Goal: Task Accomplishment & Management: Use online tool/utility

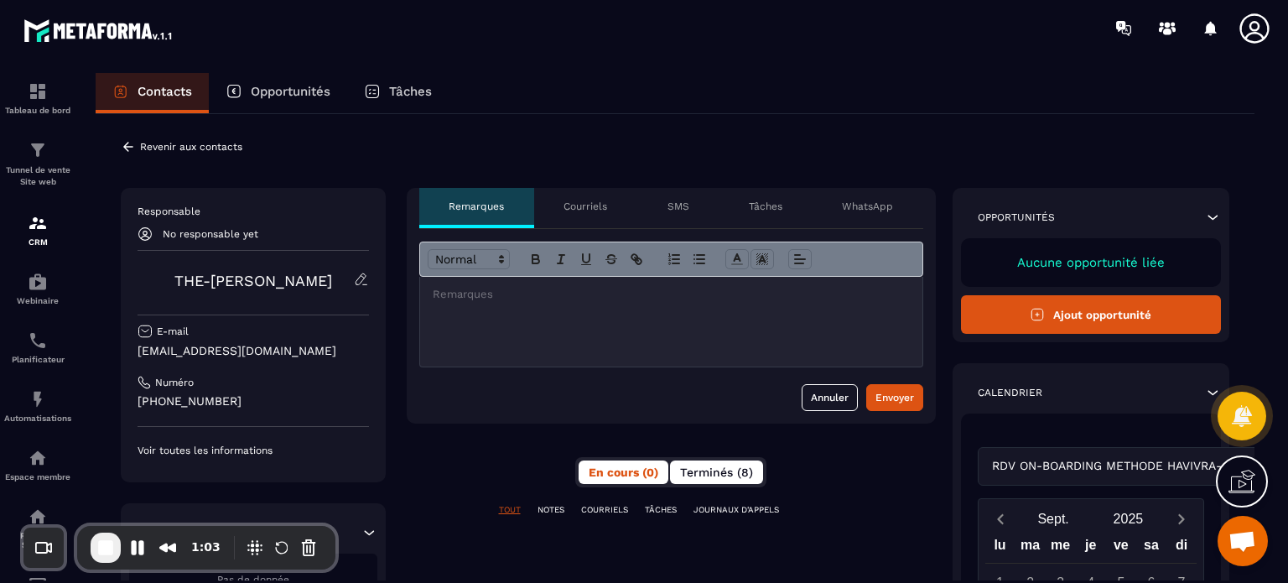
click at [713, 475] on span "Terminés (8)" at bounding box center [716, 471] width 73 height 13
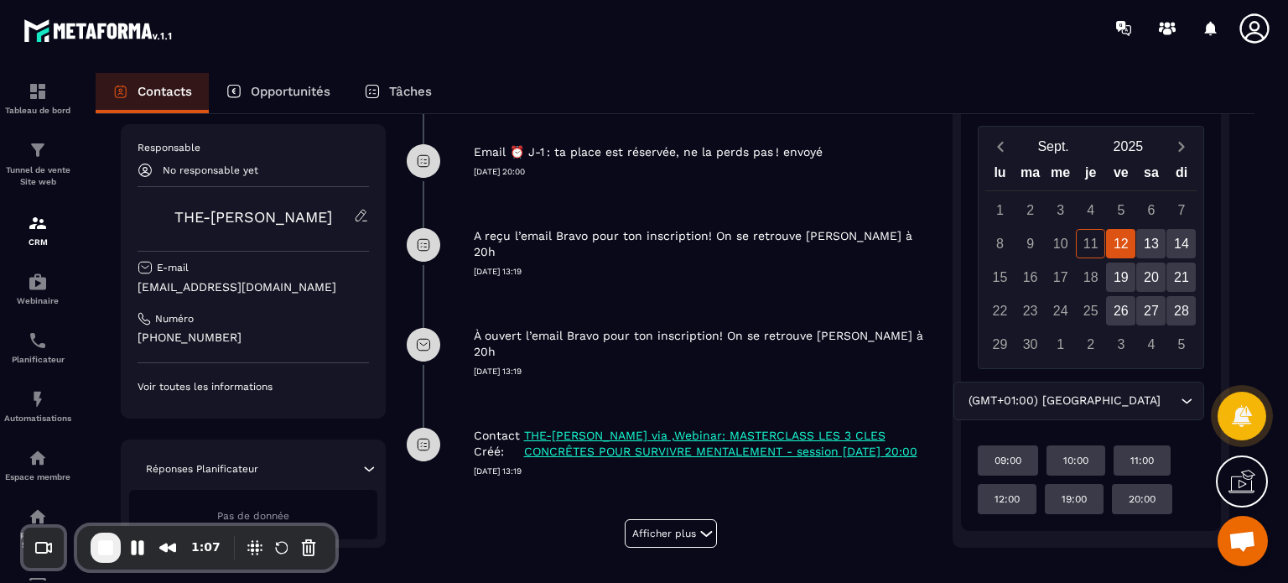
scroll to position [594, 0]
click at [535, 351] on div "À ouvert l’email Bravo pour ton inscription! On se retrouve [PERSON_NAME] à 20h…" at bounding box center [671, 353] width 529 height 100
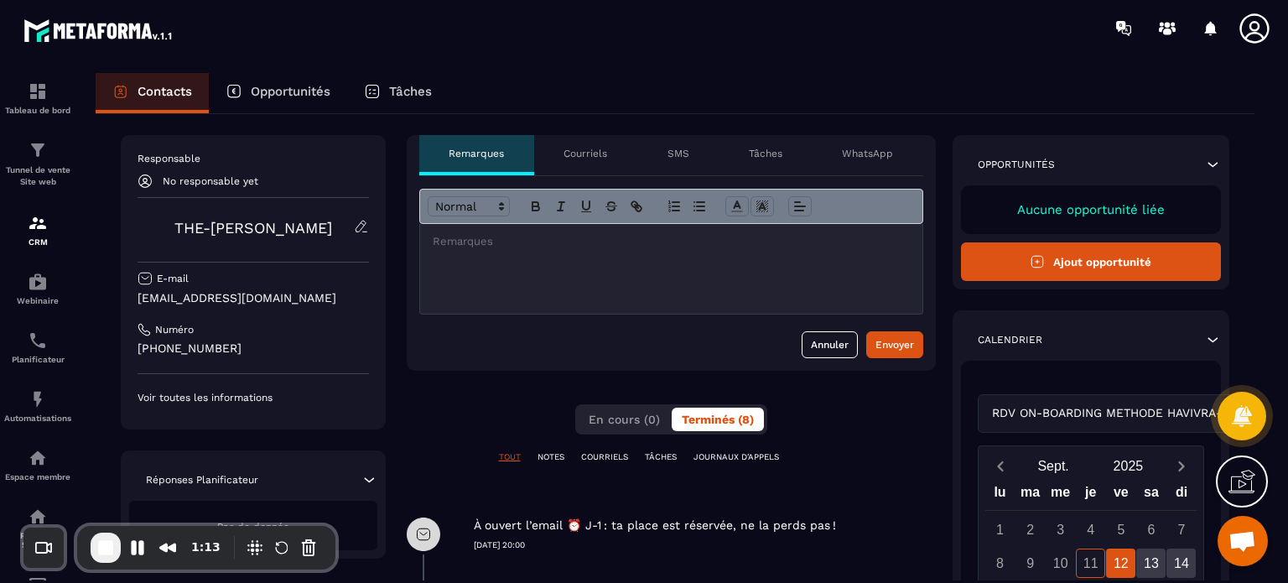
scroll to position [0, 0]
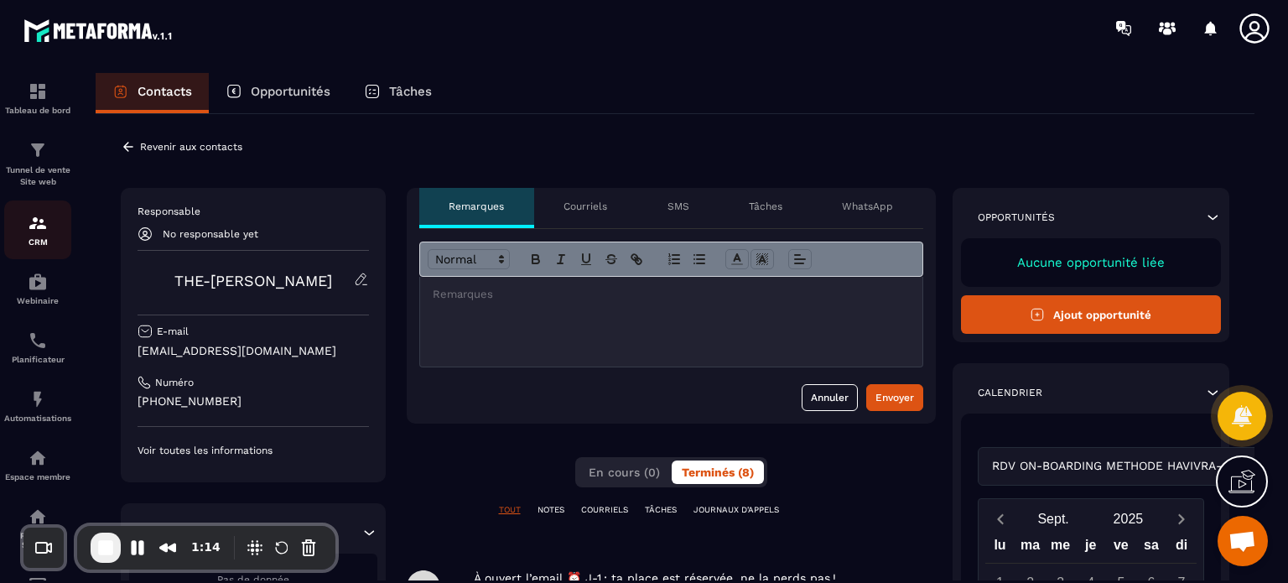
click at [34, 237] on div "CRM" at bounding box center [37, 230] width 67 height 34
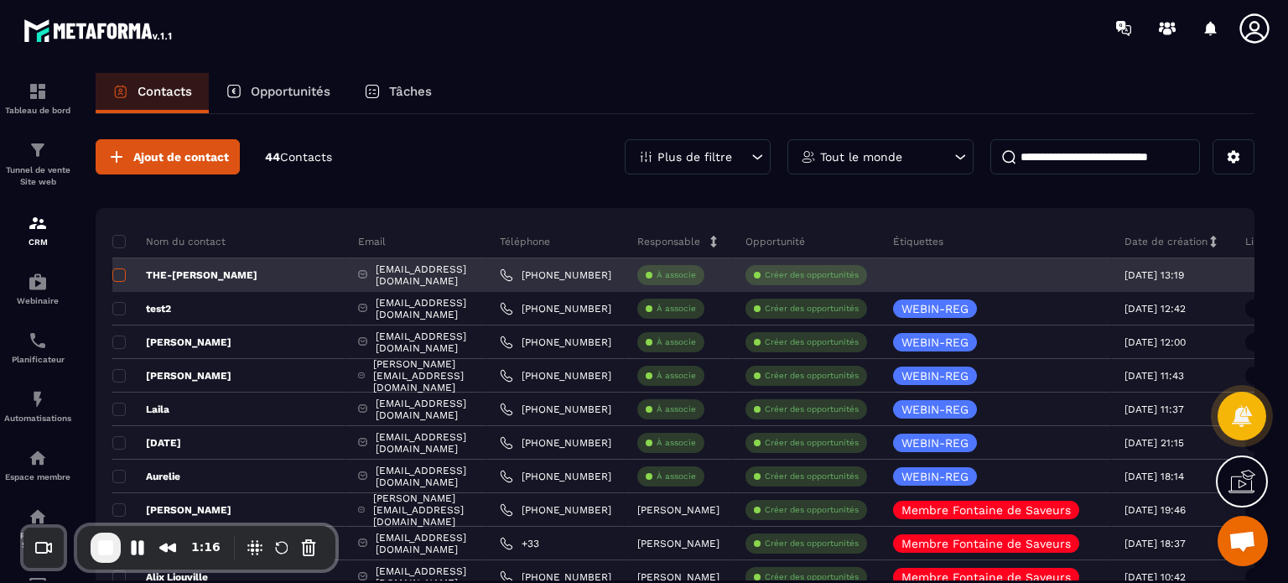
click at [117, 278] on span at bounding box center [118, 274] width 13 height 13
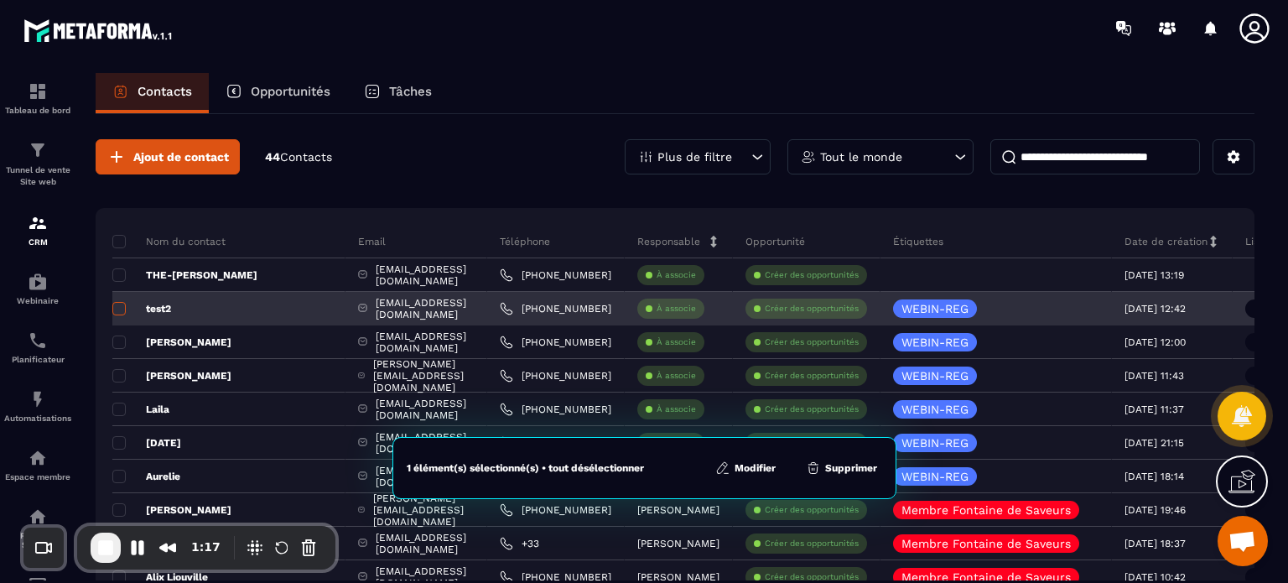
click at [117, 311] on span at bounding box center [118, 308] width 13 height 13
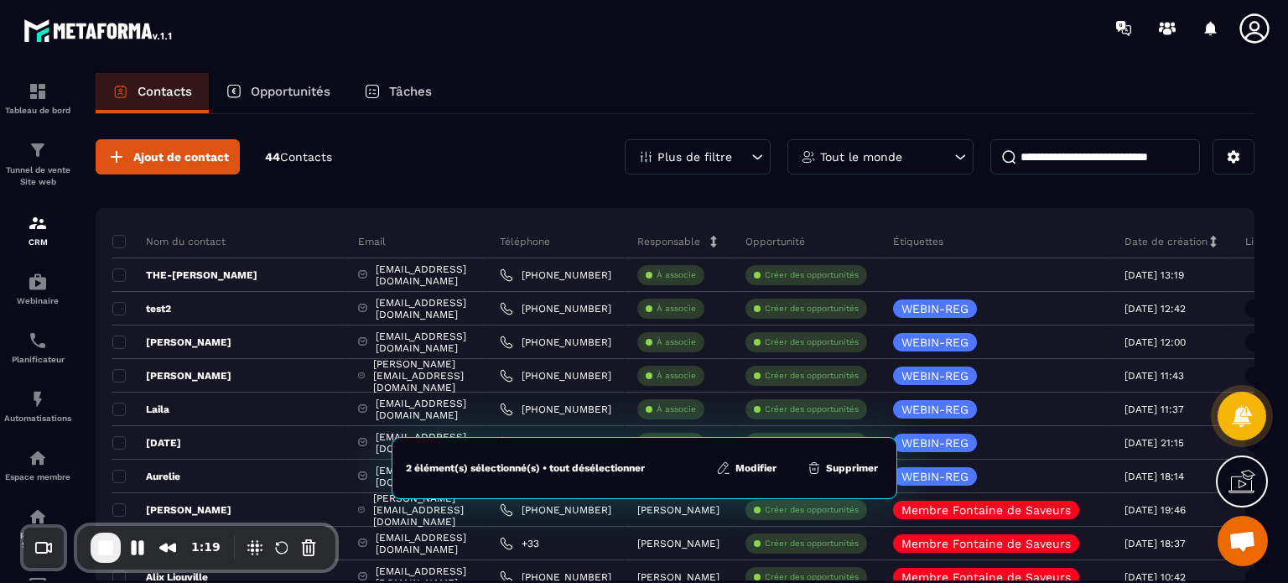
click at [845, 470] on button "Supprimer" at bounding box center [842, 468] width 81 height 17
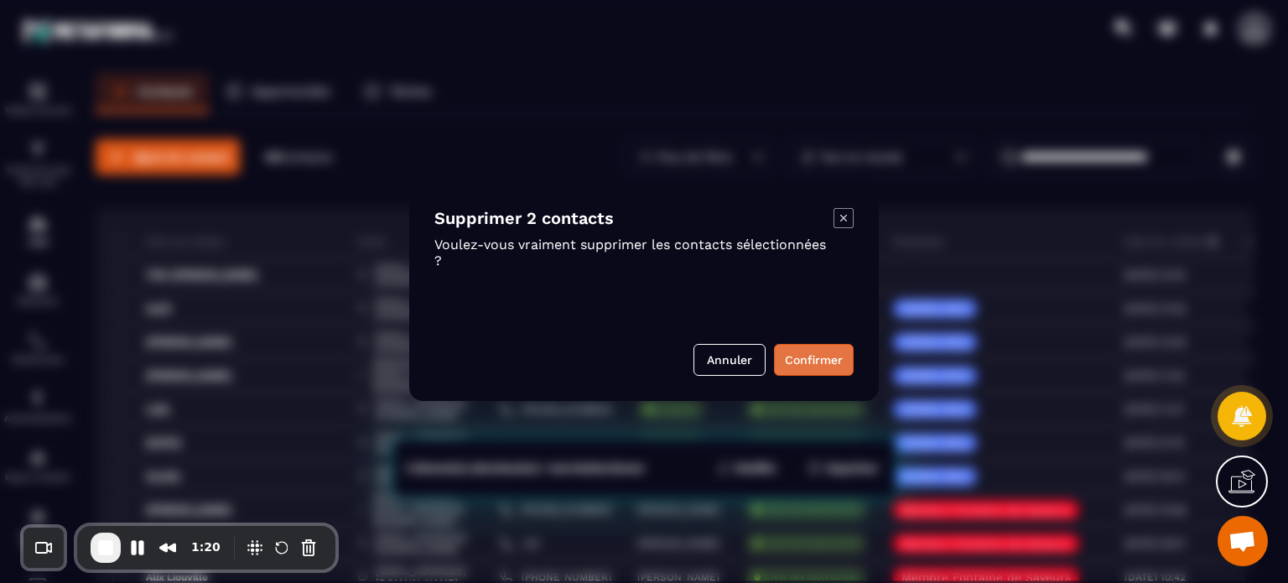
click at [822, 355] on button "Confirmer" at bounding box center [814, 360] width 80 height 32
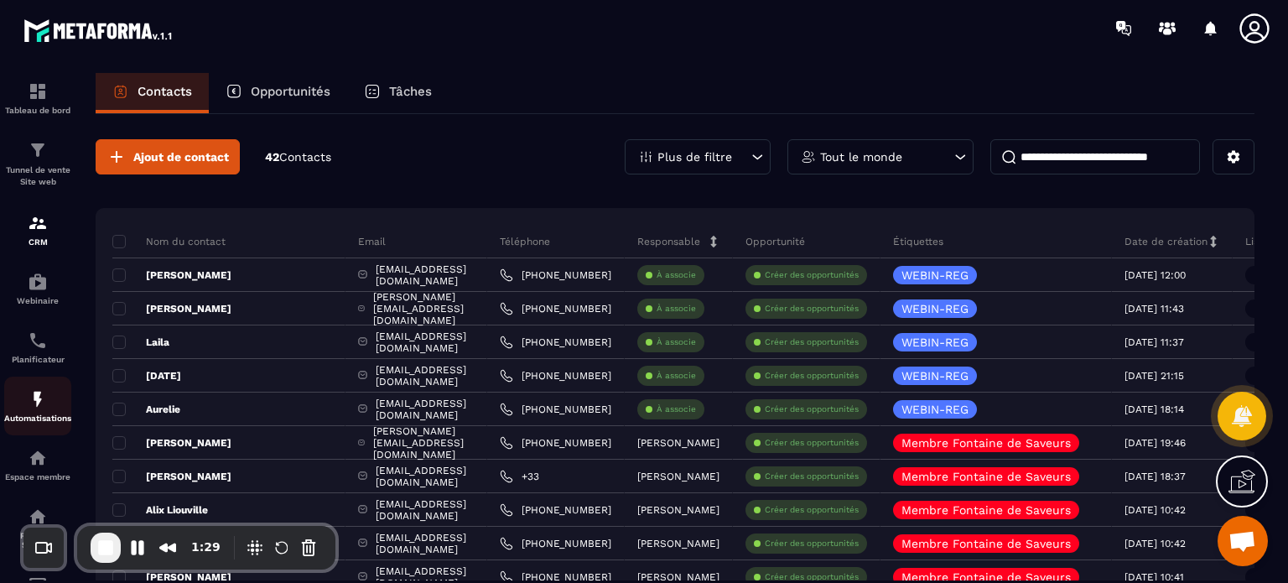
click at [13, 413] on div "Automatisations" at bounding box center [37, 406] width 67 height 34
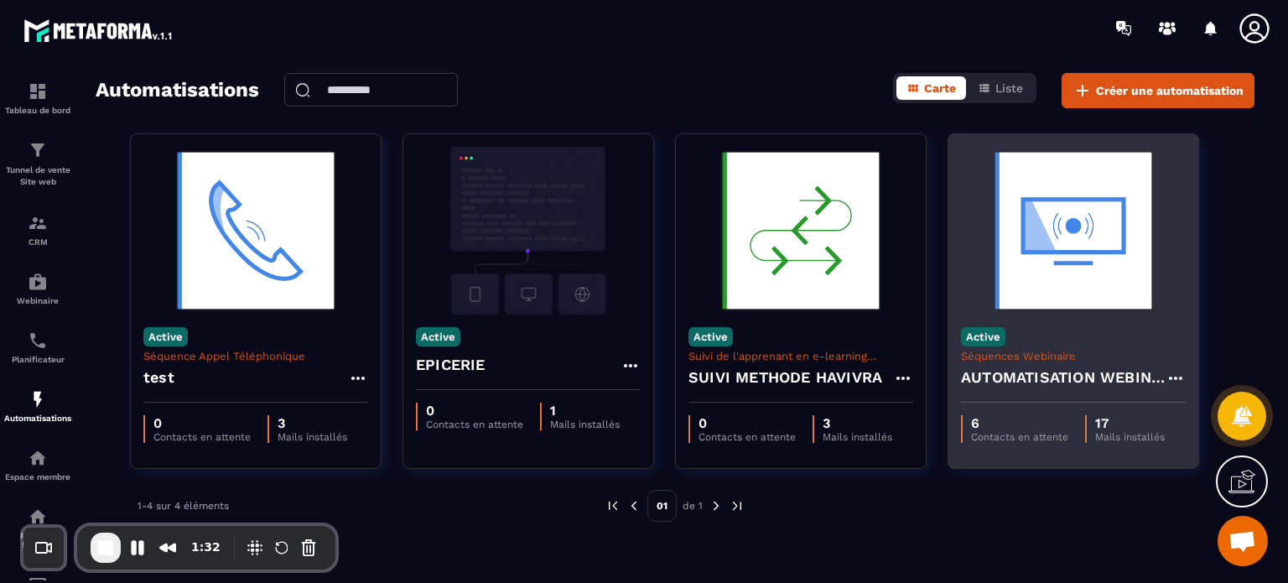
click at [1041, 378] on h4 "AUTOMATISATION WEBINAIRE" at bounding box center [1063, 377] width 205 height 23
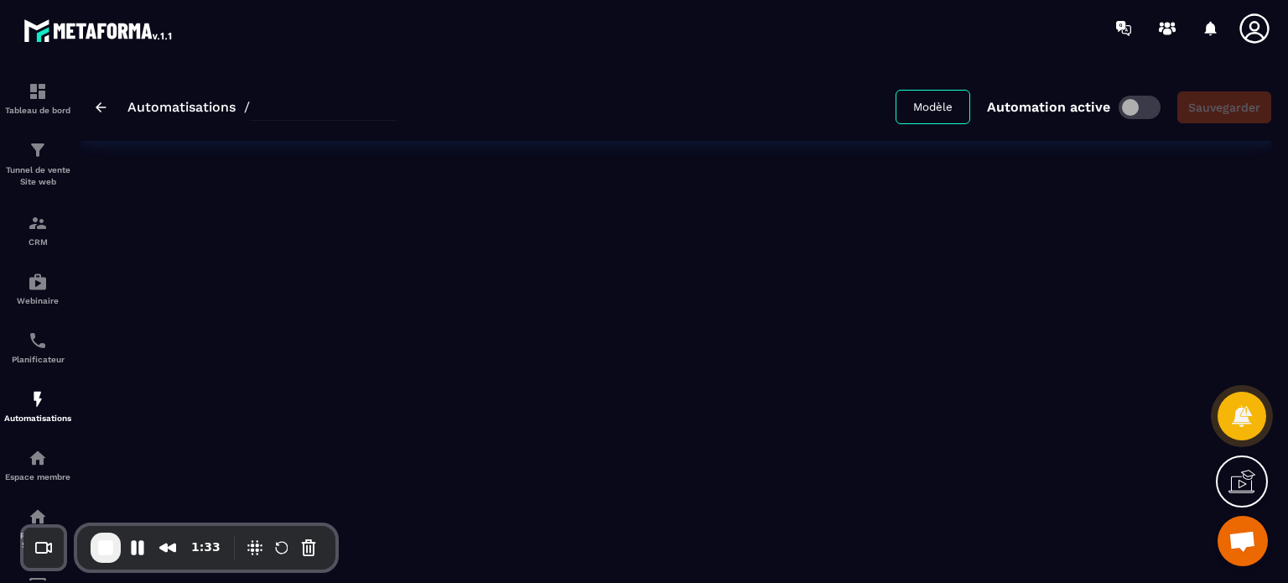
type input "**********"
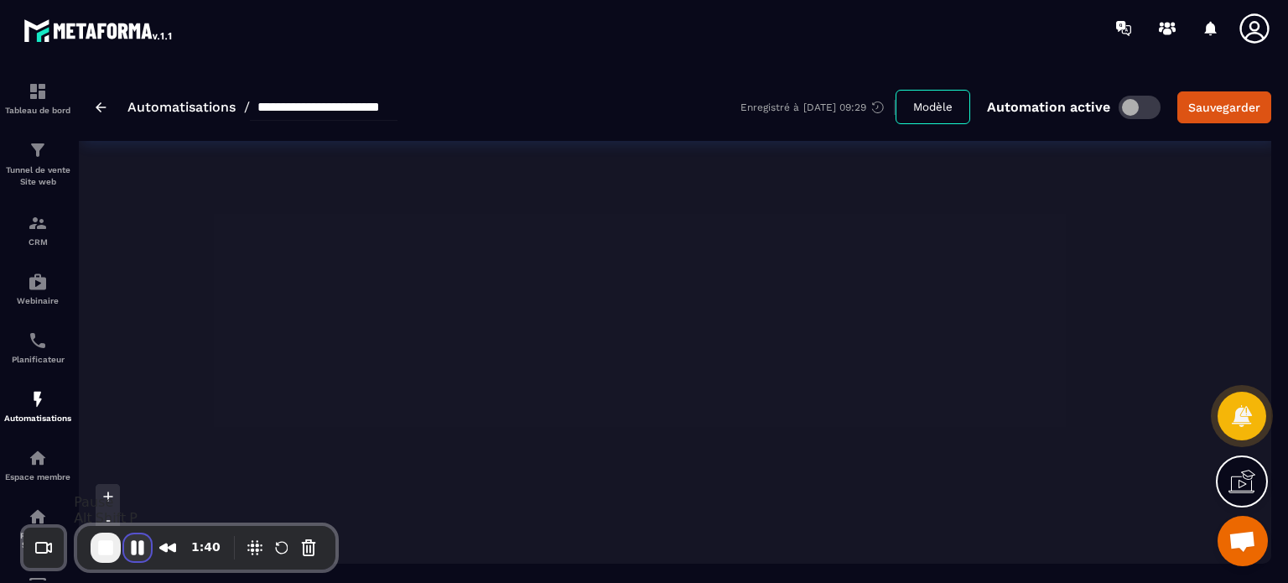
click at [135, 548] on button "Pause Recording" at bounding box center [137, 547] width 27 height 27
click at [144, 549] on button "Play Recording" at bounding box center [138, 549] width 34 height 25
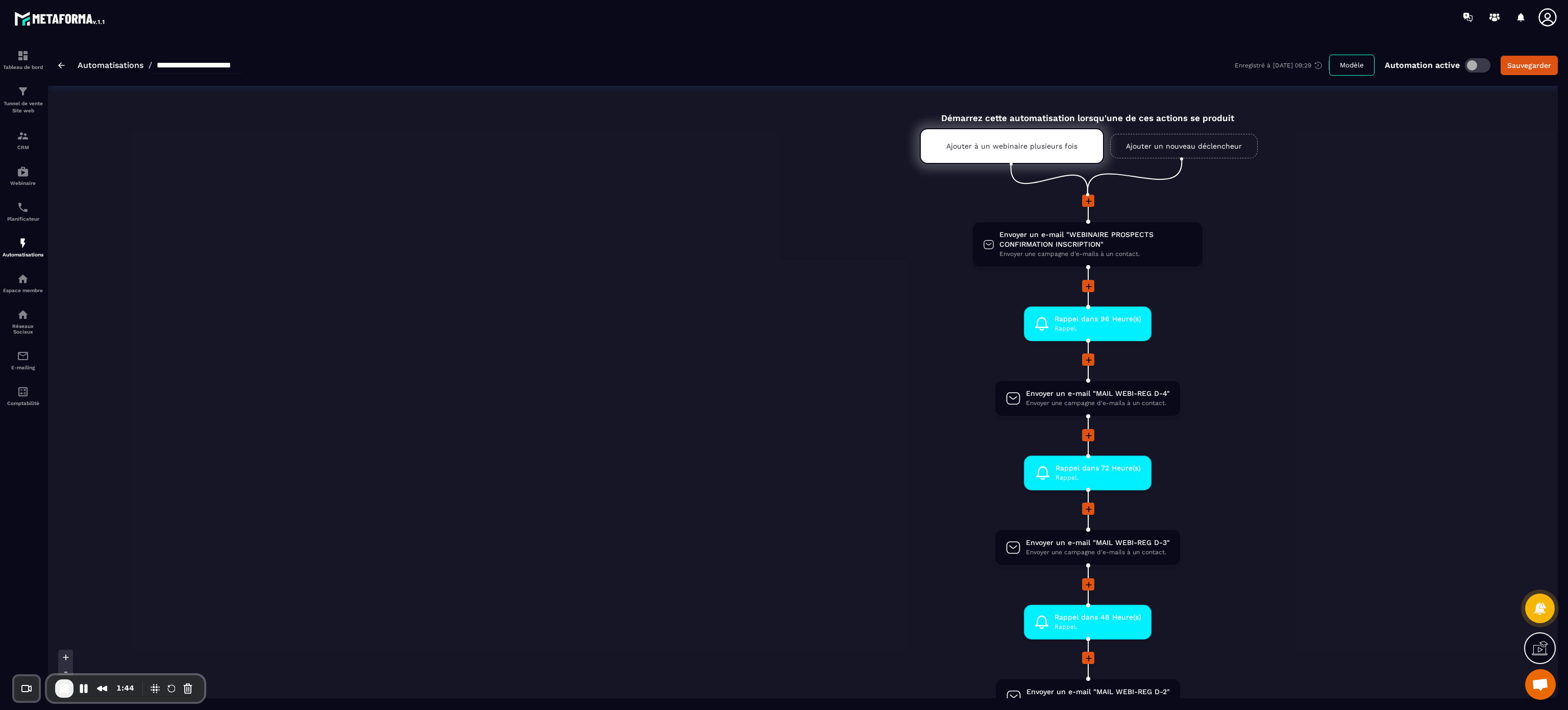
drag, startPoint x: 783, startPoint y: 0, endPoint x: 793, endPoint y: 328, distance: 328.2
click at [783, 328] on li "Rappel dans 96 Heure(s) Rappel. drag-arrow" at bounding box center [1088, 329] width 2079 height 47
click at [783, 241] on span "Envoyer un e-mail "WEBINAIRE PROSPECTS CONFIRMATION INSCRIPTION"" at bounding box center [1096, 239] width 193 height 19
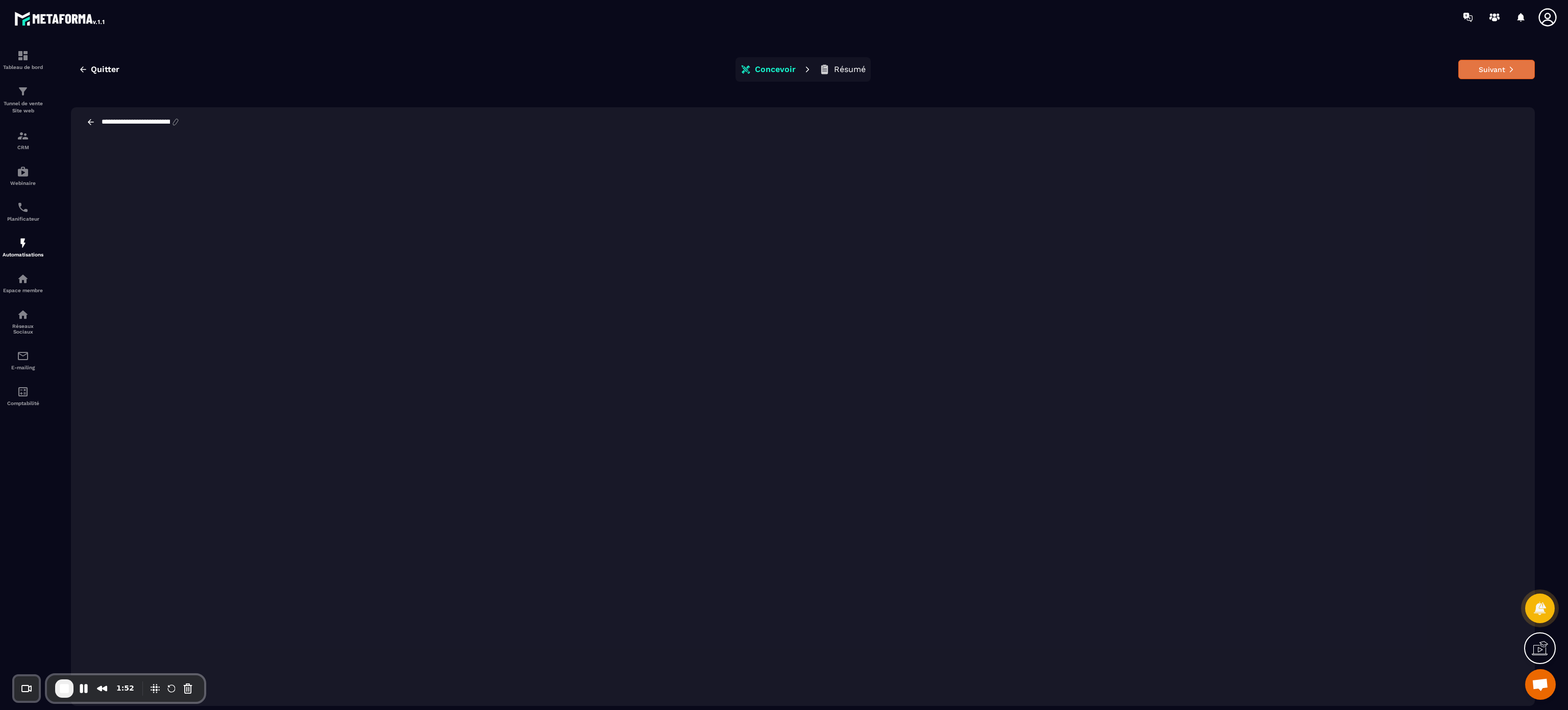
click at [783, 78] on button "Suivant" at bounding box center [1497, 69] width 77 height 19
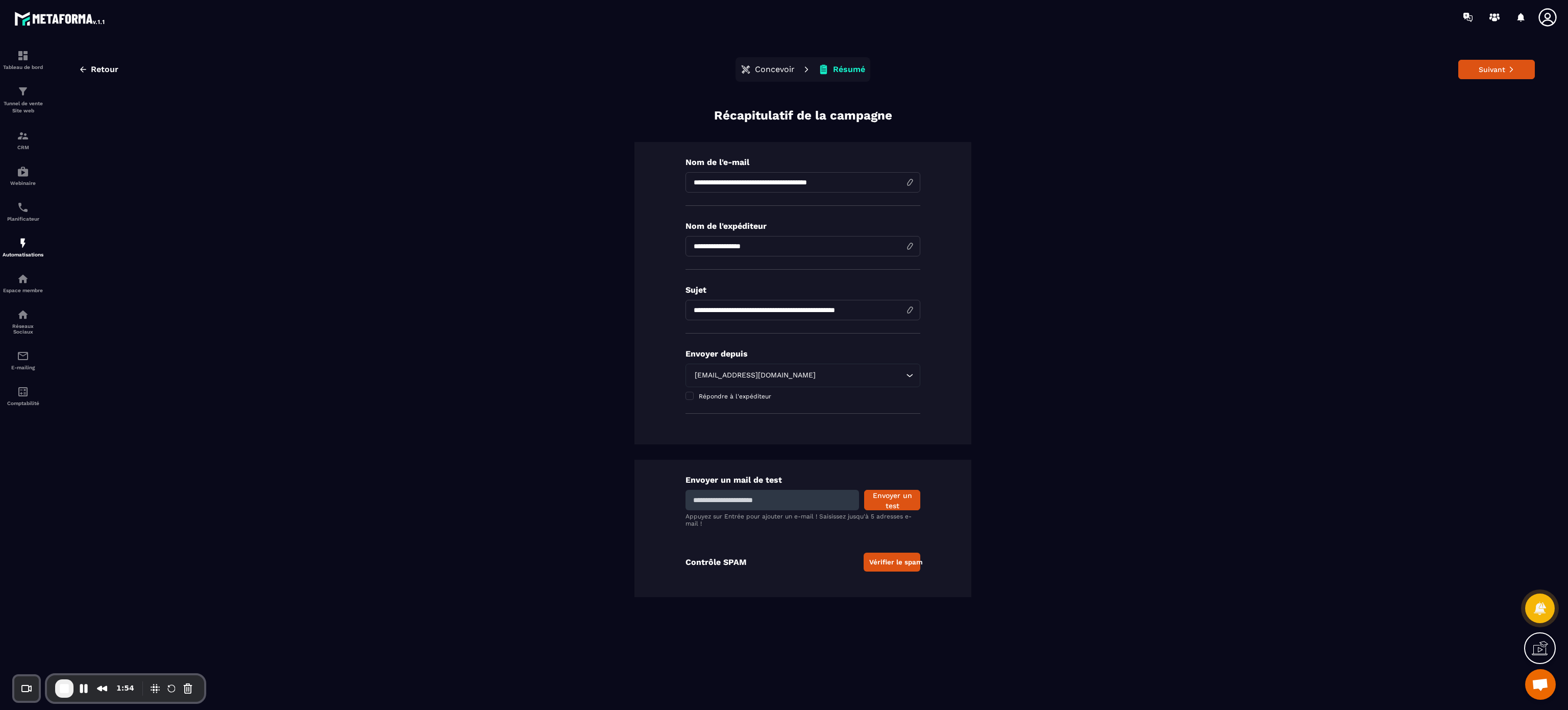
click at [776, 354] on input at bounding box center [772, 500] width 173 height 21
type input "**********"
click at [783, 354] on button "Envoyer un test" at bounding box center [892, 500] width 56 height 21
click at [737, 354] on input at bounding box center [772, 500] width 173 height 21
type input "**********"
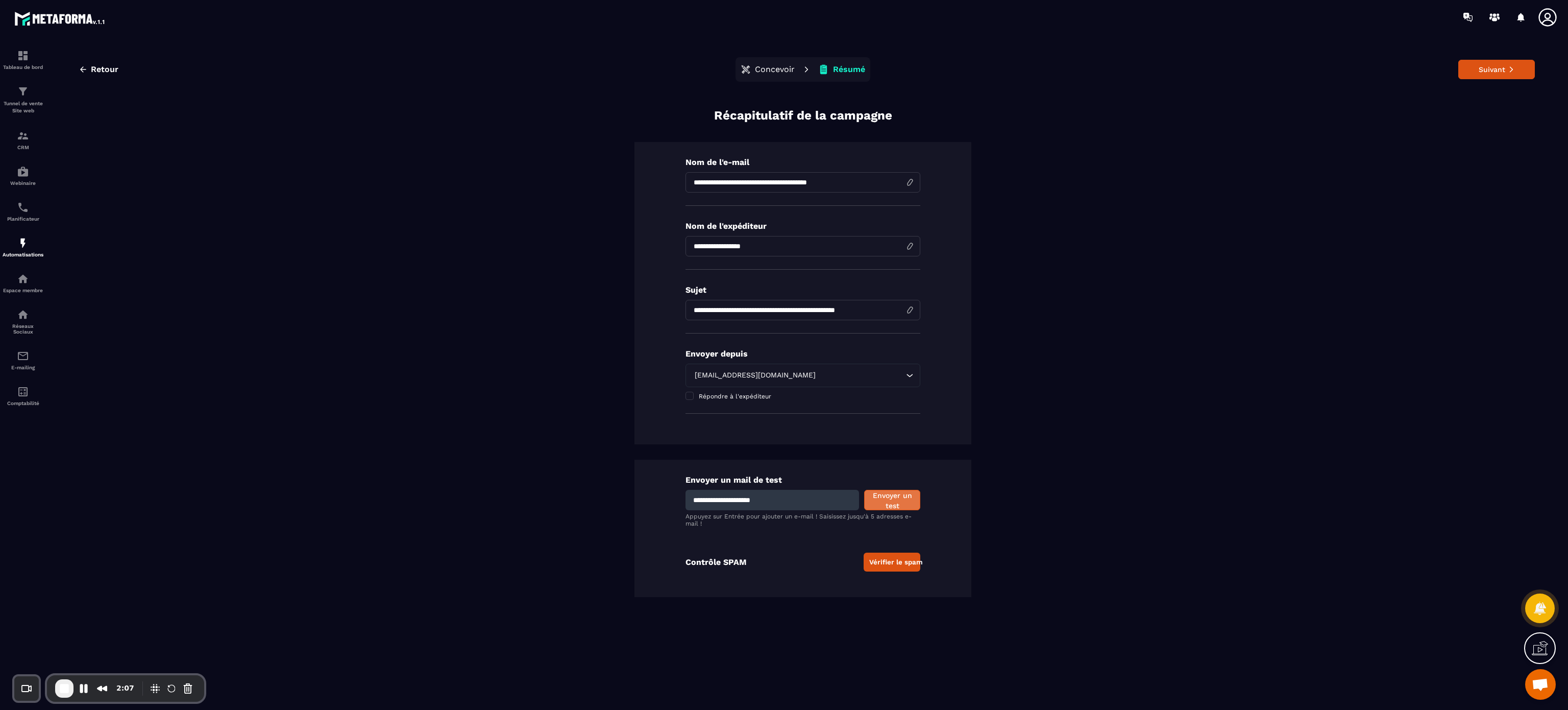
click at [783, 354] on button "Envoyer un test" at bounding box center [892, 500] width 56 height 21
click at [783, 70] on button "Suivant" at bounding box center [1497, 69] width 77 height 19
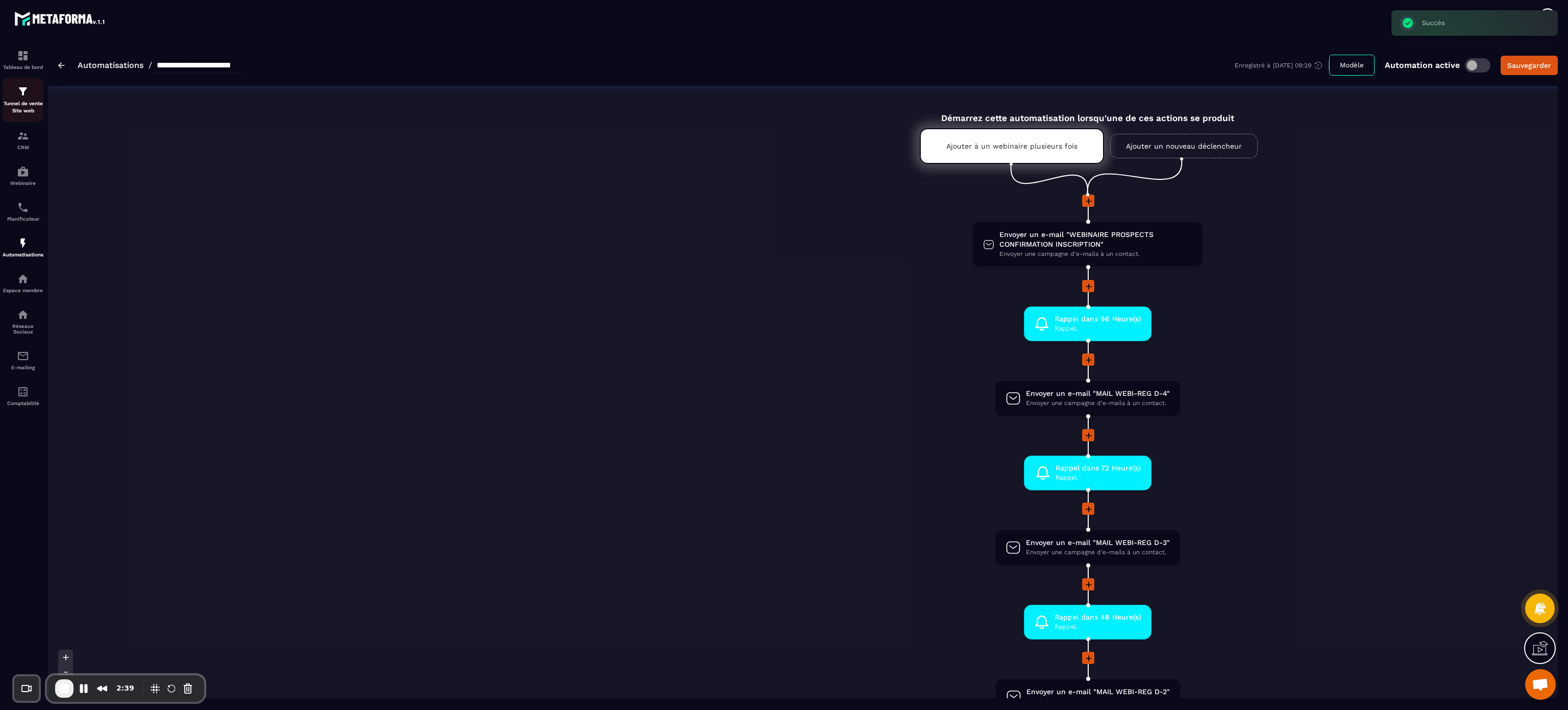
click at [23, 93] on img at bounding box center [23, 91] width 12 height 12
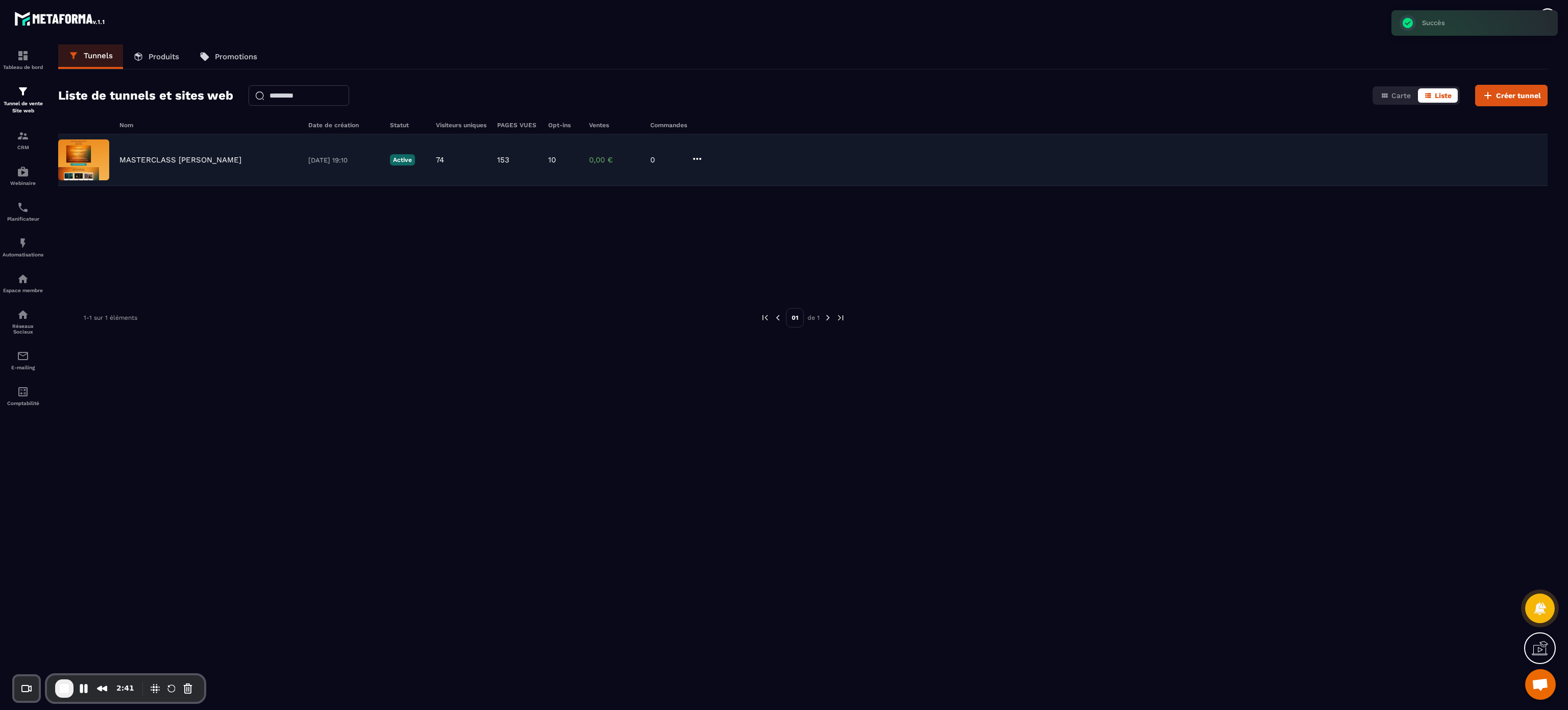
click at [161, 158] on p "MASTERCLASS [PERSON_NAME]" at bounding box center [180, 160] width 122 height 9
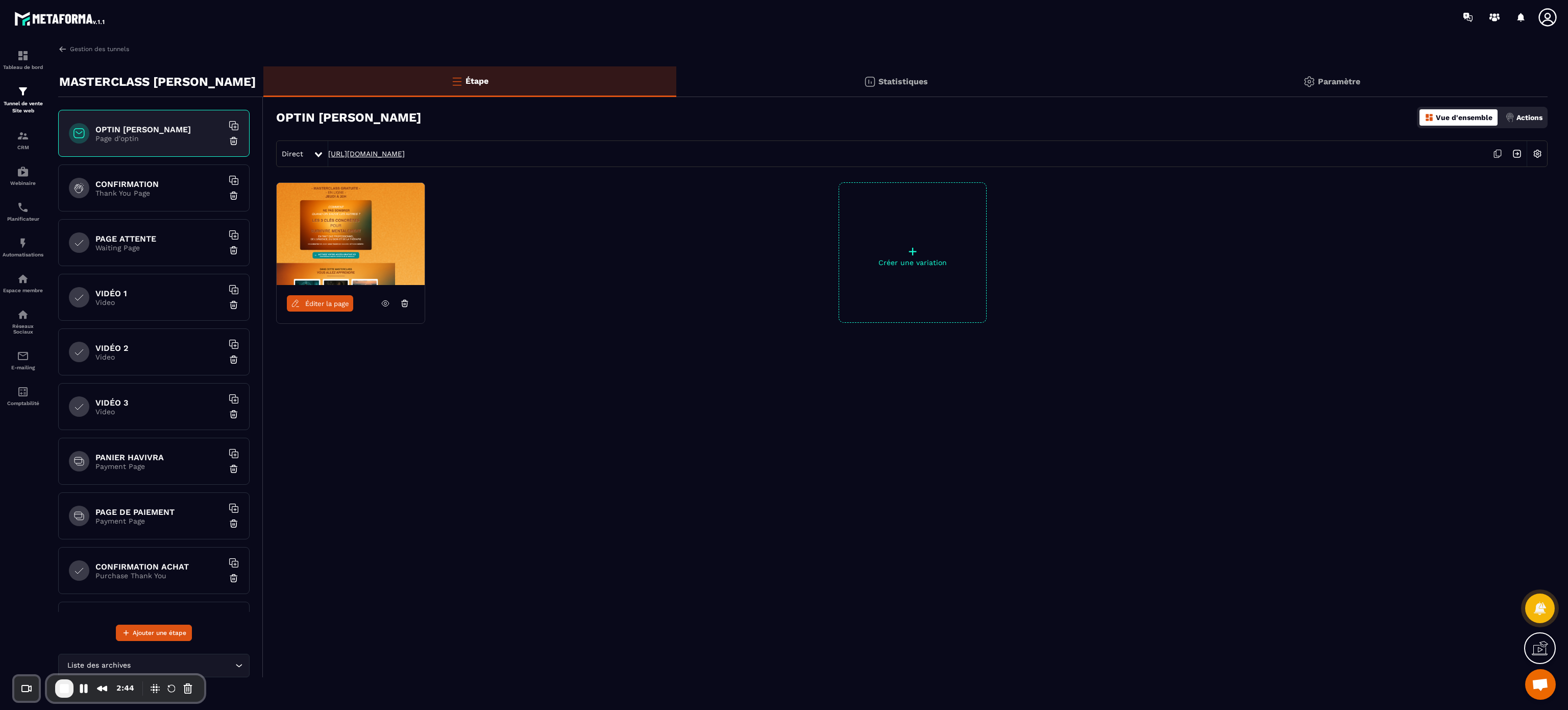
click at [405, 155] on link "[URL][DOMAIN_NAME]" at bounding box center [366, 153] width 77 height 8
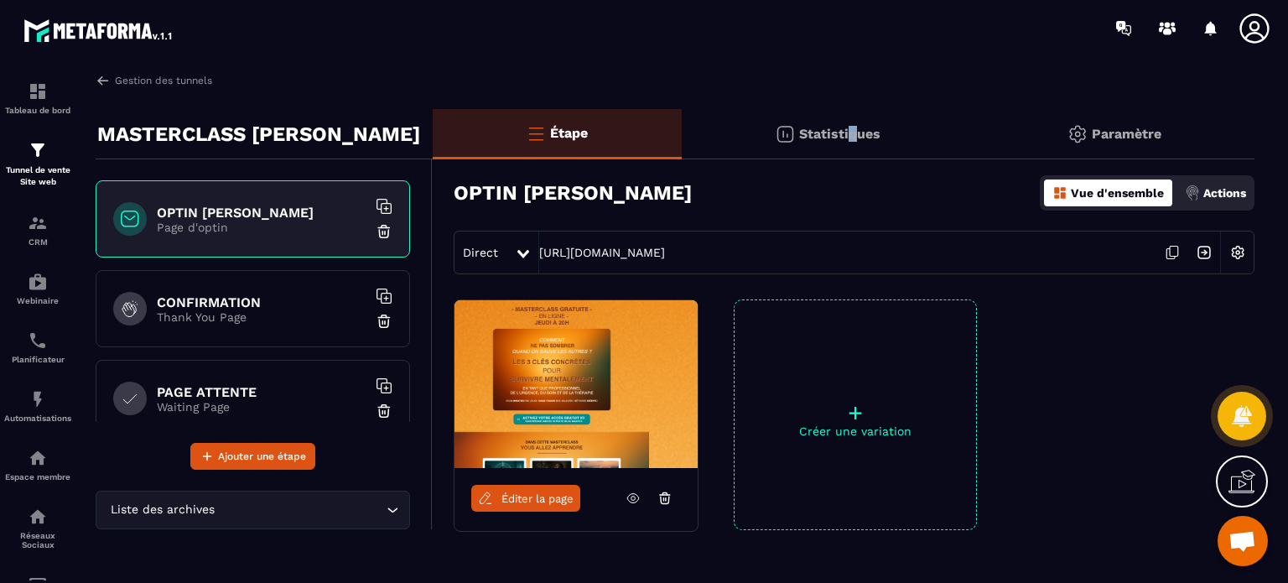
drag, startPoint x: 1608, startPoint y: 10, endPoint x: 854, endPoint y: 96, distance: 759.6
click at [854, 96] on div "Gestion des tunnels MASTERCLASS [PERSON_NAME] OPTIN [PERSON_NAME] Page d'optin …" at bounding box center [675, 324] width 1192 height 503
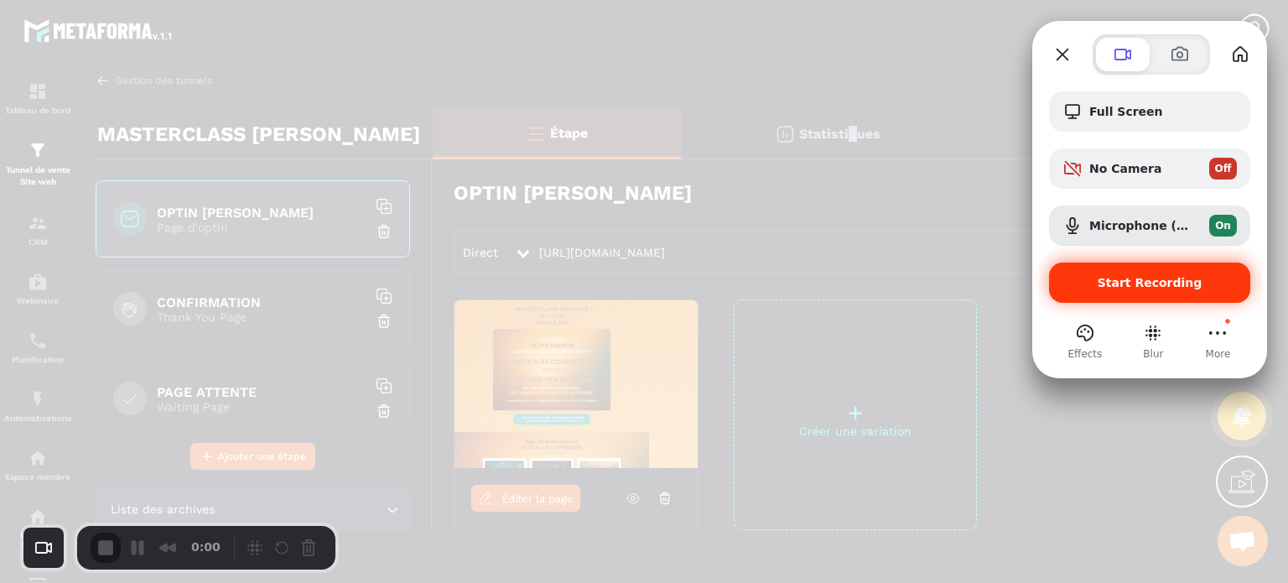
click at [1099, 293] on div "Start Recording" at bounding box center [1149, 282] width 201 height 40
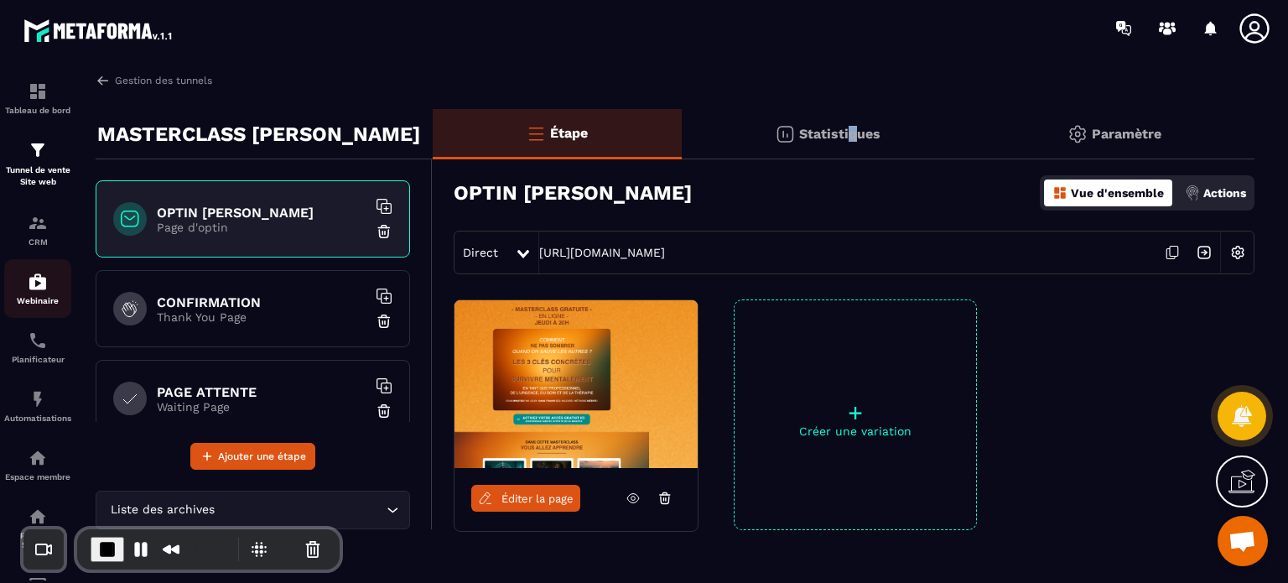
click at [46, 299] on p "Webinaire" at bounding box center [37, 300] width 67 height 9
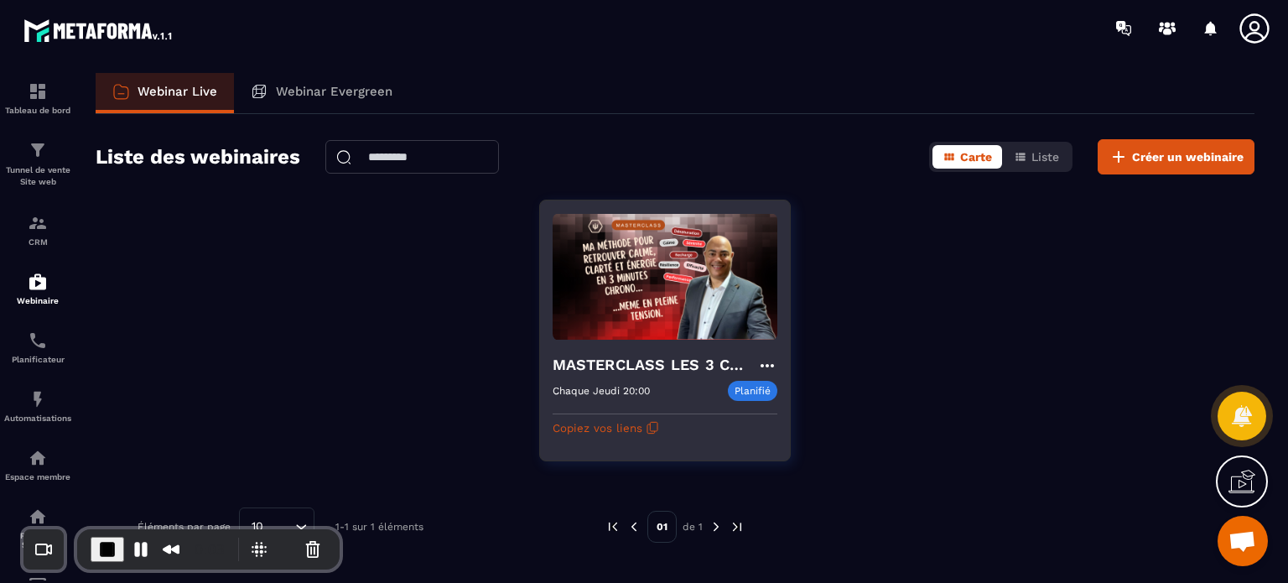
click at [631, 356] on h4 "MASTERCLASS LES 3 CLES CONCRÊTES POUR SURVIVRE MENTALEMENT" at bounding box center [655, 364] width 205 height 23
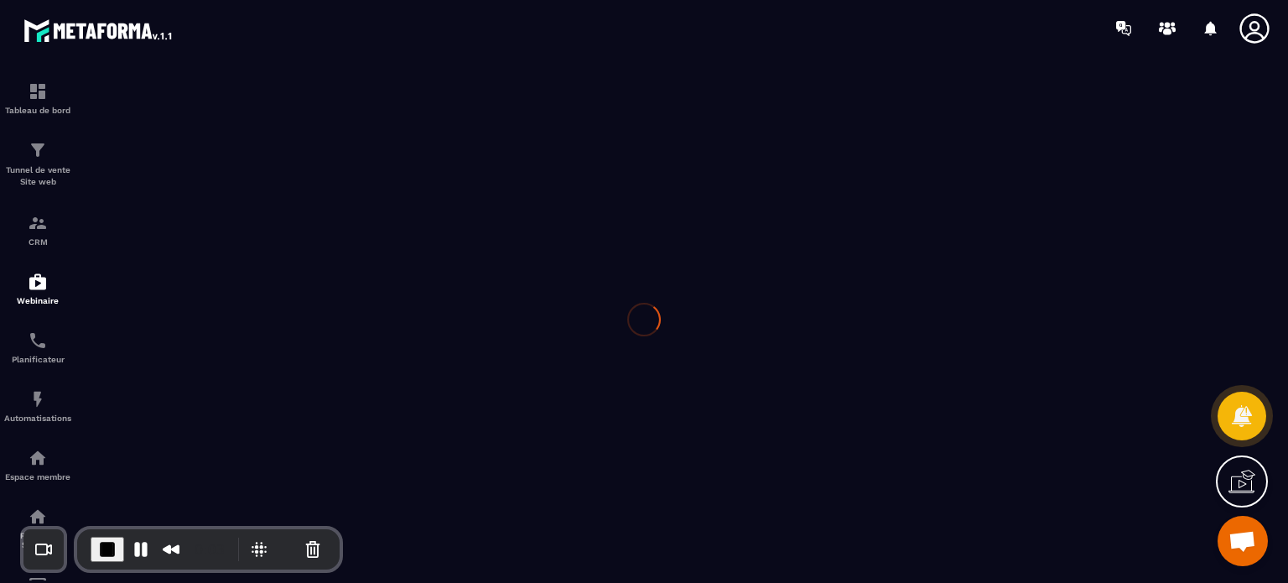
type input "**********"
type textarea "**********"
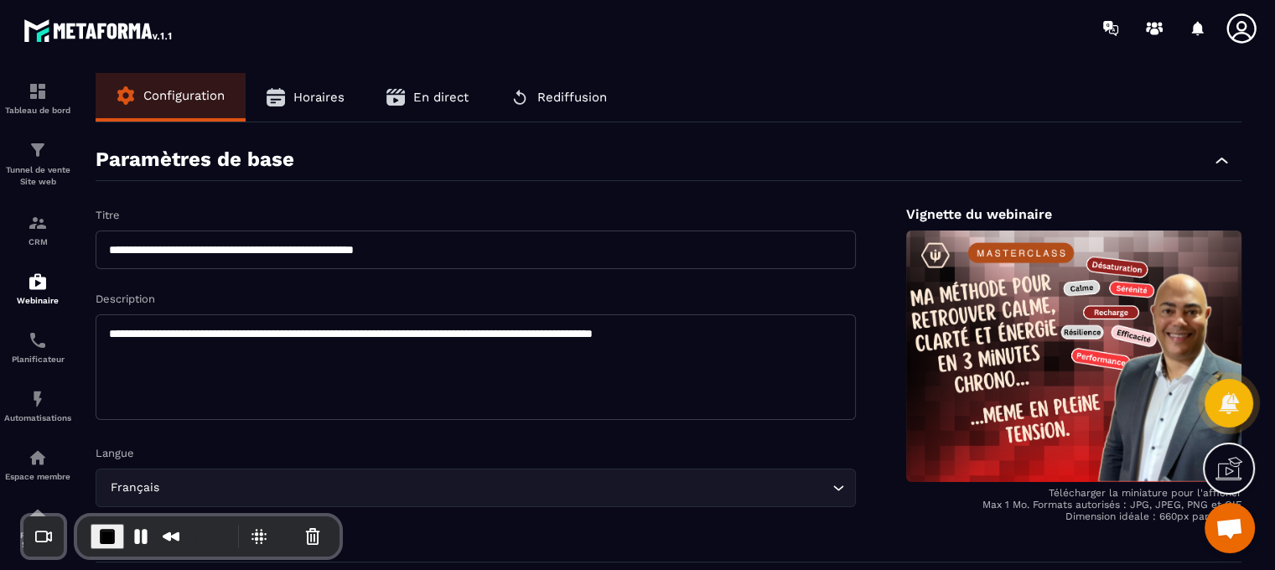
click at [466, 86] on button "En direct" at bounding box center [428, 97] width 124 height 49
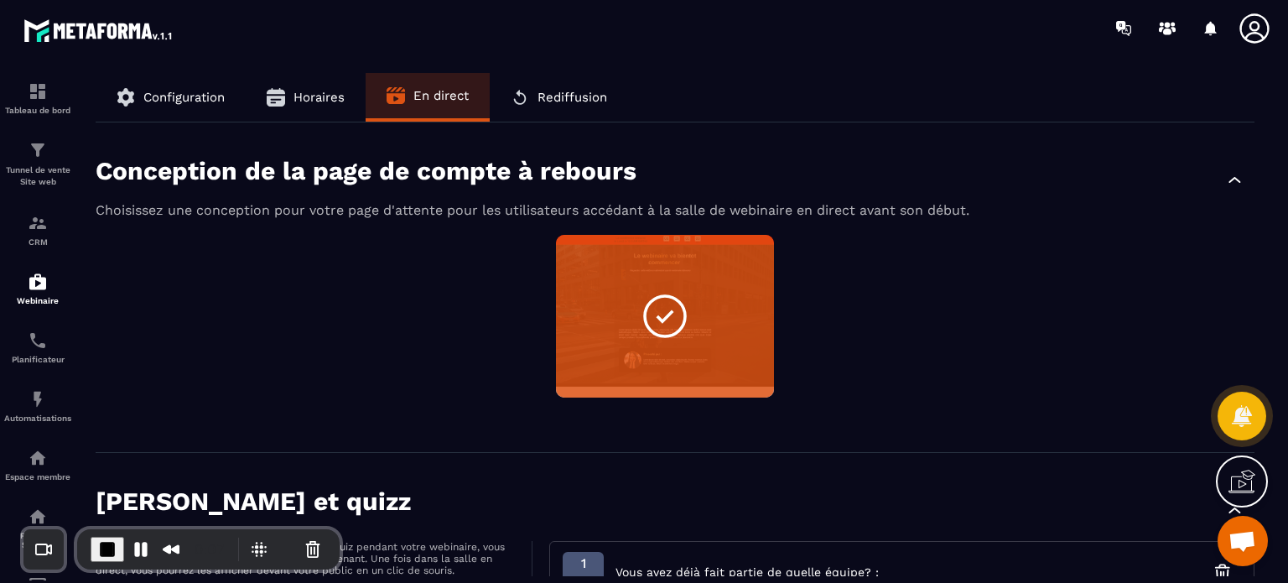
click at [834, 295] on div "Non sélectionné Aperçu Modifier" at bounding box center [675, 327] width 1159 height 184
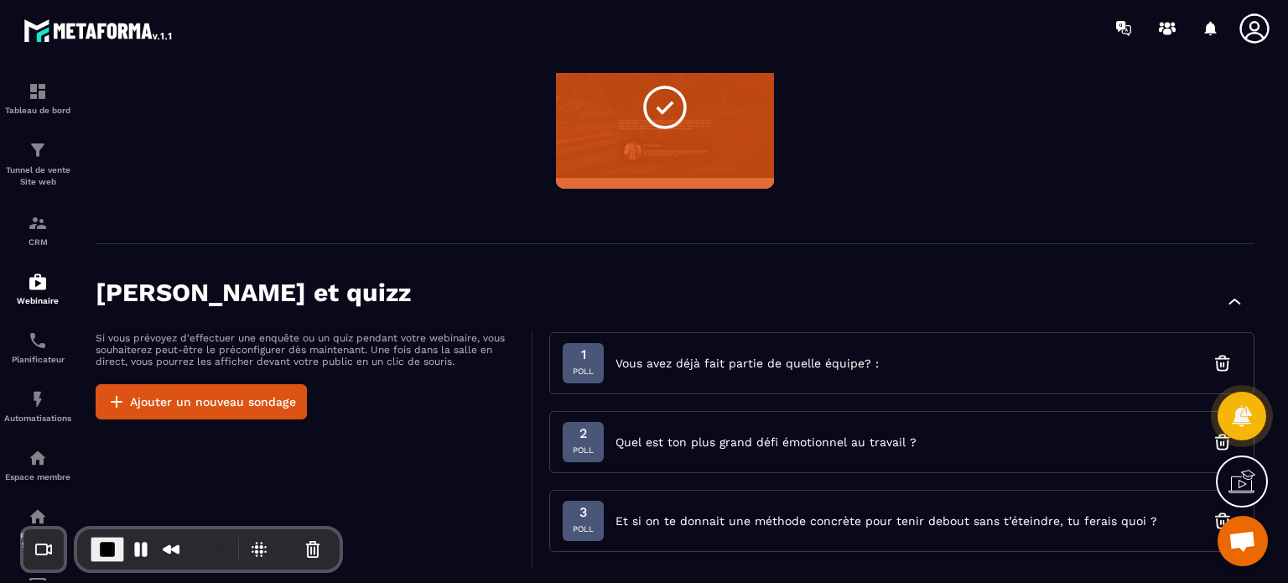
scroll to position [402, 0]
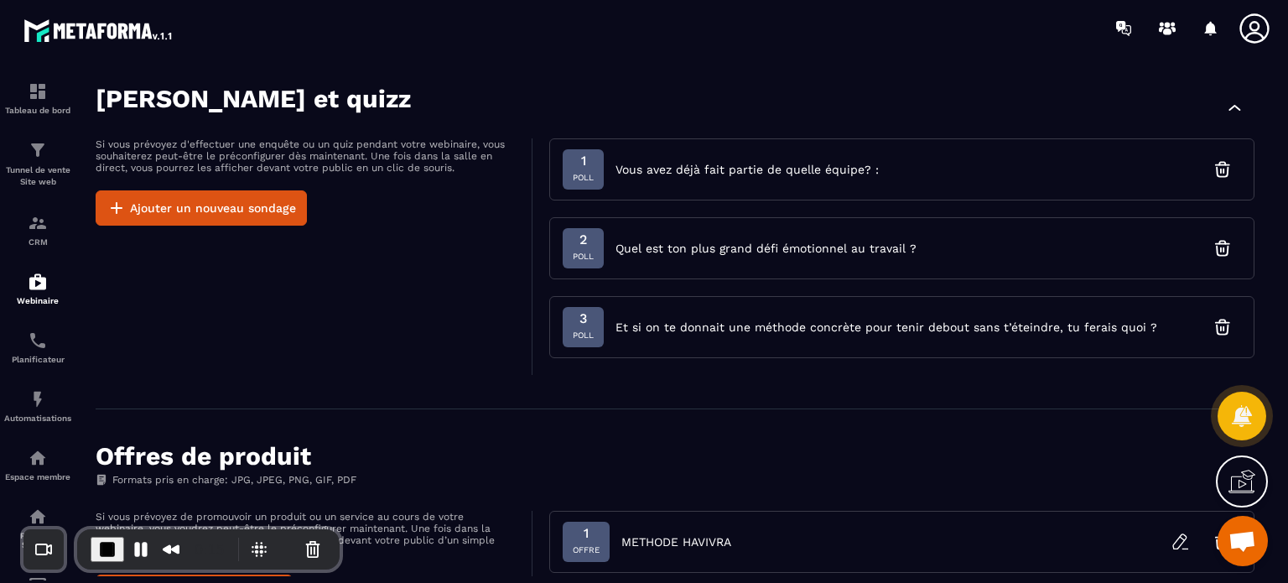
click at [508, 319] on div "Si vous prévoyez d'effectuer une enquête ou un quiz pendant votre webinaire, vo…" at bounding box center [314, 256] width 437 height 236
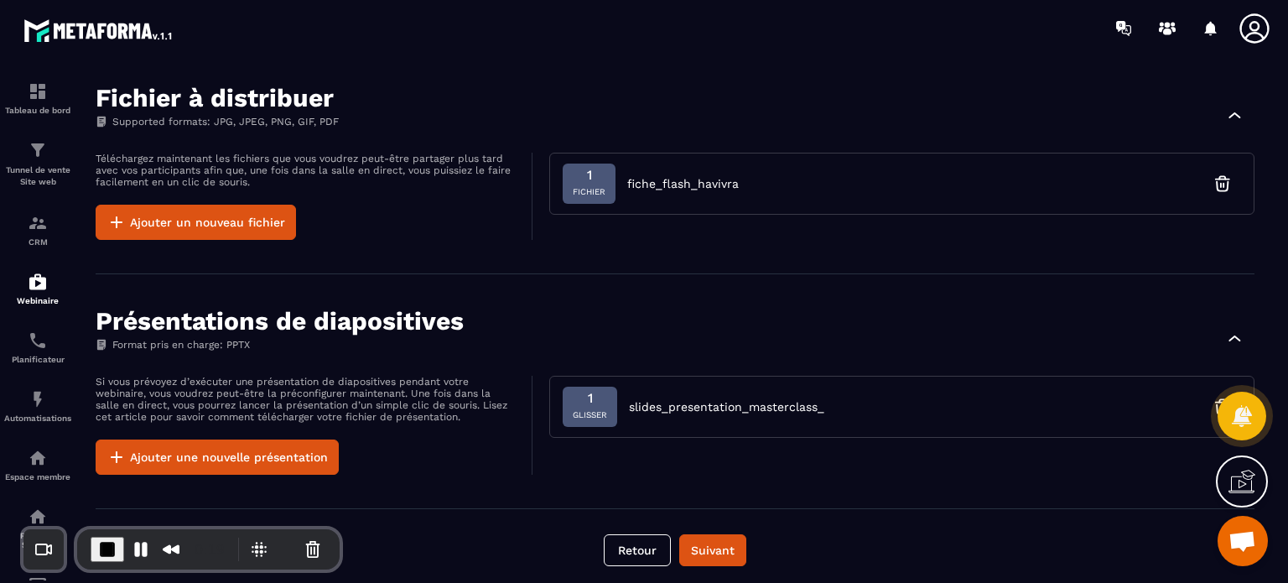
scroll to position [1251, 0]
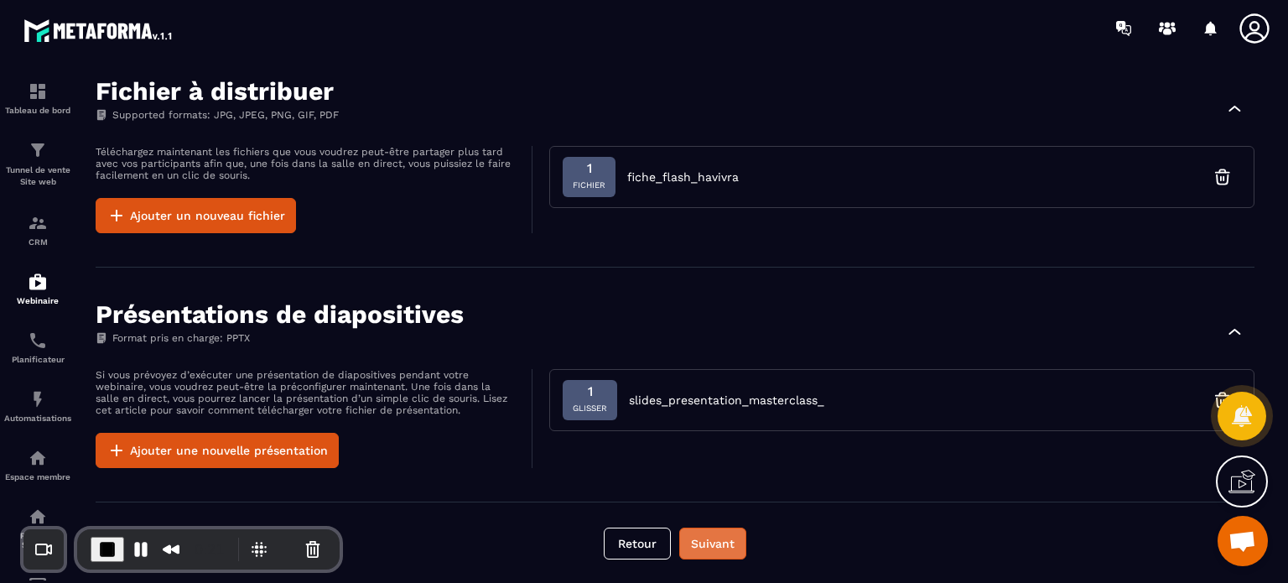
click at [706, 527] on button "Suivant" at bounding box center [712, 543] width 67 height 32
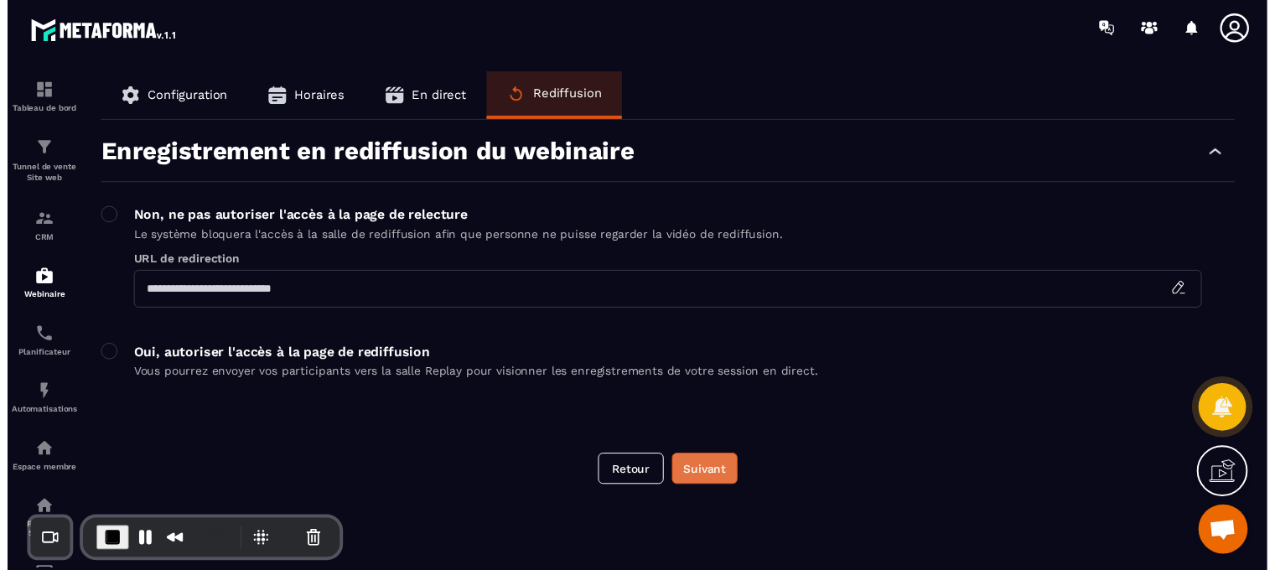
scroll to position [0, 0]
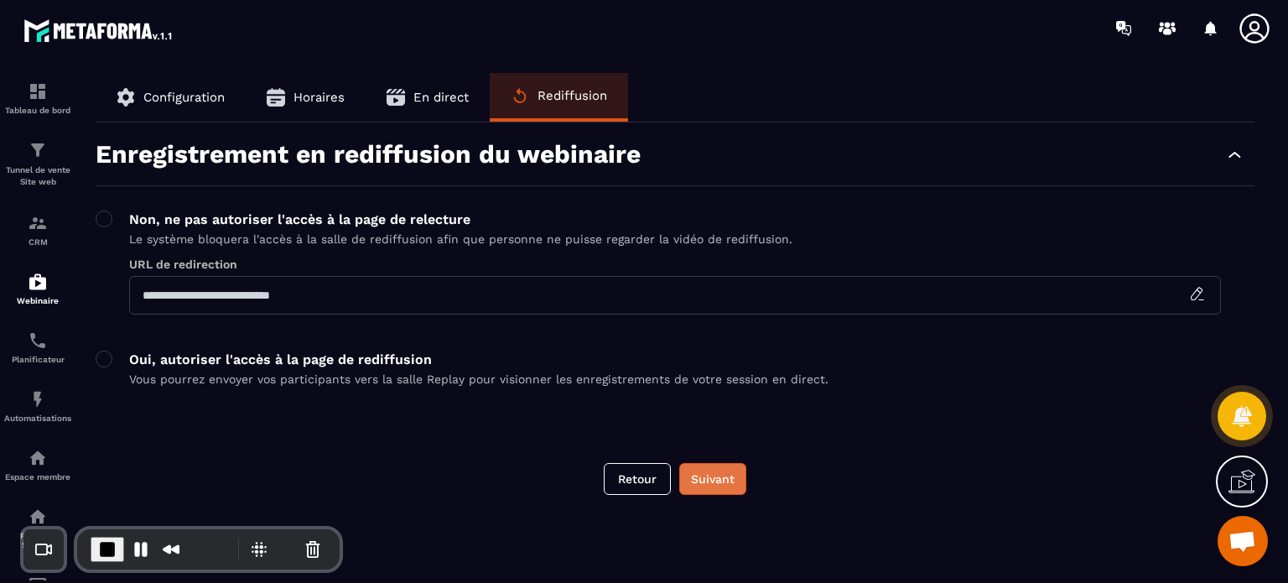
click at [704, 490] on button "Suivant" at bounding box center [712, 479] width 67 height 32
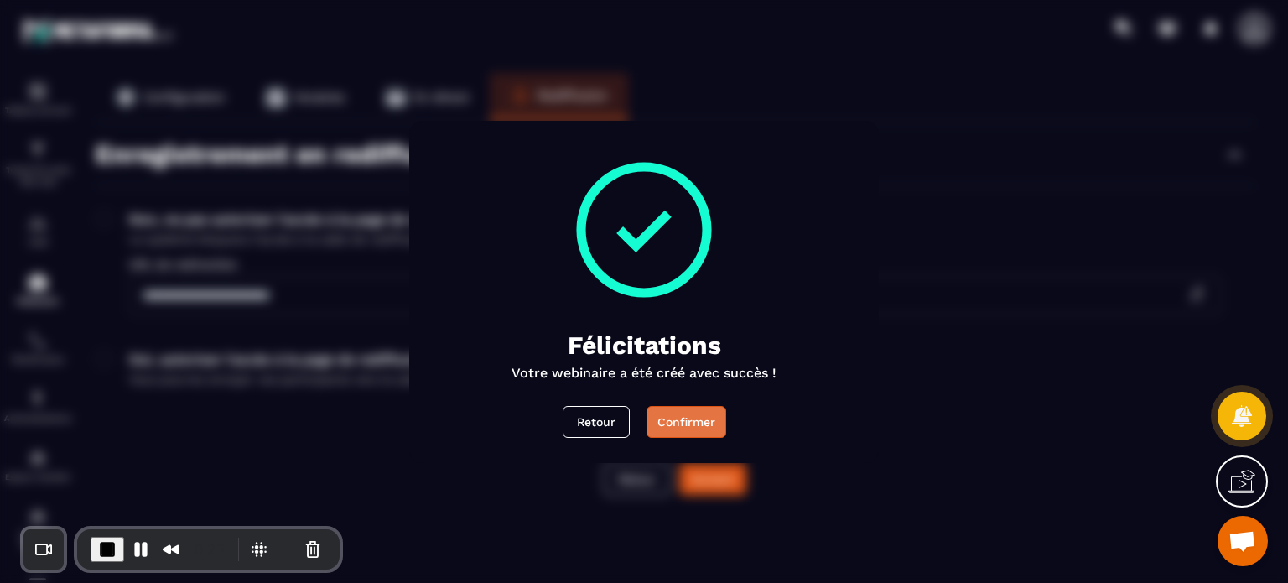
click at [681, 434] on button "Confirmer" at bounding box center [687, 422] width 80 height 32
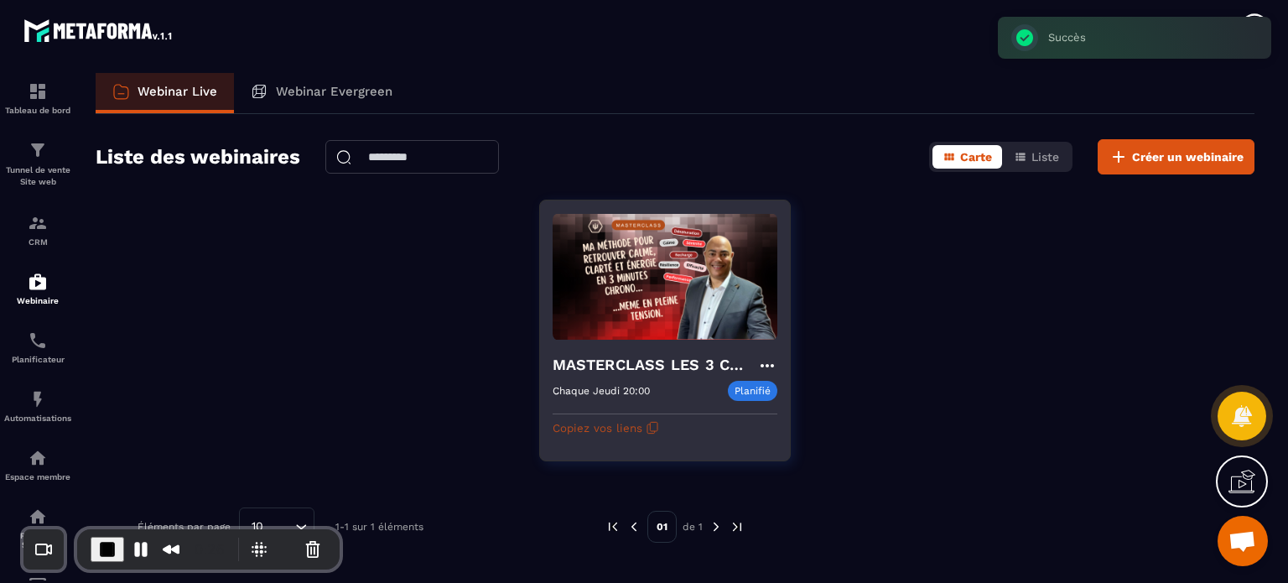
click at [618, 428] on button "Copiez vos liens" at bounding box center [606, 427] width 106 height 27
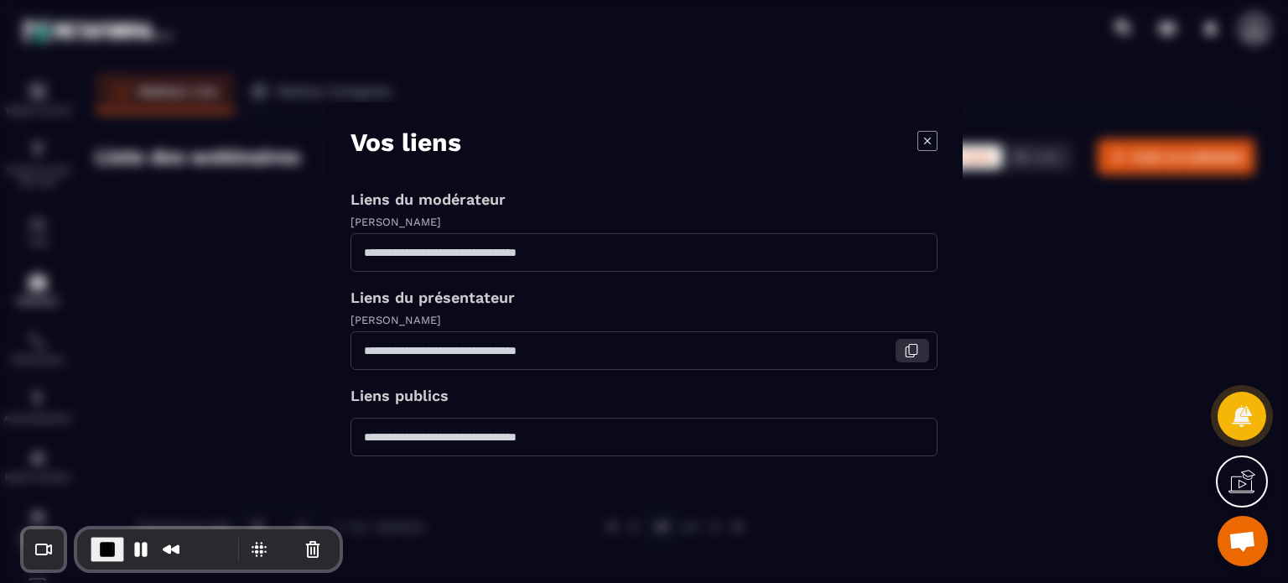
click at [906, 351] on icon "Modal window" at bounding box center [911, 350] width 15 height 15
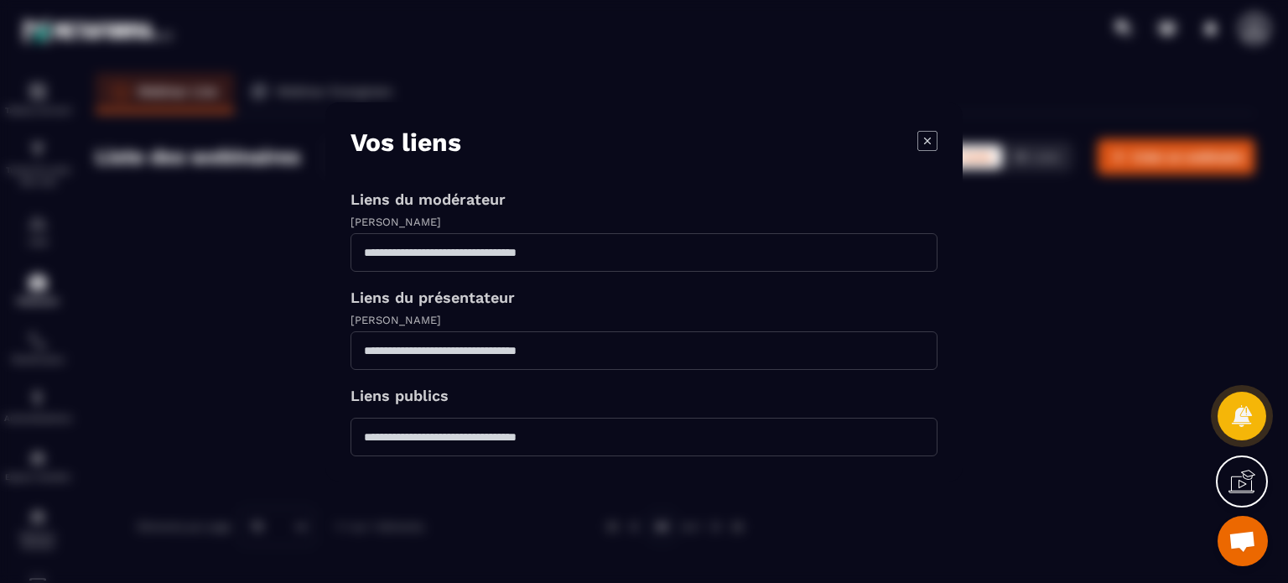
click at [922, 144] on icon "Modal window" at bounding box center [927, 140] width 20 height 20
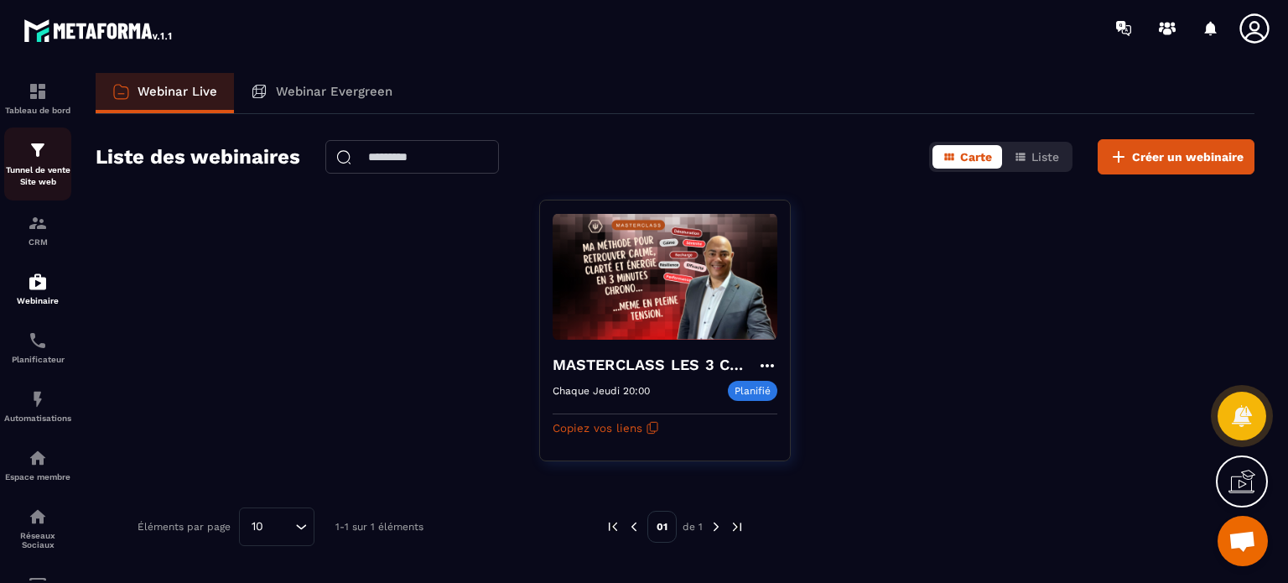
click at [44, 167] on p "Tunnel de vente Site web" at bounding box center [37, 175] width 67 height 23
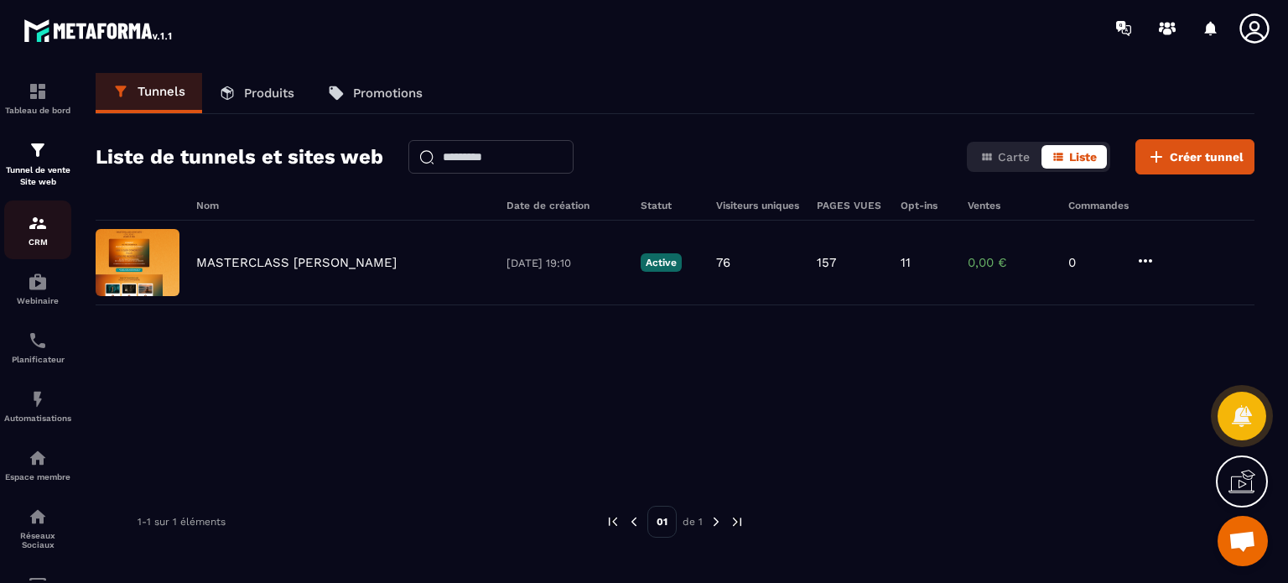
click at [24, 235] on div "CRM" at bounding box center [37, 230] width 67 height 34
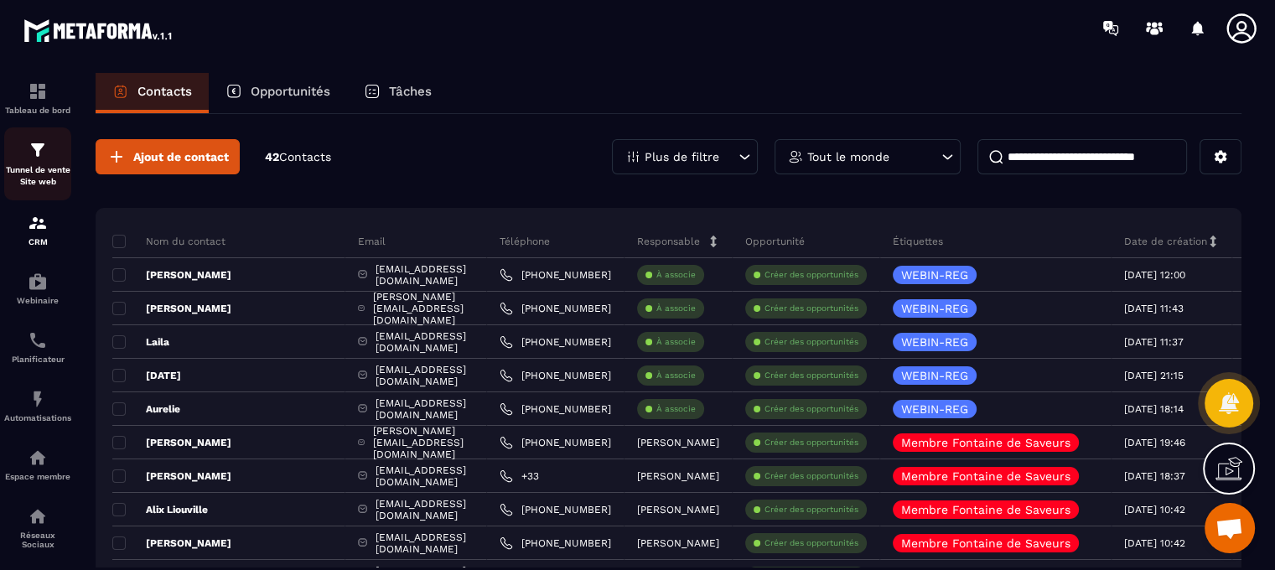
click at [44, 141] on img at bounding box center [38, 150] width 20 height 20
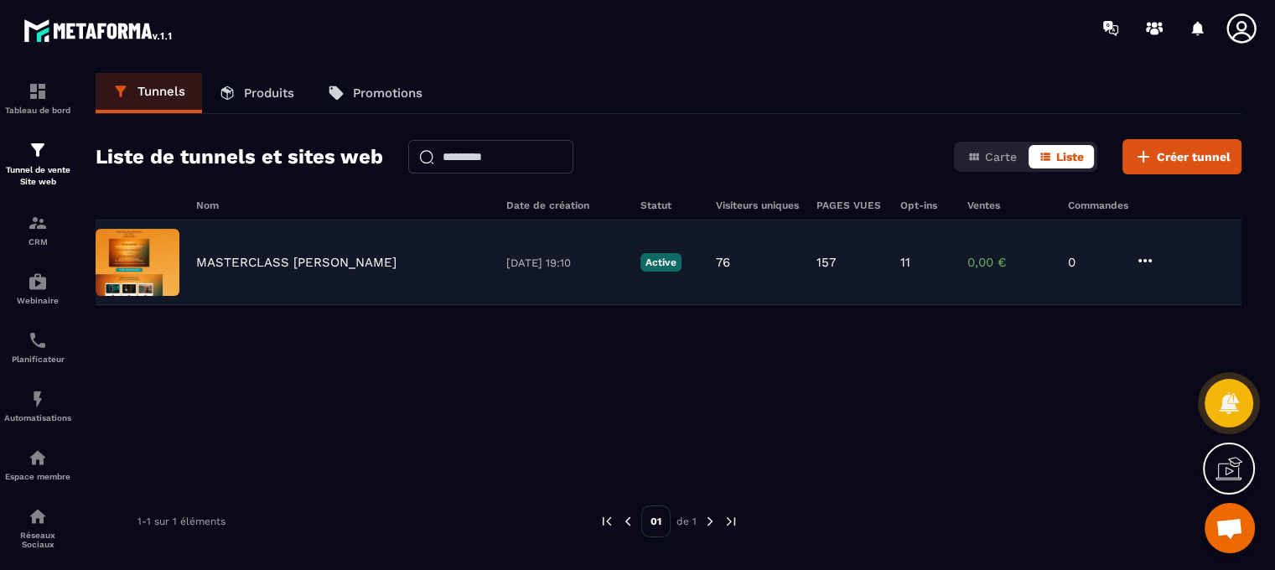
click at [278, 262] on p "MASTERCLASS [PERSON_NAME]" at bounding box center [296, 262] width 200 height 15
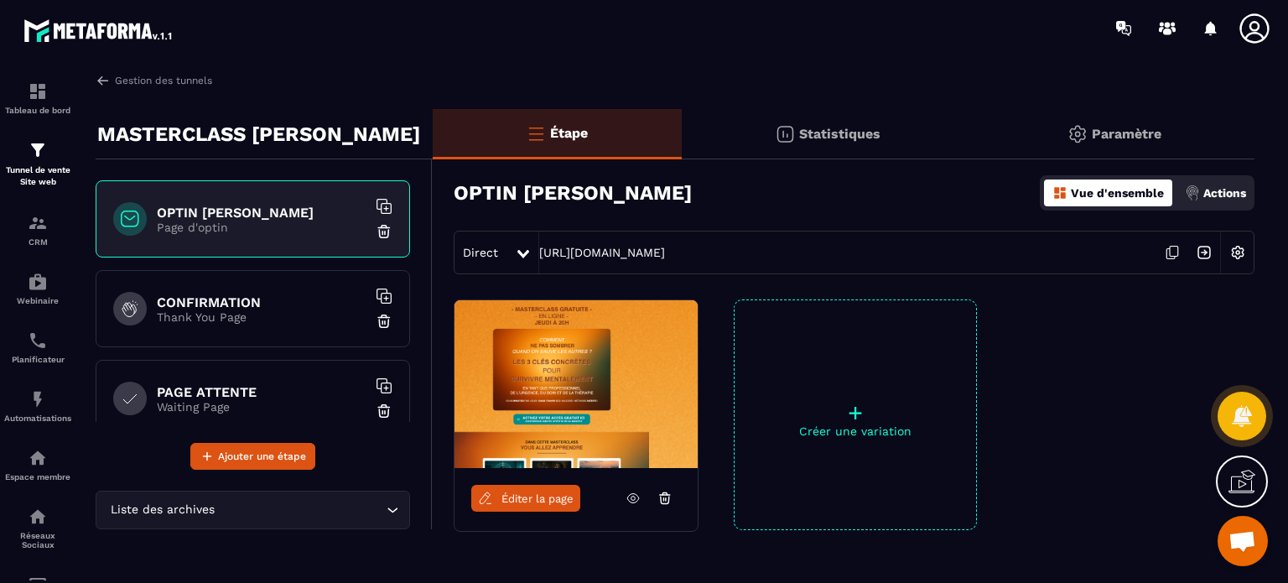
click at [1214, 194] on p "Actions" at bounding box center [1224, 192] width 43 height 13
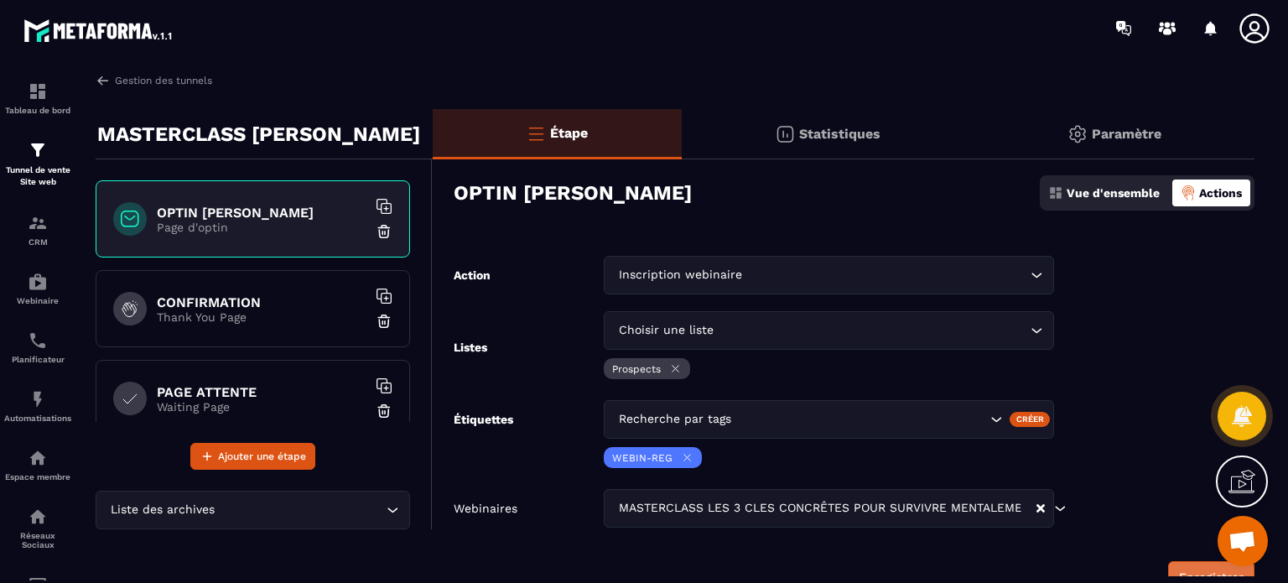
click at [1183, 565] on button "Enregistrer" at bounding box center [1211, 577] width 86 height 32
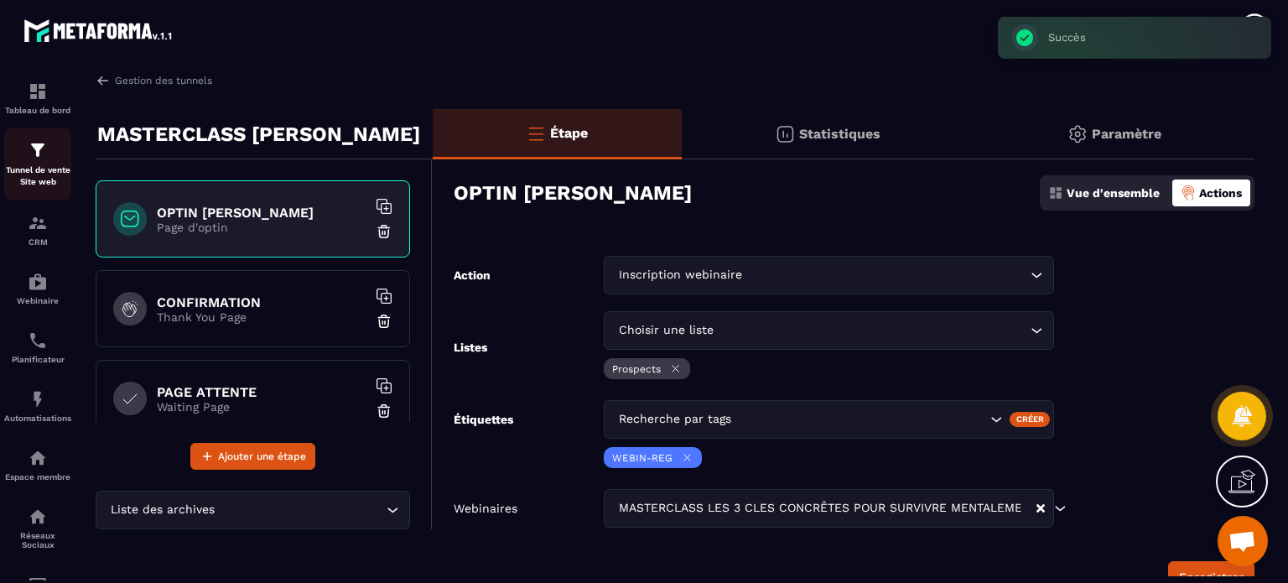
click at [34, 165] on p "Tunnel de vente Site web" at bounding box center [37, 175] width 67 height 23
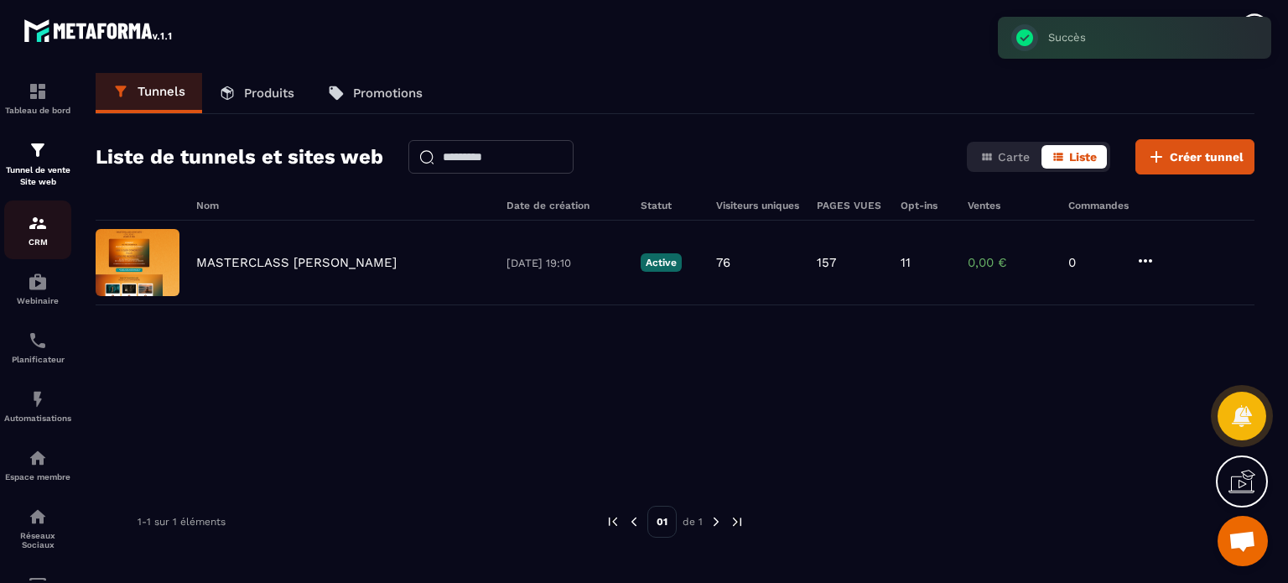
click at [46, 241] on p "CRM" at bounding box center [37, 241] width 67 height 9
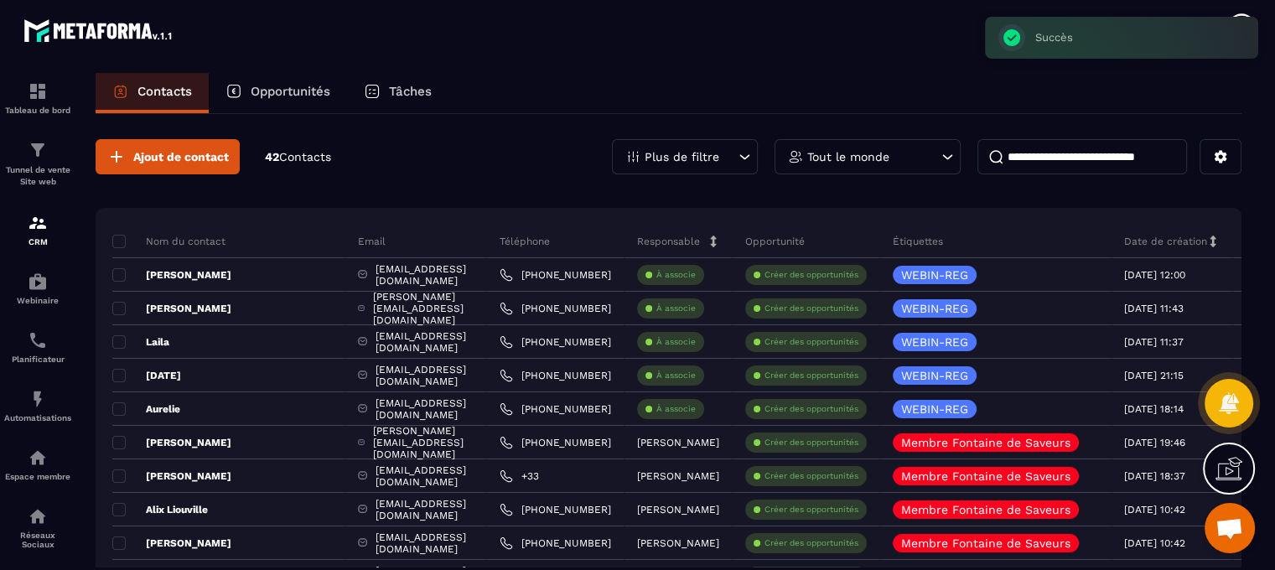
click at [1036, 158] on input at bounding box center [1083, 156] width 210 height 35
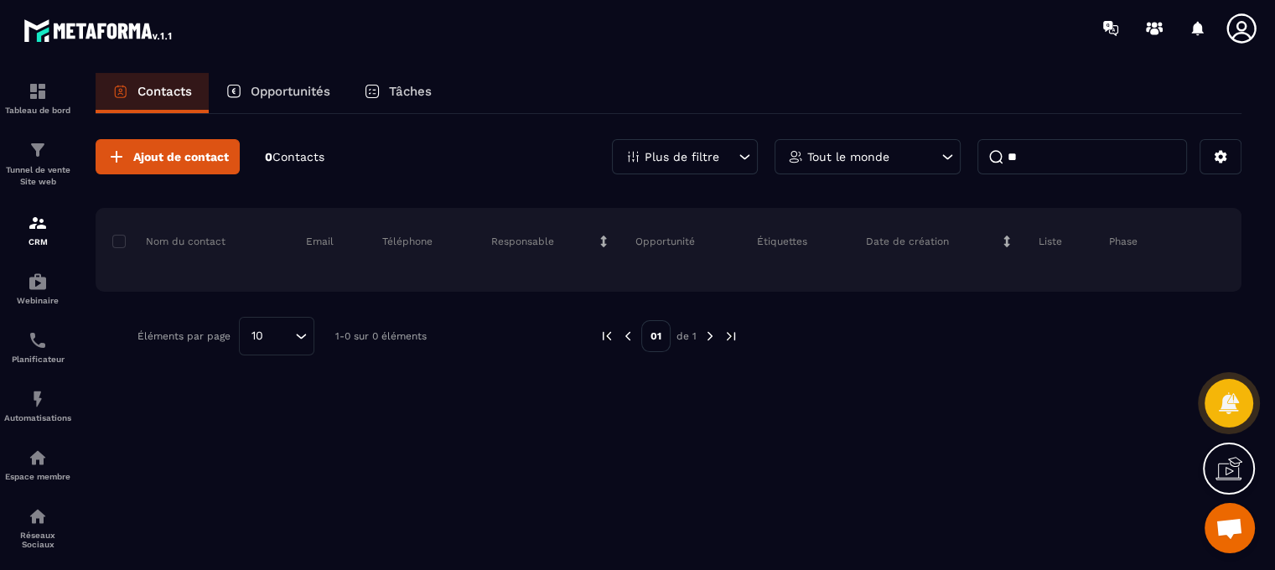
type input "*"
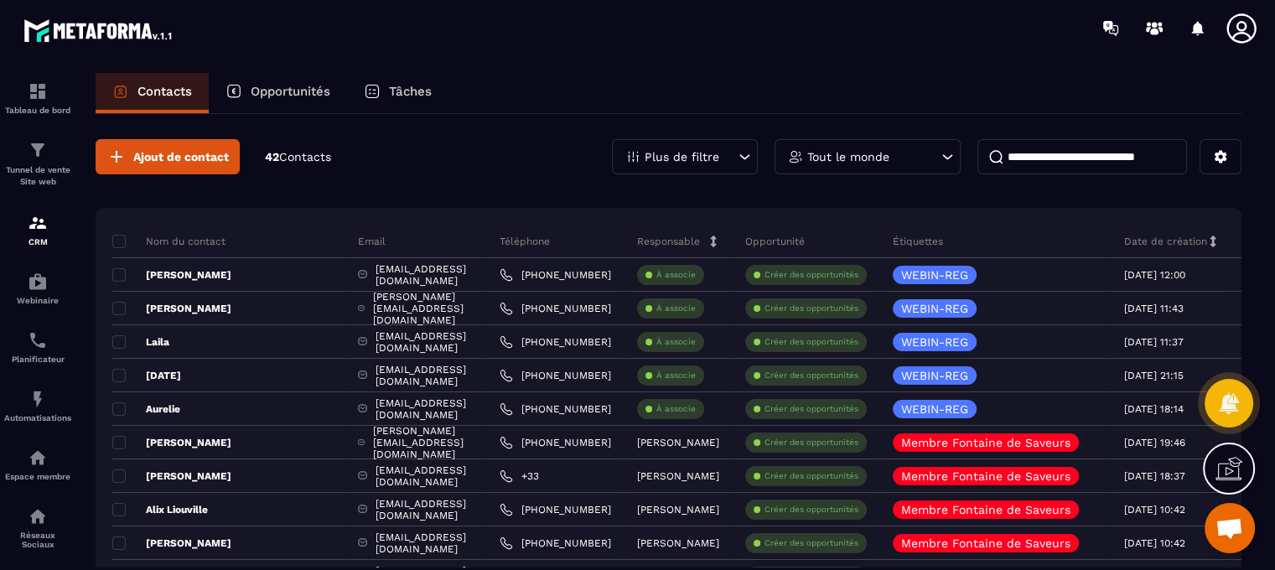
click at [699, 162] on p "Plus de filtre" at bounding box center [682, 157] width 75 height 12
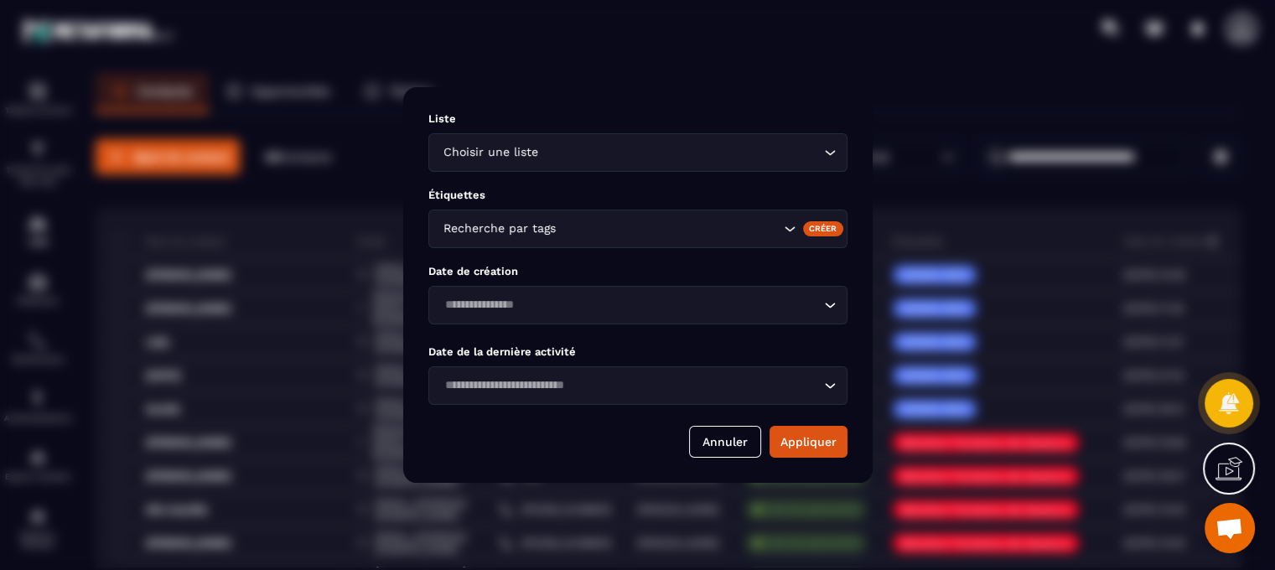
click at [579, 227] on input "Search for option" at bounding box center [669, 229] width 221 height 18
type input "*"
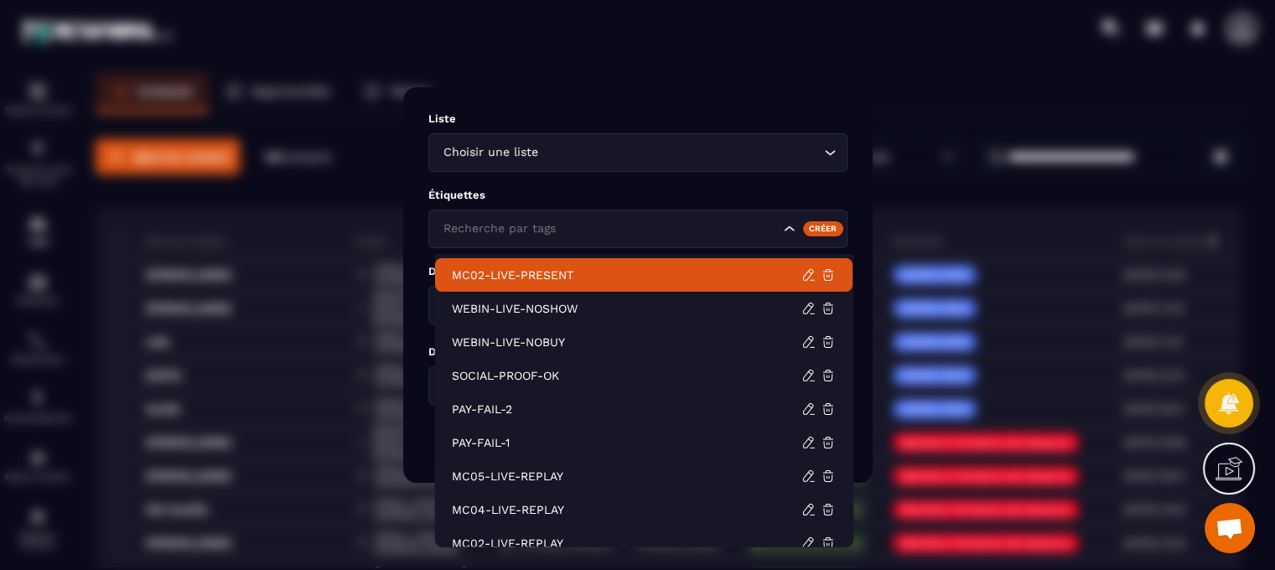
click at [535, 162] on div "Choisir une liste" at bounding box center [630, 152] width 384 height 18
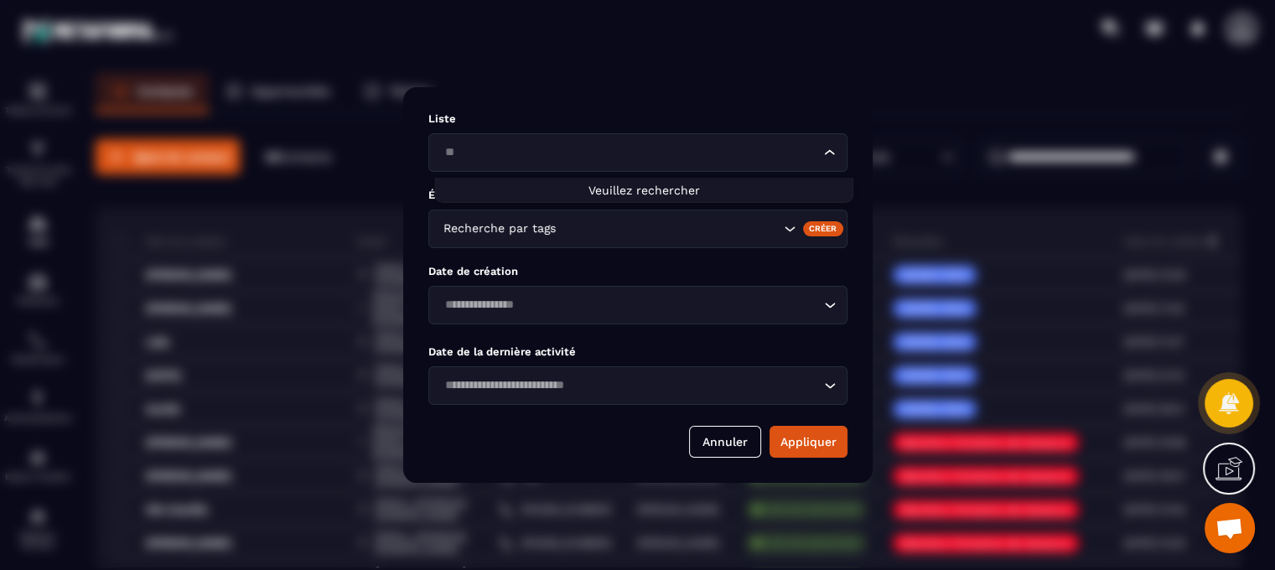
type input "*"
click at [599, 124] on p "Liste" at bounding box center [637, 118] width 419 height 13
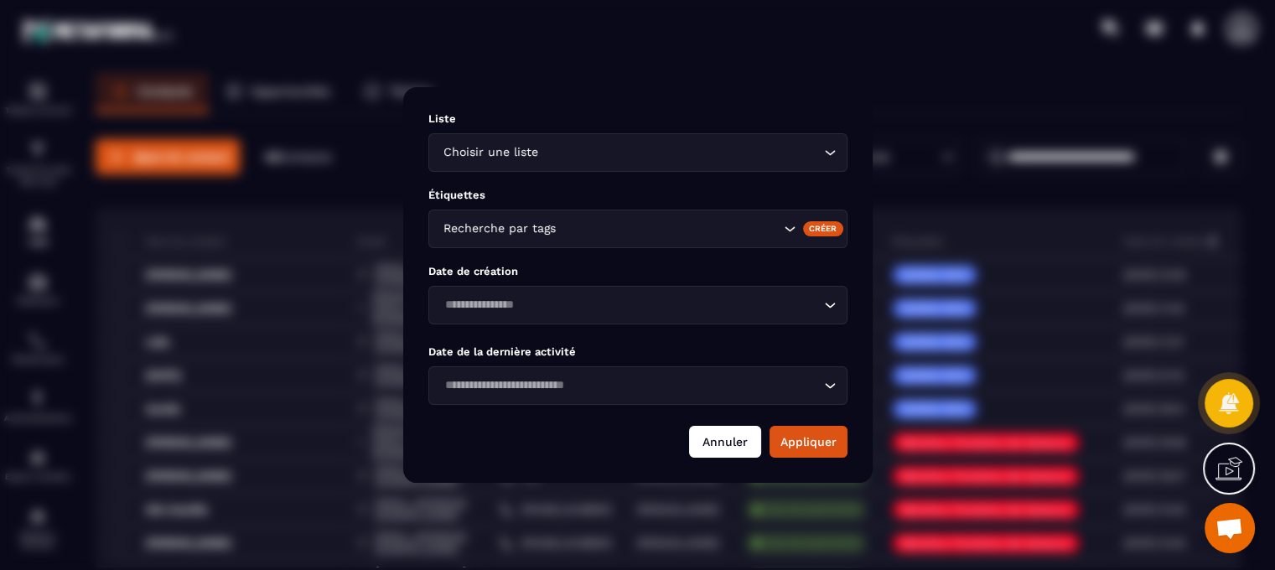
click at [722, 452] on button "Annuler" at bounding box center [725, 442] width 72 height 32
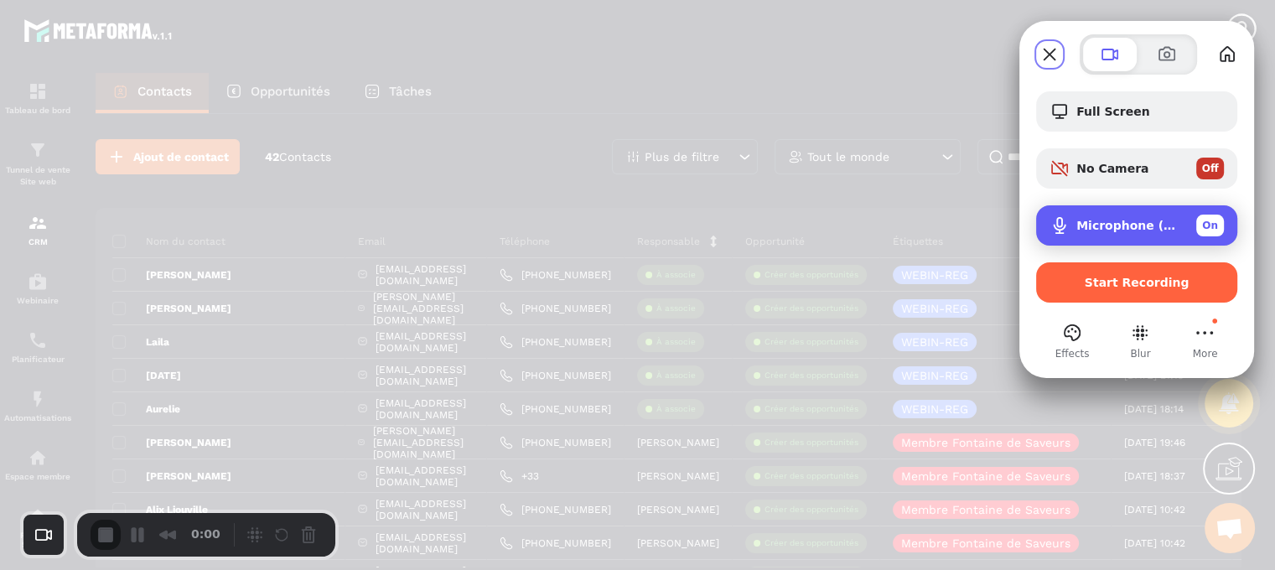
click at [1097, 216] on div "Microphone (USB PnP Sound Device) On" at bounding box center [1151, 226] width 148 height 22
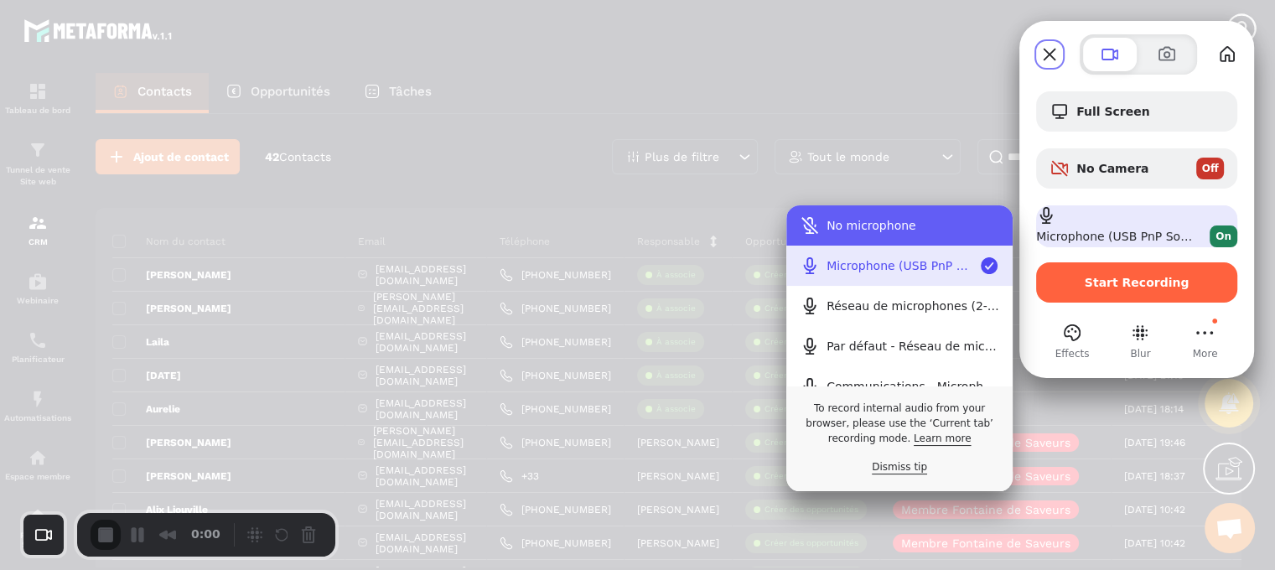
click at [882, 230] on div "No microphone" at bounding box center [913, 225] width 173 height 13
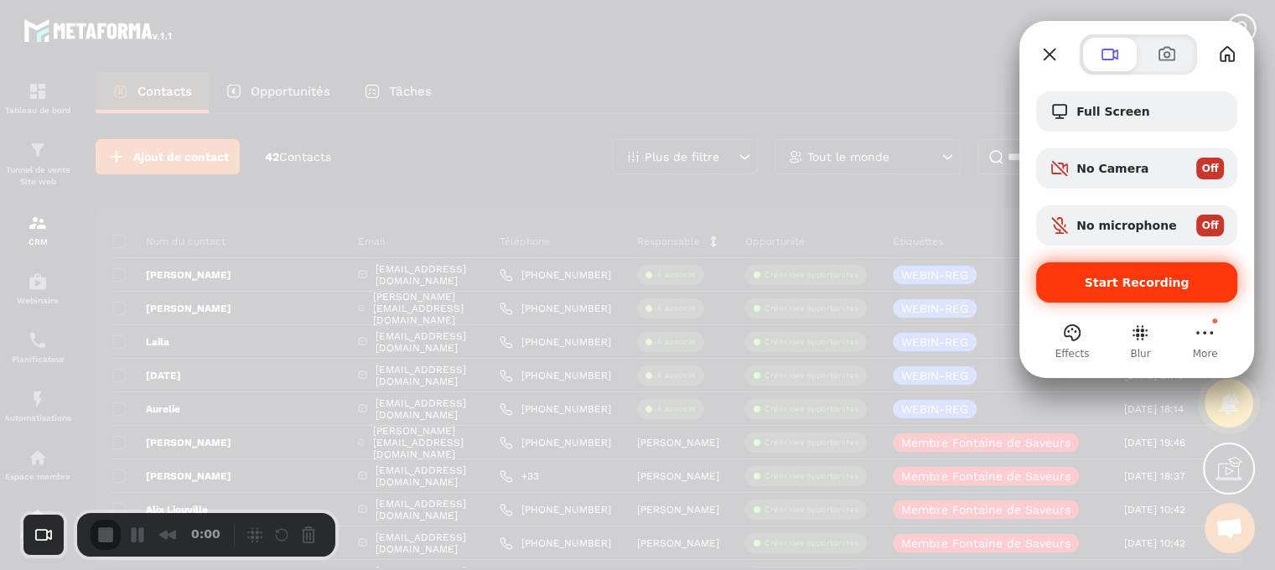
click at [1122, 277] on span "Start Recording" at bounding box center [1137, 282] width 105 height 13
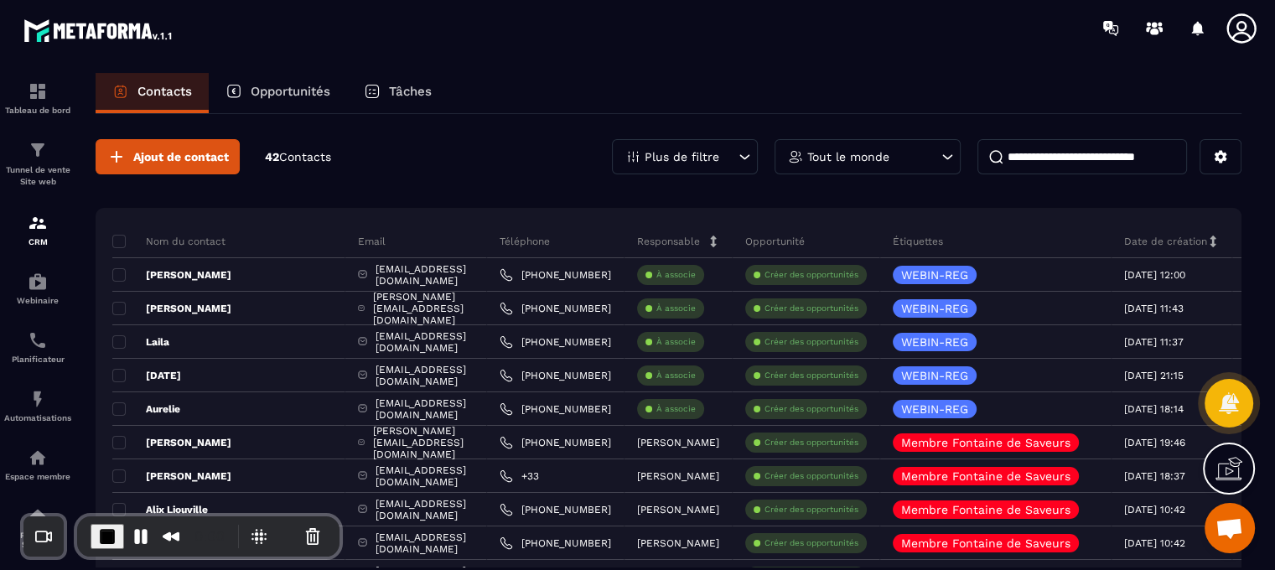
click at [1228, 148] on button at bounding box center [1221, 156] width 42 height 35
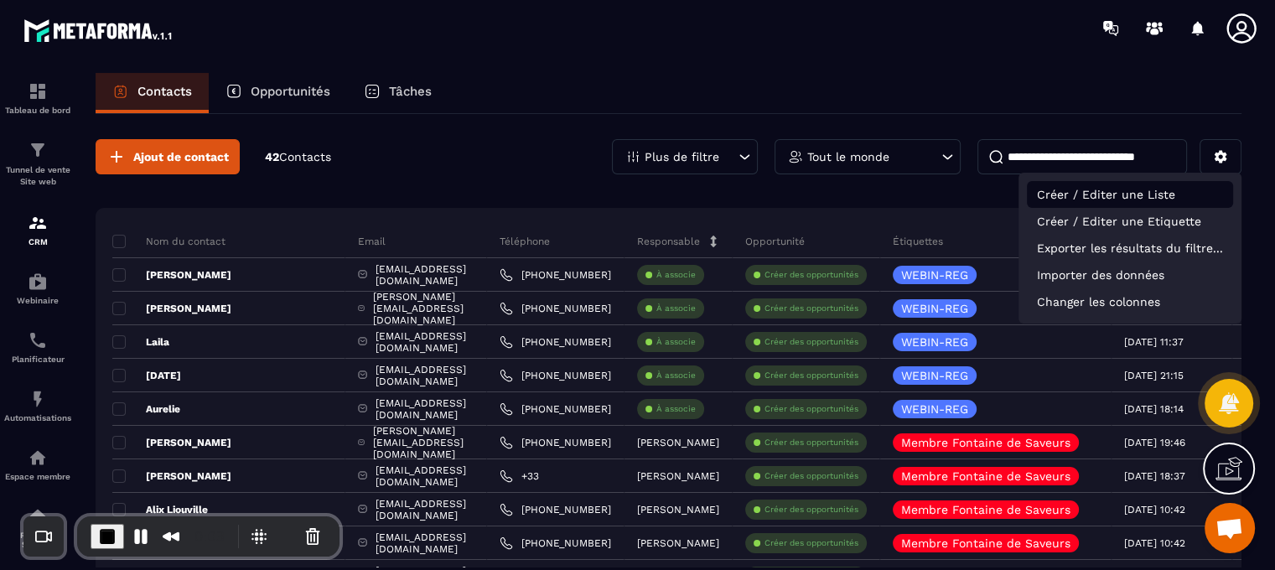
click at [1145, 197] on p "Créer / Editer une Liste" at bounding box center [1130, 194] width 206 height 27
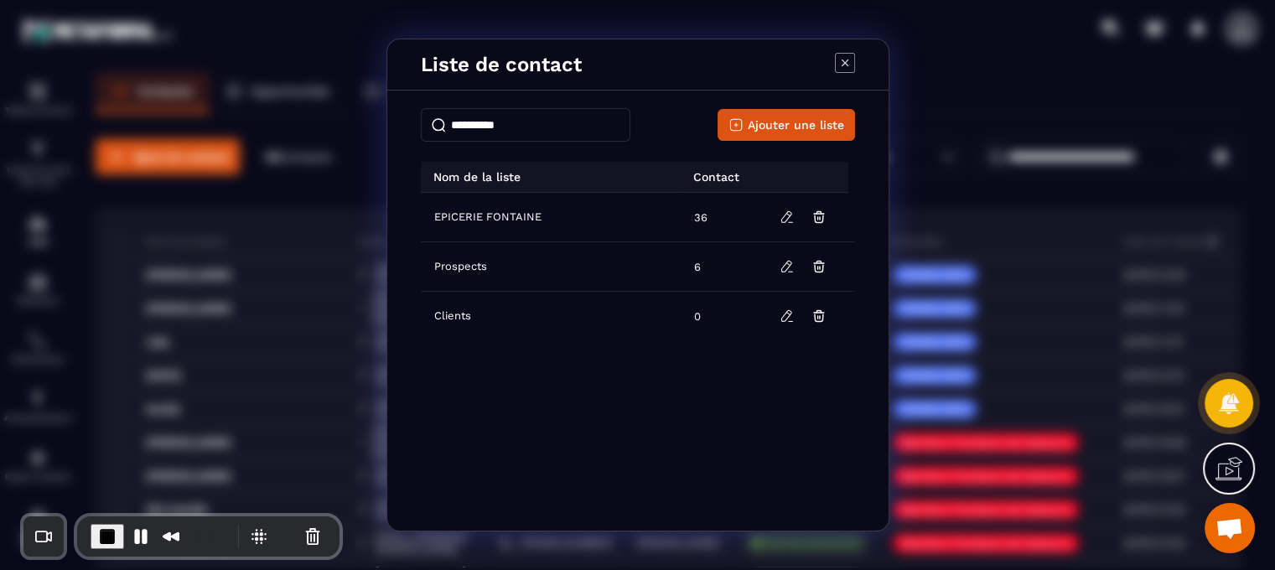
click at [849, 60] on icon "Modal window" at bounding box center [845, 63] width 20 height 20
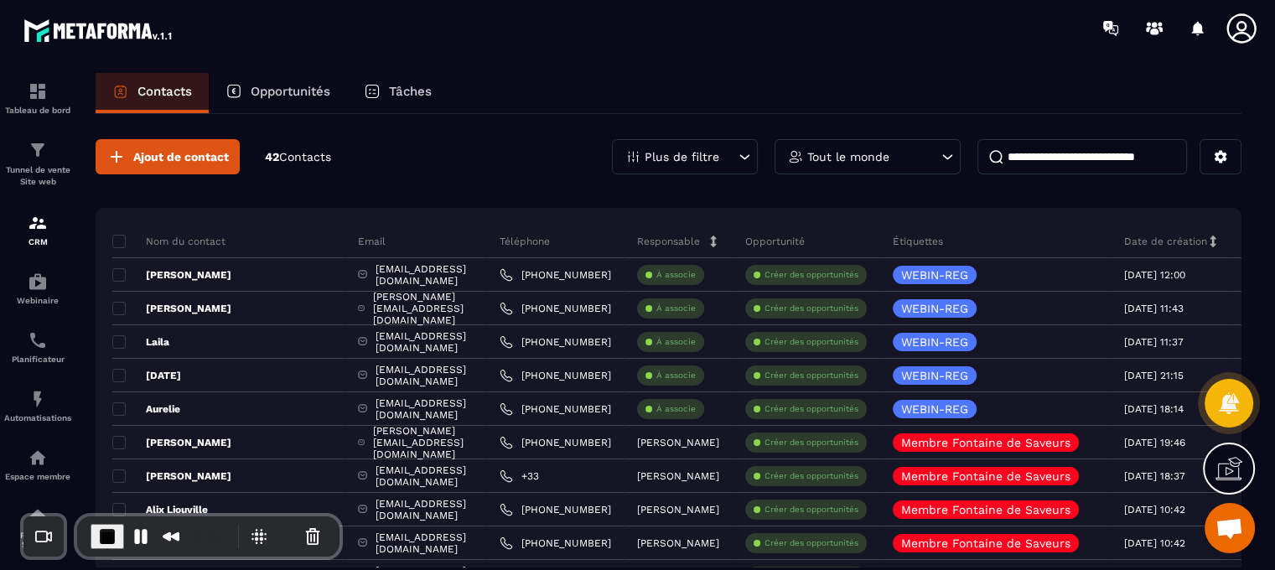
click at [747, 162] on icon at bounding box center [744, 156] width 17 height 17
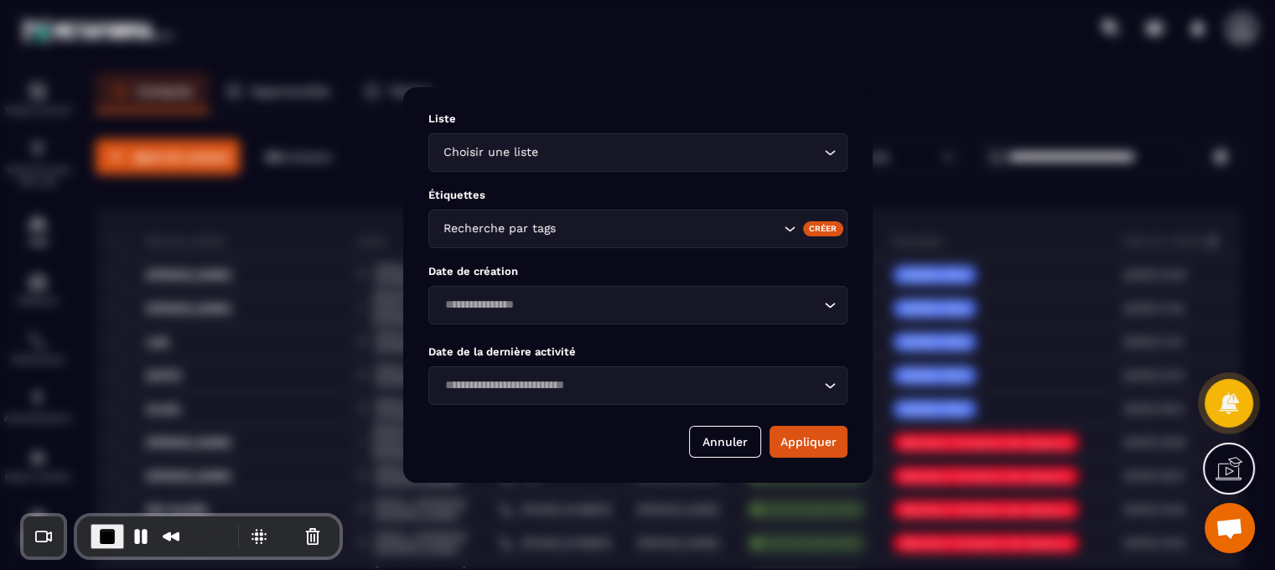
click at [538, 155] on div "Choisir une liste" at bounding box center [630, 152] width 384 height 18
type input "****"
click at [111, 534] on span "End Recording" at bounding box center [107, 537] width 20 height 20
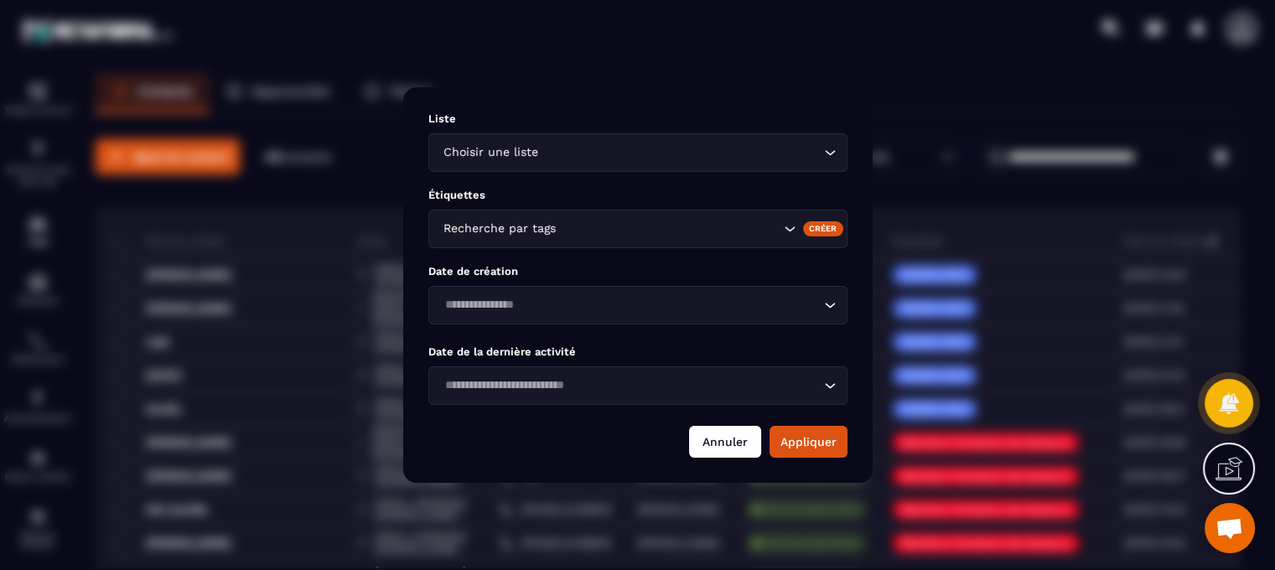
click at [747, 439] on button "Annuler" at bounding box center [725, 442] width 72 height 32
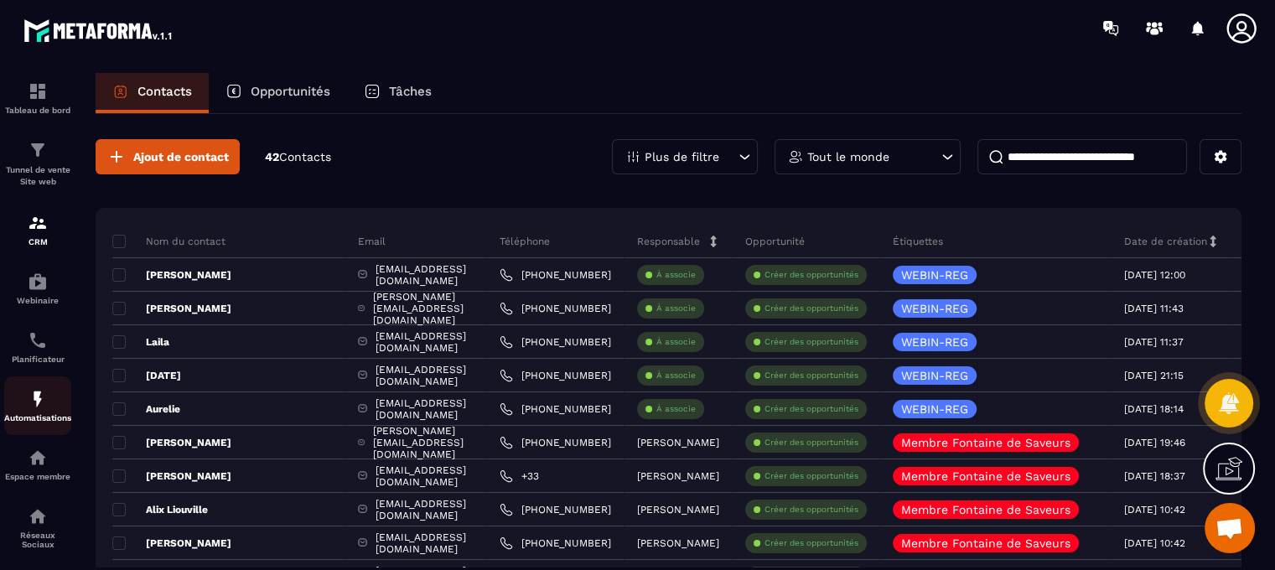
click at [39, 393] on img at bounding box center [38, 399] width 20 height 20
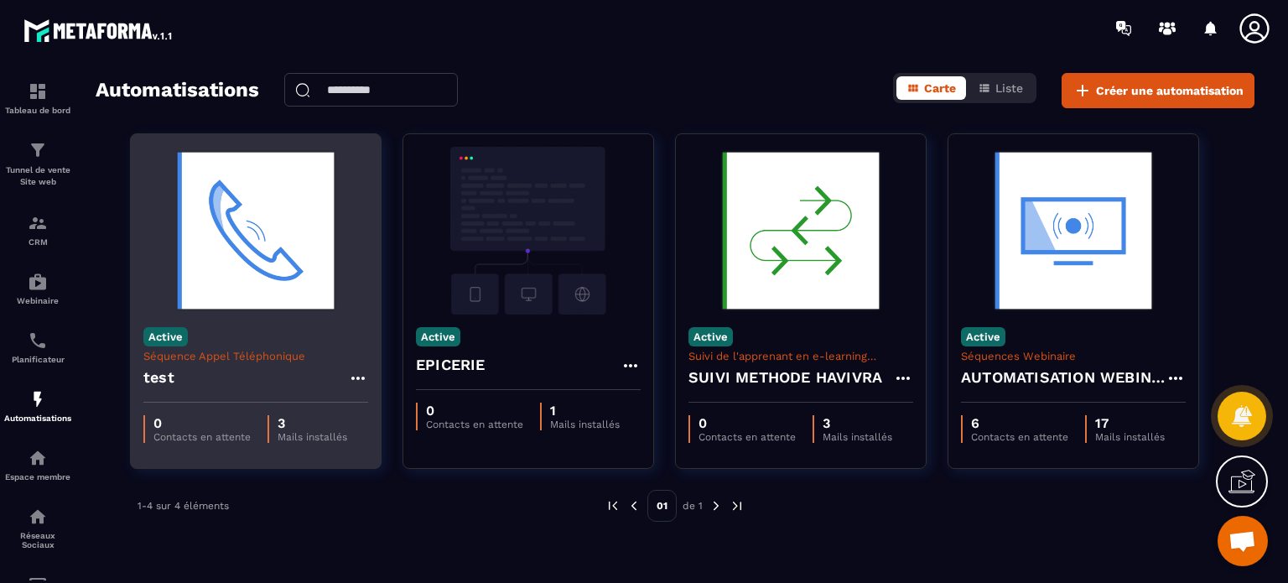
click at [268, 379] on div "test" at bounding box center [255, 382] width 225 height 40
click at [280, 228] on img at bounding box center [255, 231] width 225 height 168
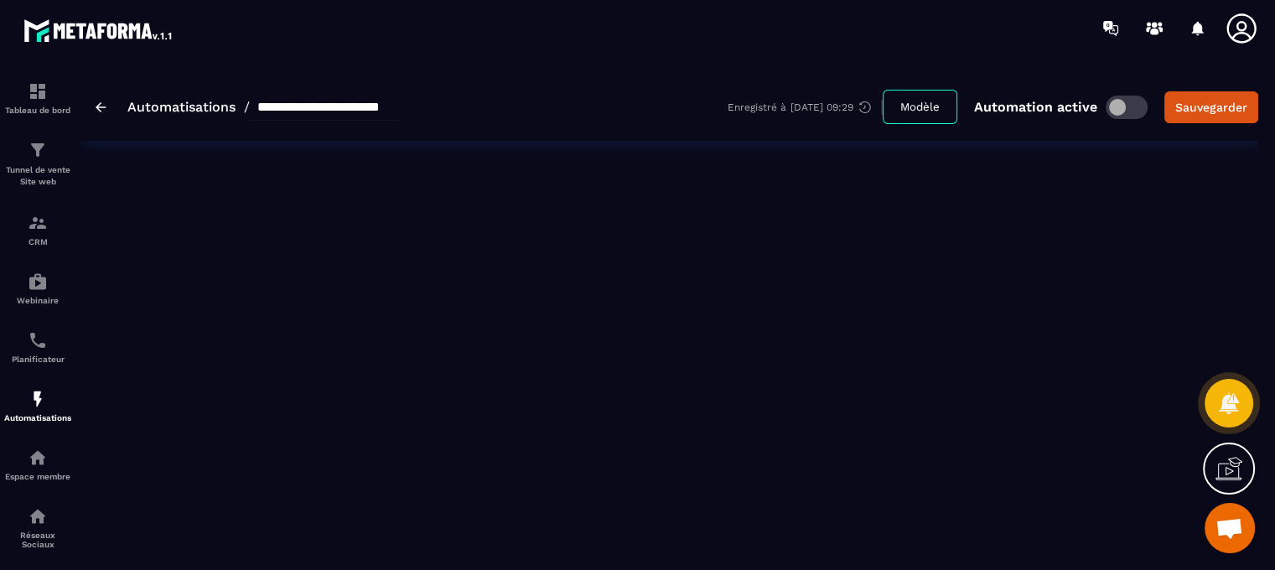
type input "****"
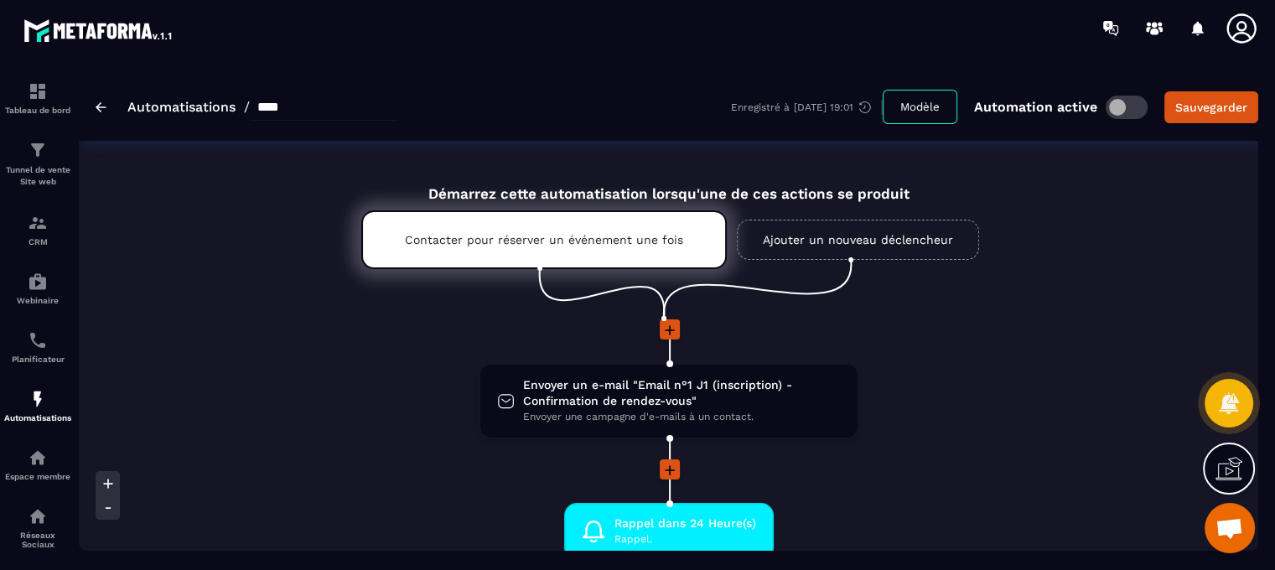
click at [669, 327] on icon at bounding box center [670, 330] width 10 height 10
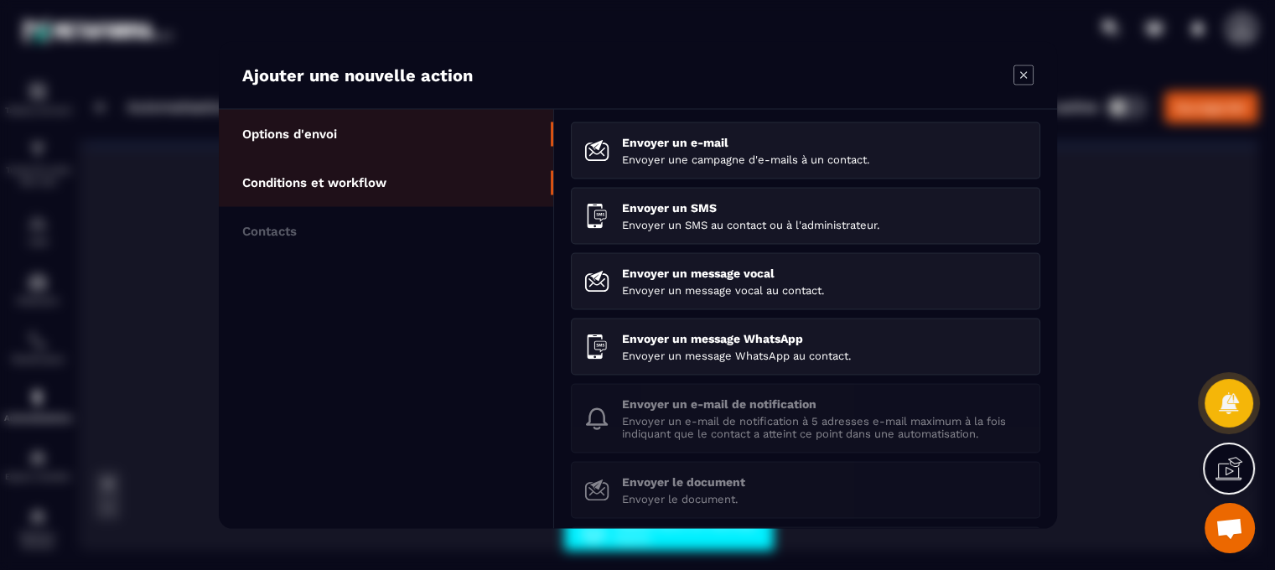
click at [413, 194] on li "Conditions et workflow" at bounding box center [386, 182] width 335 height 49
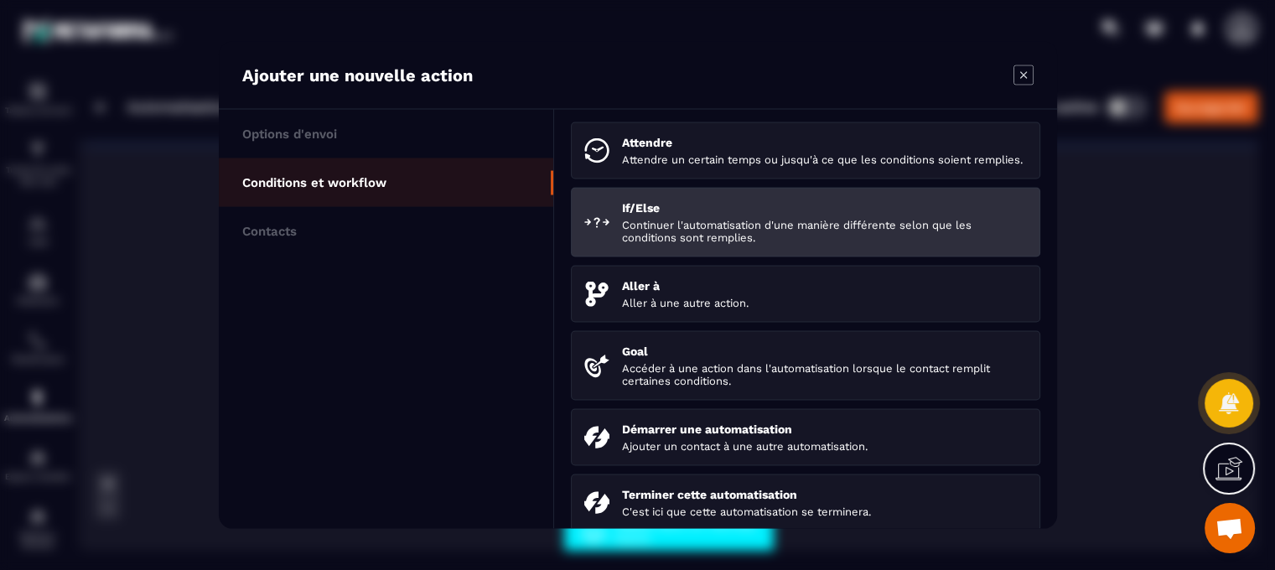
click at [660, 237] on p "Continuer l'automatisation d'une manière différente selon que les conditions so…" at bounding box center [824, 231] width 405 height 25
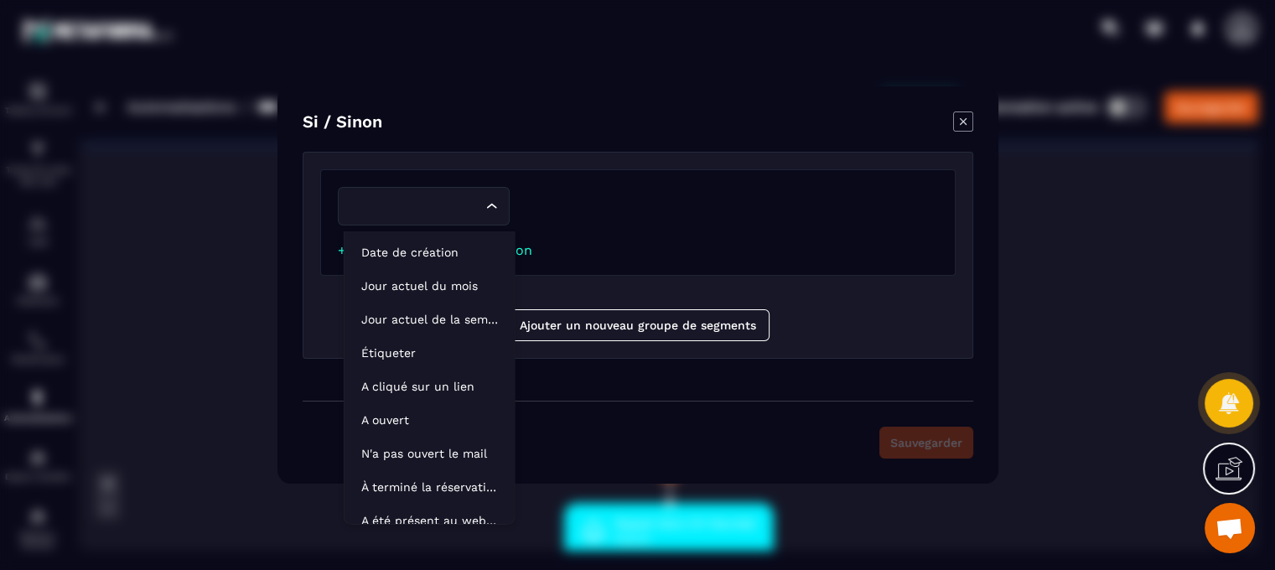
click at [491, 215] on div "Loading..." at bounding box center [491, 206] width 17 height 17
click at [436, 452] on p "N'a pas ouvert le mail" at bounding box center [429, 453] width 137 height 17
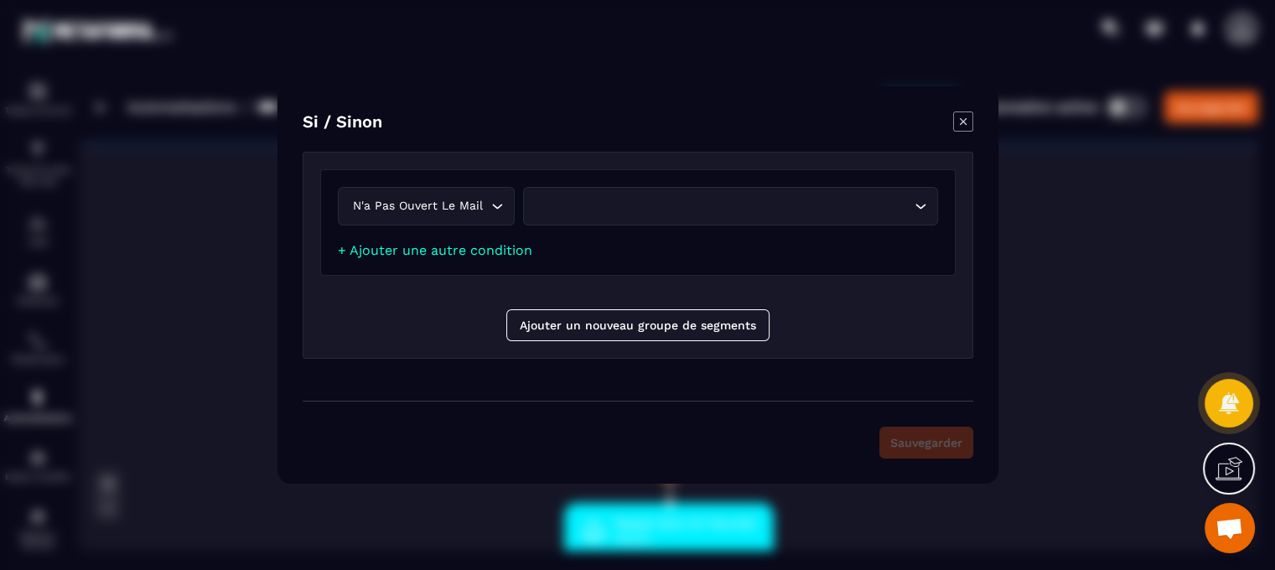
click at [621, 223] on div "Loading..." at bounding box center [730, 206] width 415 height 39
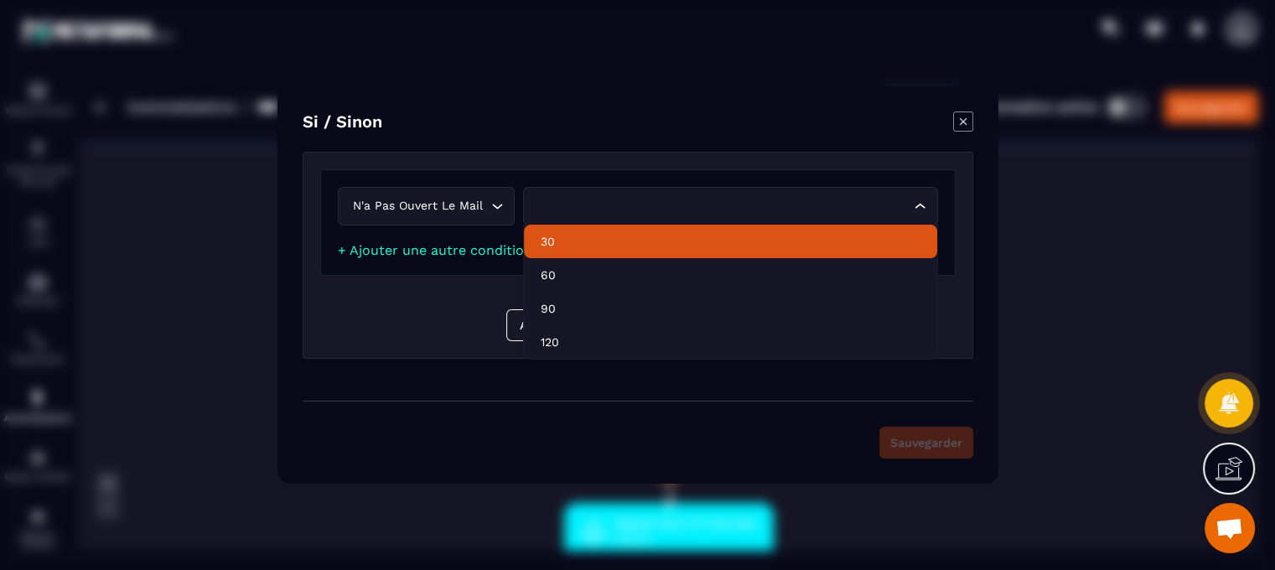
click at [590, 245] on p "30" at bounding box center [731, 241] width 380 height 17
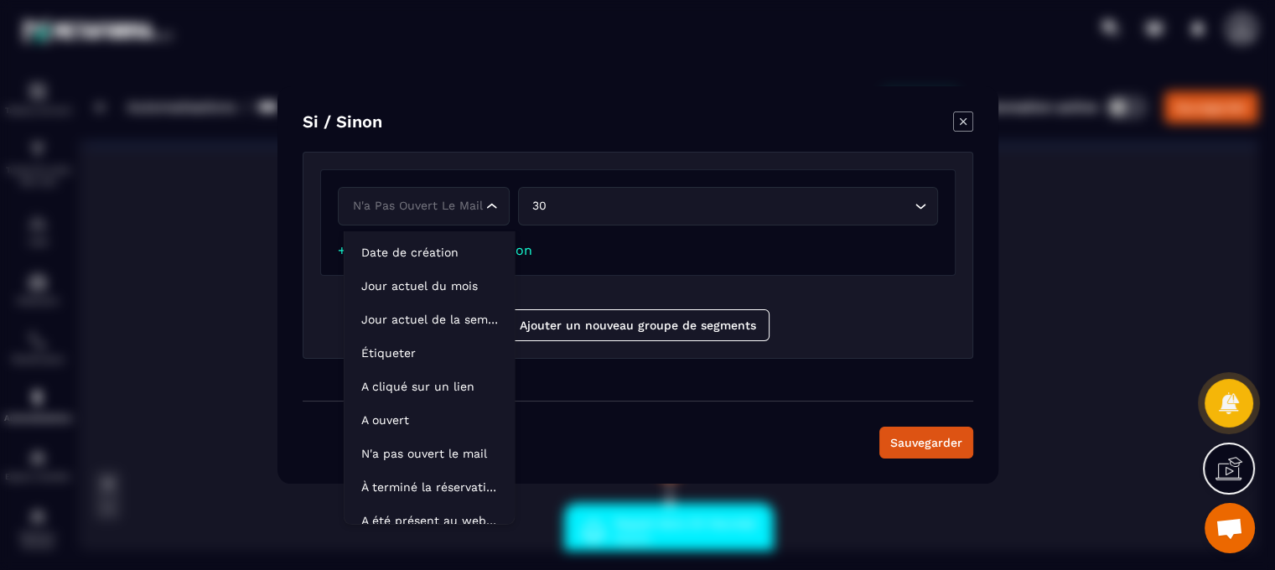
click at [458, 211] on div "N'a pas ouvert le mail" at bounding box center [415, 206] width 137 height 18
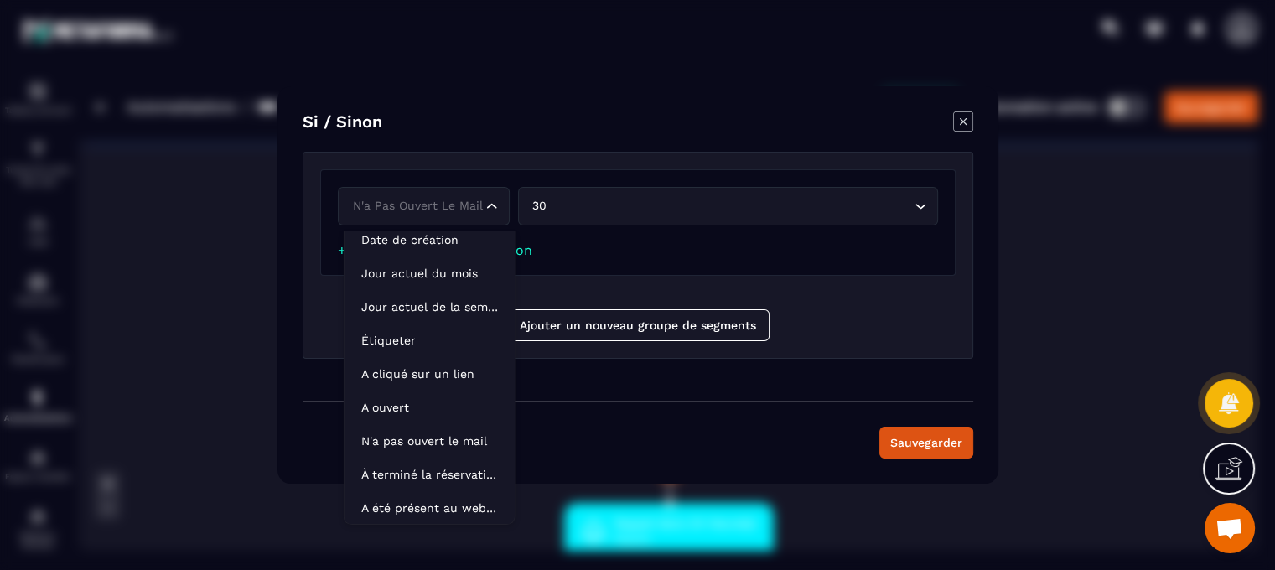
scroll to position [80, 0]
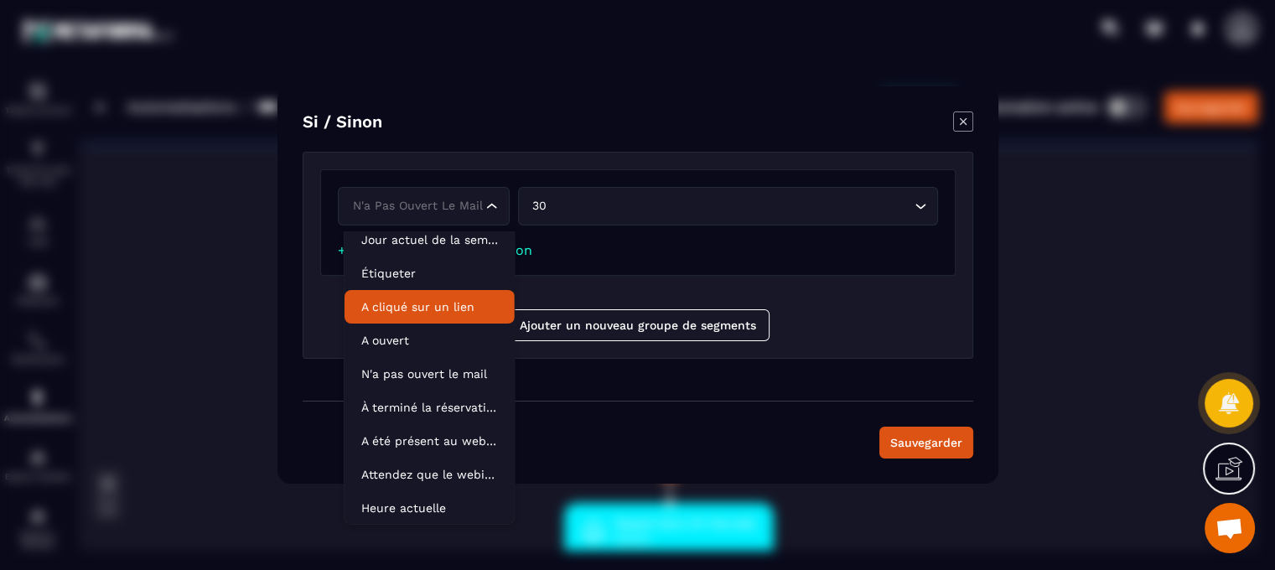
click at [419, 316] on li "A cliqué sur un lien" at bounding box center [430, 307] width 170 height 34
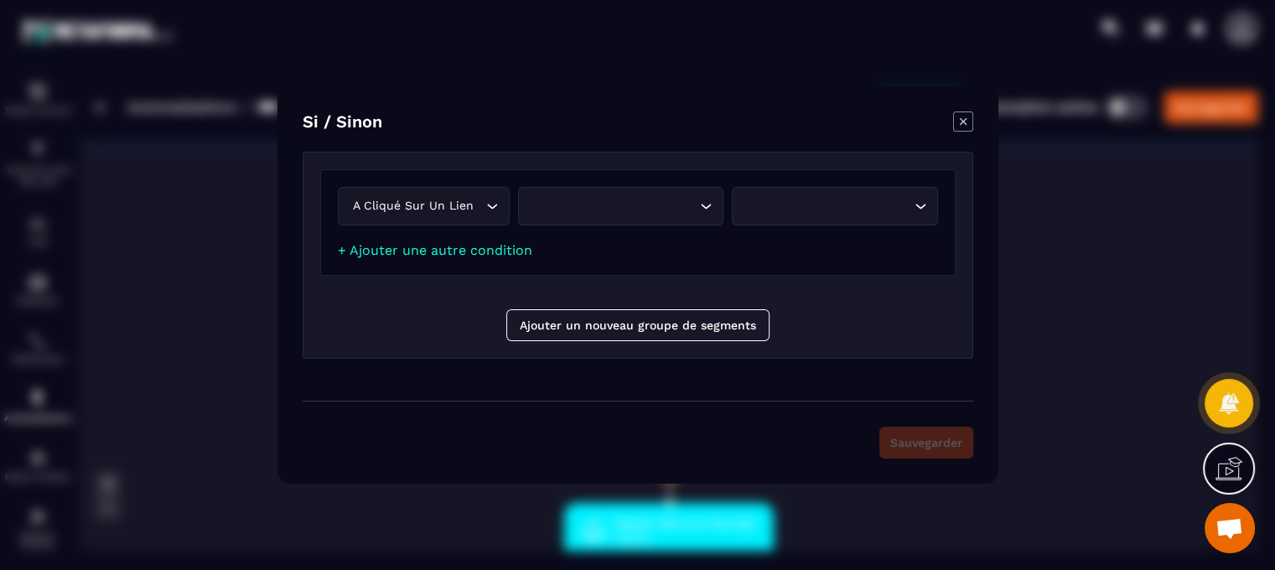
click at [665, 195] on div "Loading..." at bounding box center [620, 206] width 206 height 39
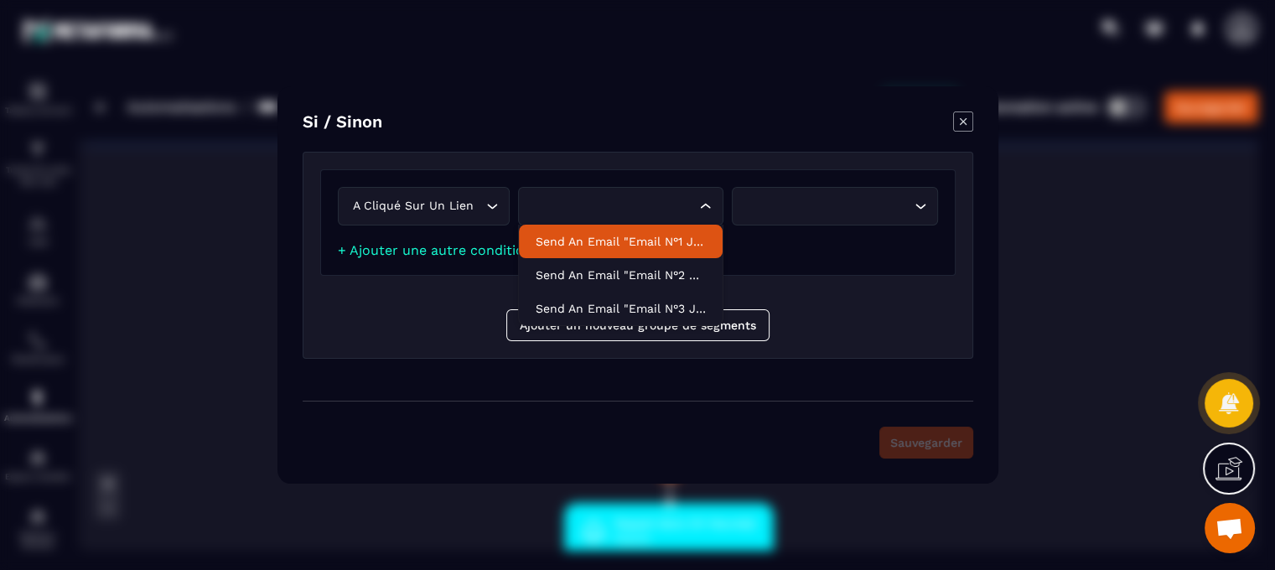
click at [974, 127] on icon "Modal window" at bounding box center [963, 122] width 20 height 20
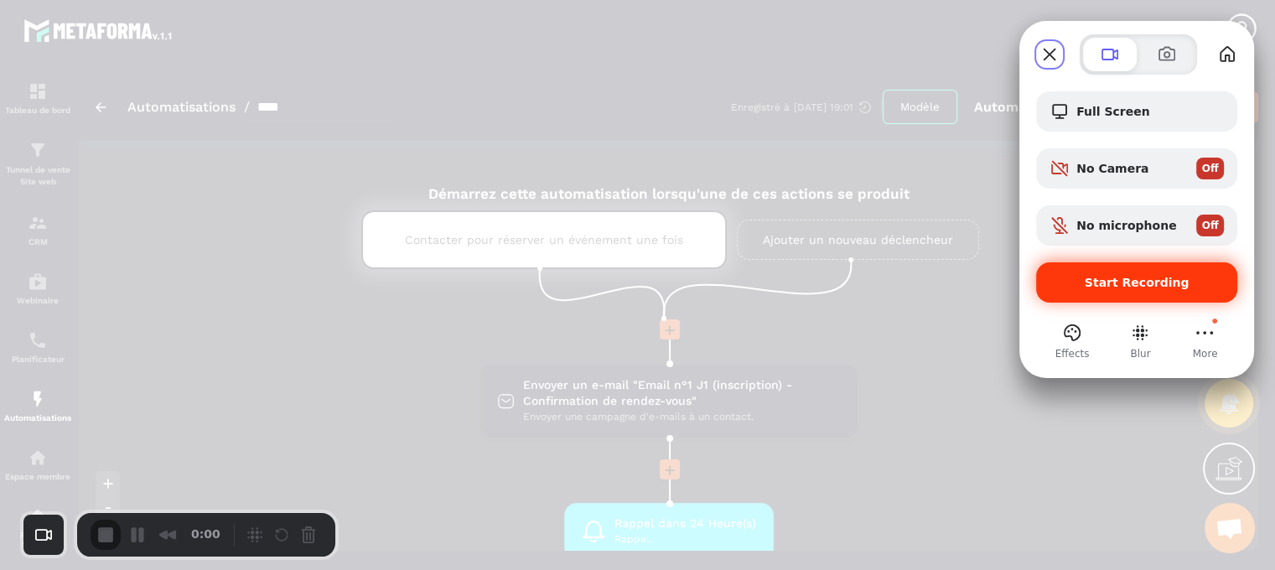
click at [1096, 271] on div "Start Recording" at bounding box center [1136, 282] width 201 height 40
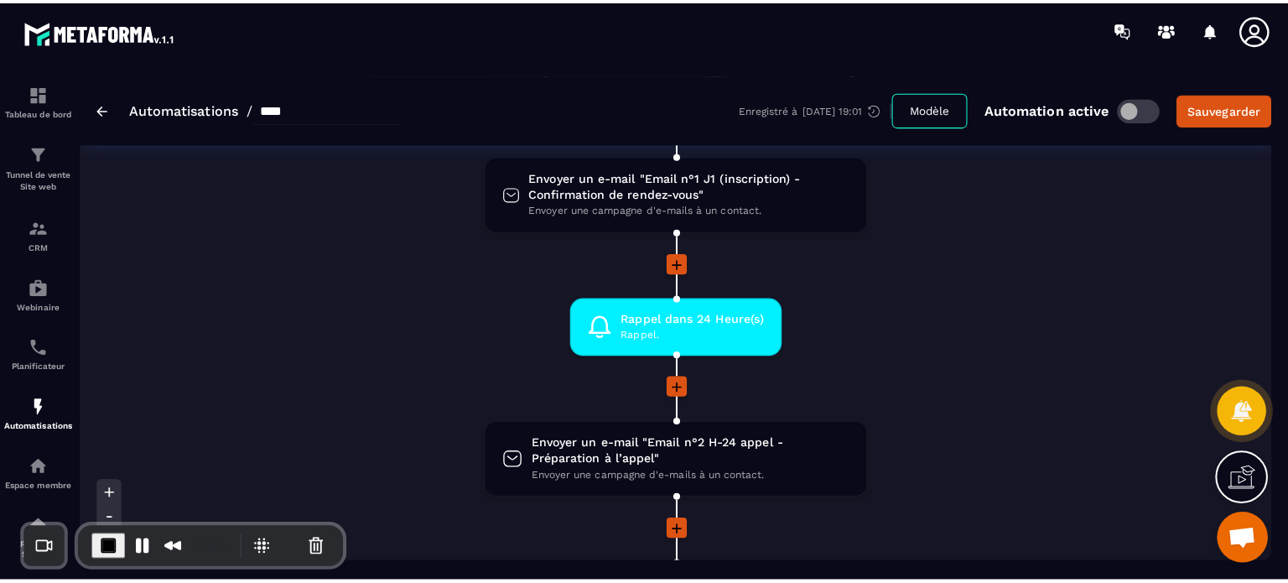
scroll to position [235, 0]
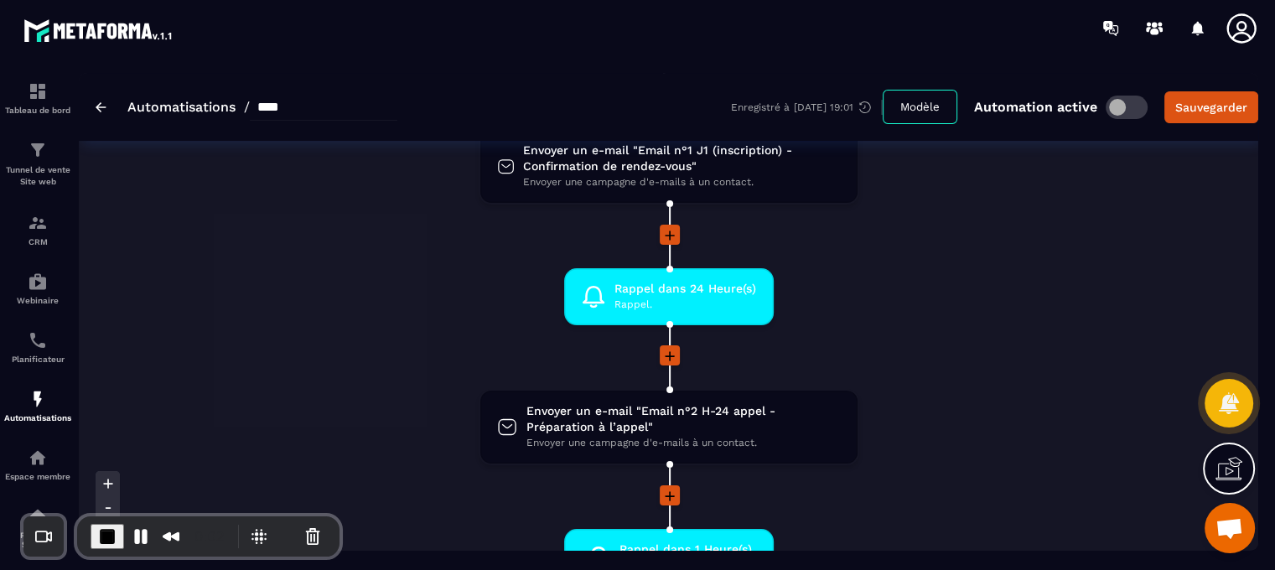
click at [671, 225] on span at bounding box center [670, 235] width 20 height 20
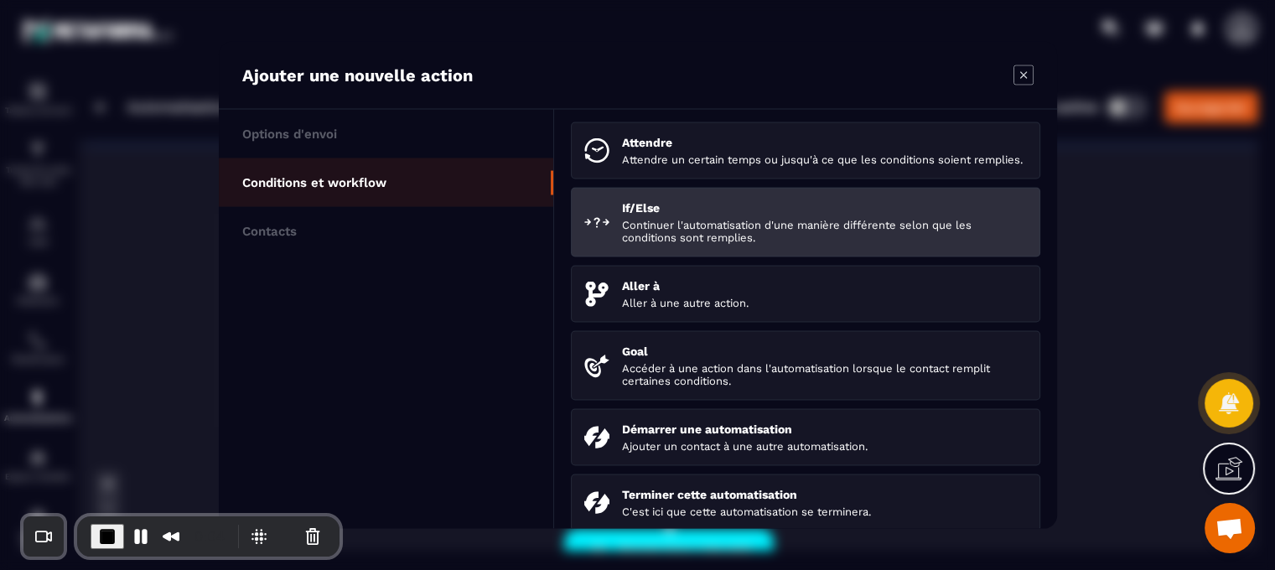
click at [677, 244] on p "Continuer l'automatisation d'une manière différente selon que les conditions so…" at bounding box center [824, 231] width 405 height 25
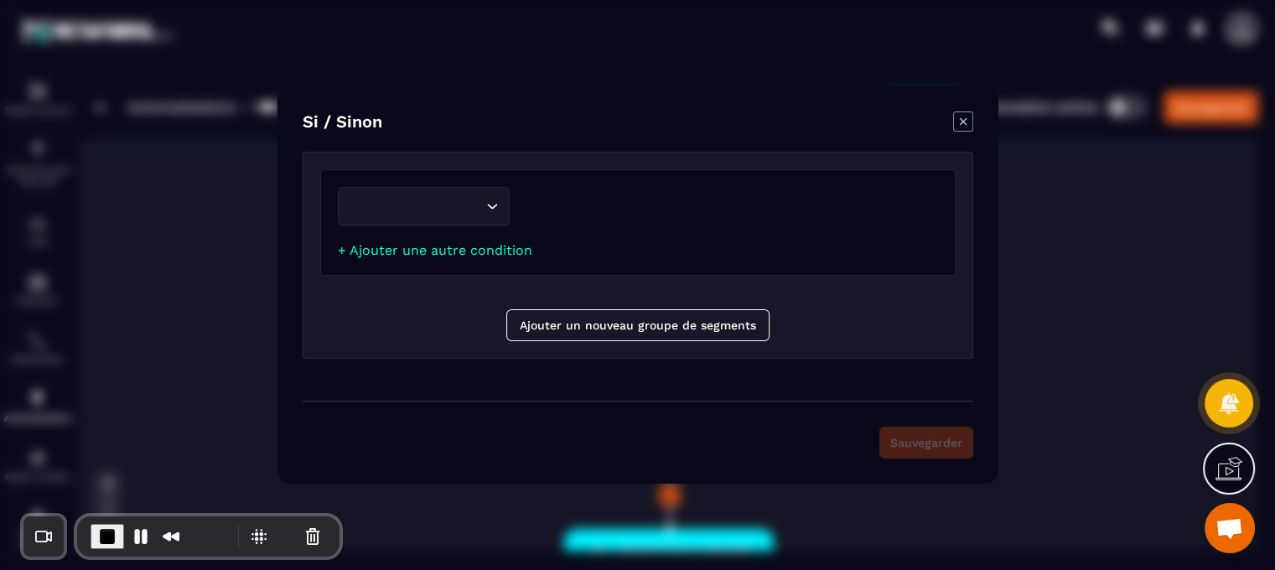
click at [439, 209] on input "Search for option" at bounding box center [415, 206] width 133 height 18
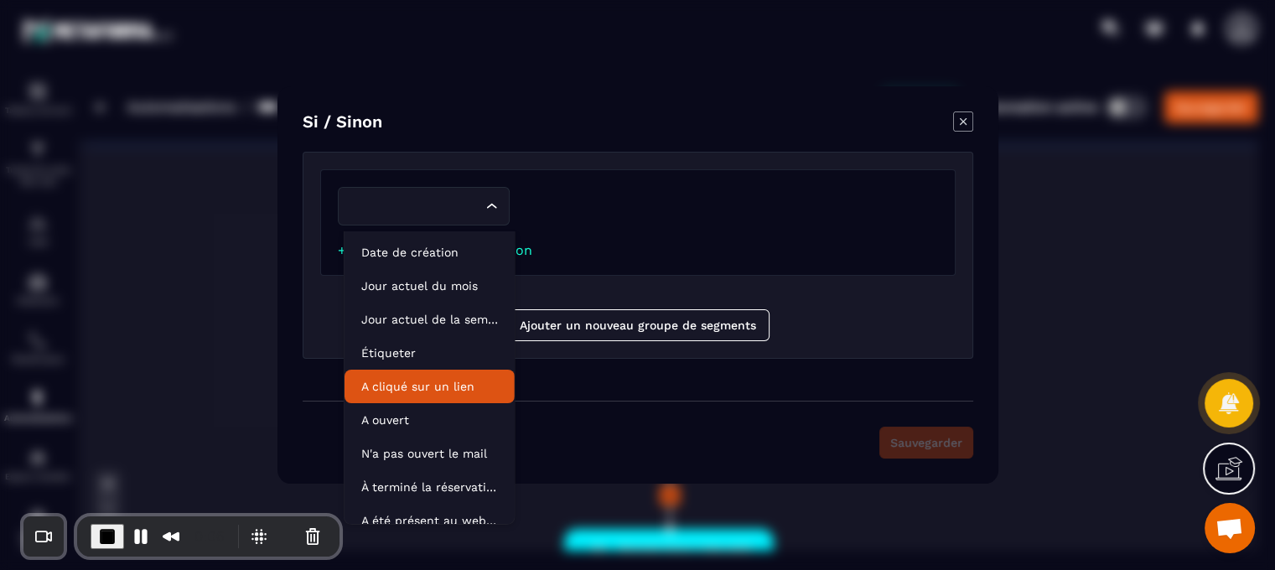
click at [409, 393] on p "A cliqué sur un lien" at bounding box center [429, 386] width 137 height 17
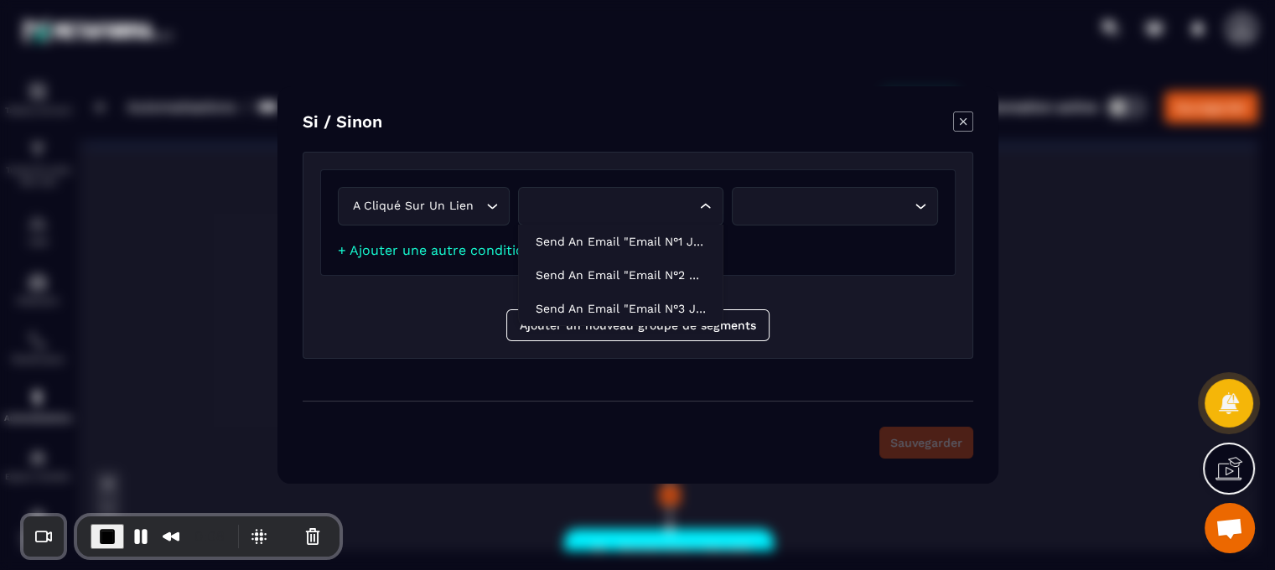
click at [601, 216] on div "Search for option" at bounding box center [612, 206] width 171 height 18
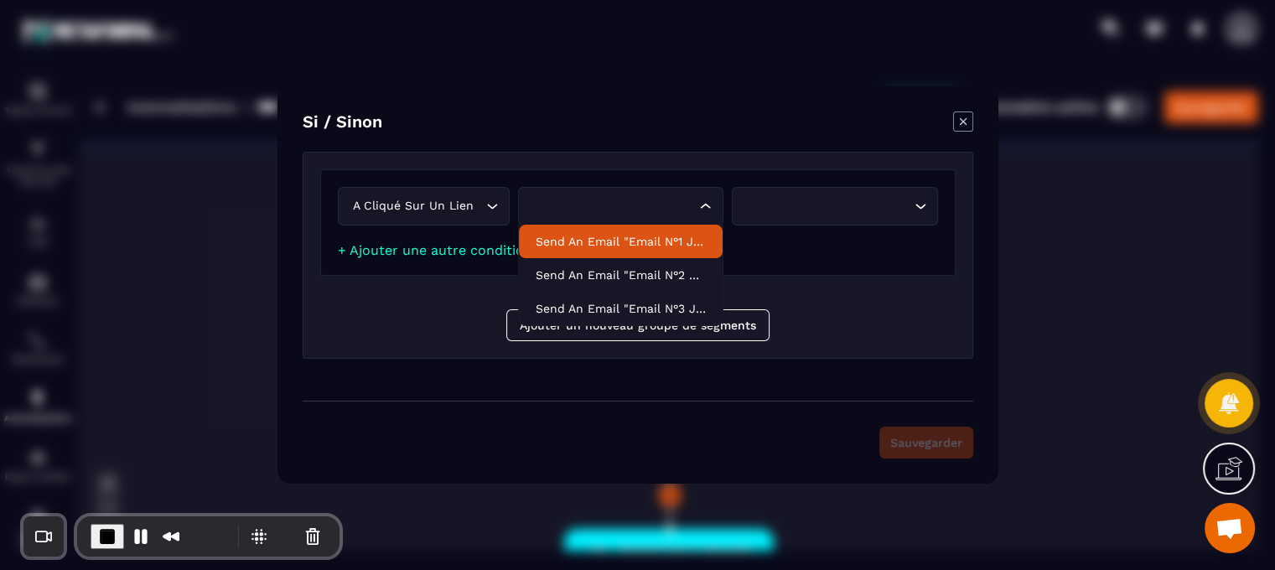
click at [614, 250] on p "Send an email "Email n°1 J1 (inscription) - Confirmation de rendez-vous"" at bounding box center [620, 241] width 171 height 17
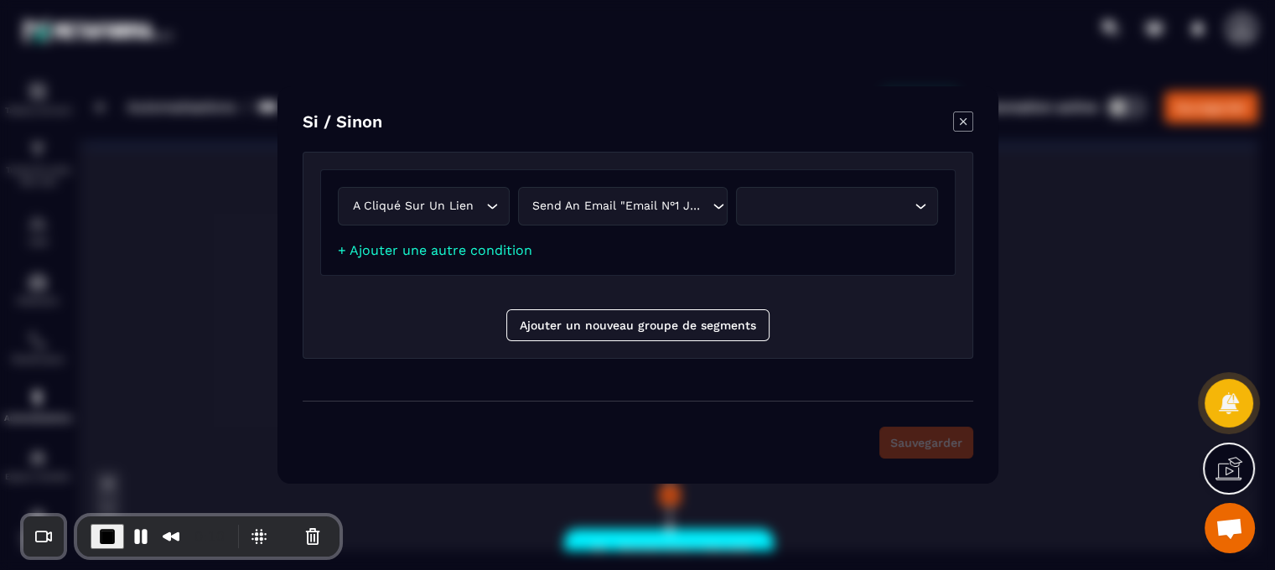
click at [834, 198] on div "Loading..." at bounding box center [837, 206] width 202 height 39
click at [966, 125] on icon "Modal window" at bounding box center [962, 121] width 7 height 7
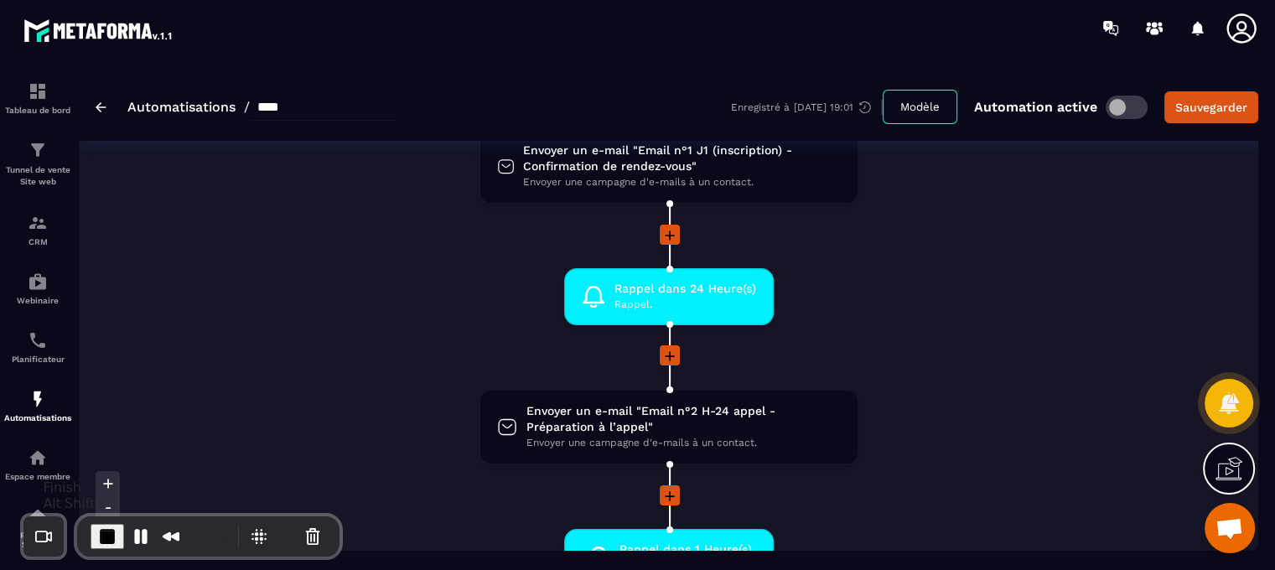
click at [97, 536] on span "End Recording" at bounding box center [107, 537] width 20 height 20
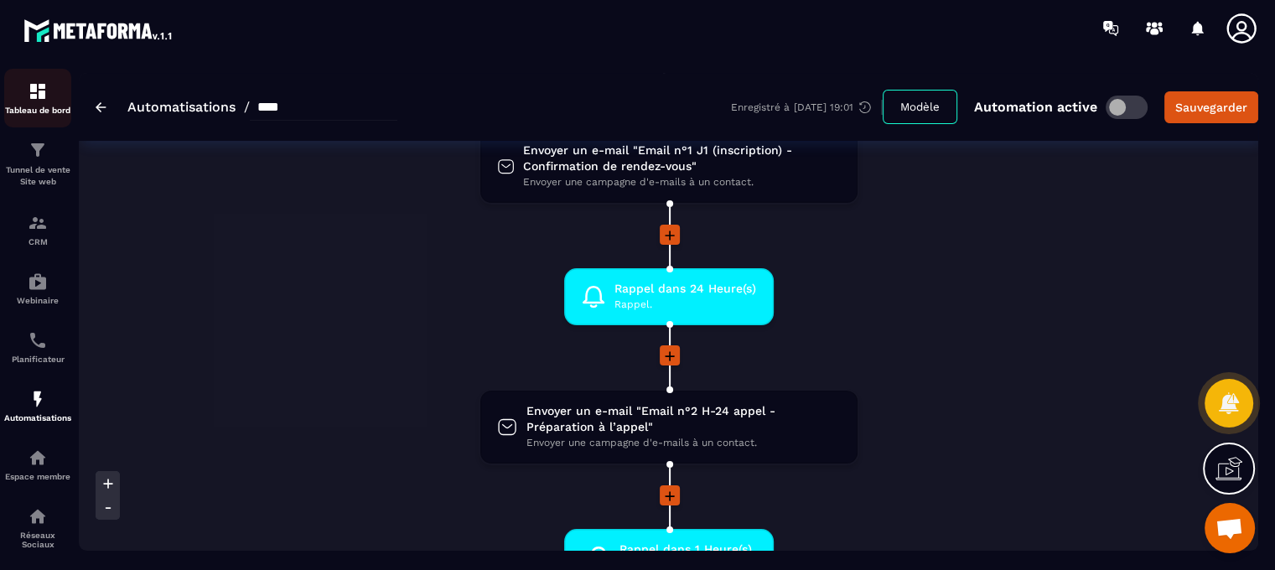
click at [34, 120] on link "Tableau de bord" at bounding box center [37, 98] width 67 height 59
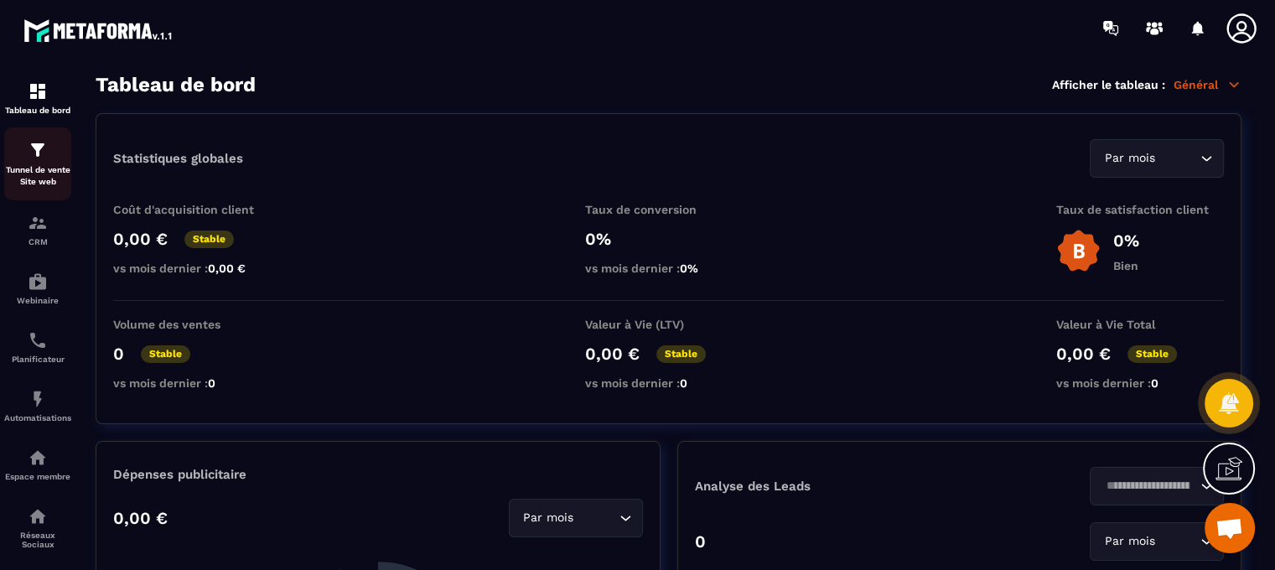
click at [45, 155] on img at bounding box center [38, 150] width 20 height 20
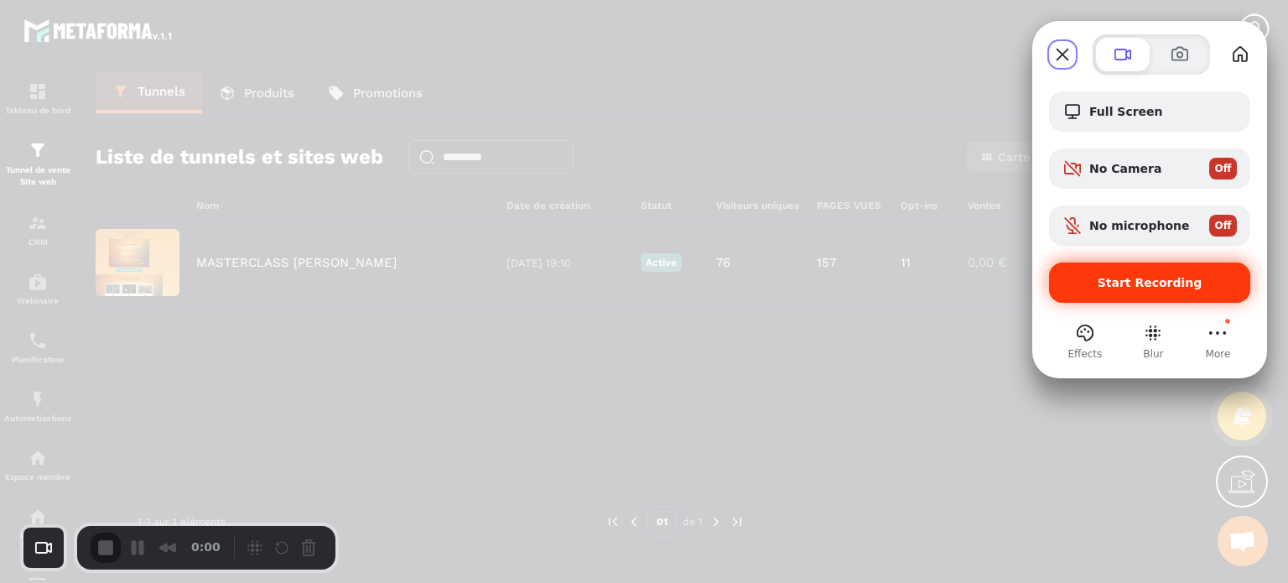
click at [1108, 288] on span "Start Recording" at bounding box center [1150, 282] width 105 height 13
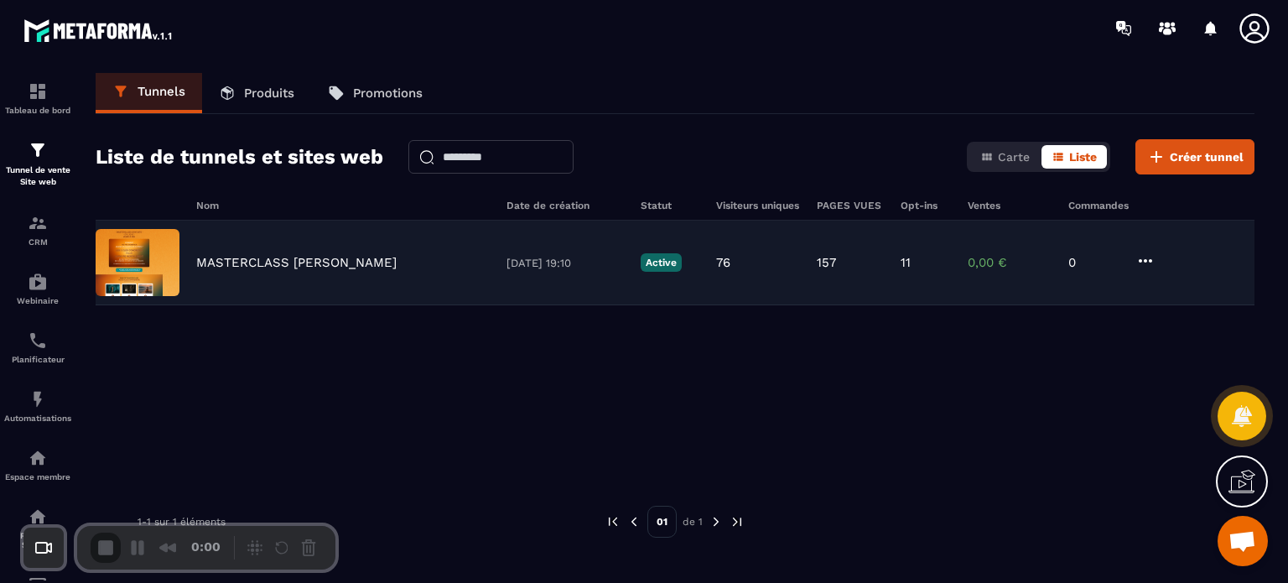
click at [325, 259] on p "MASTERCLASS [PERSON_NAME]" at bounding box center [296, 262] width 200 height 15
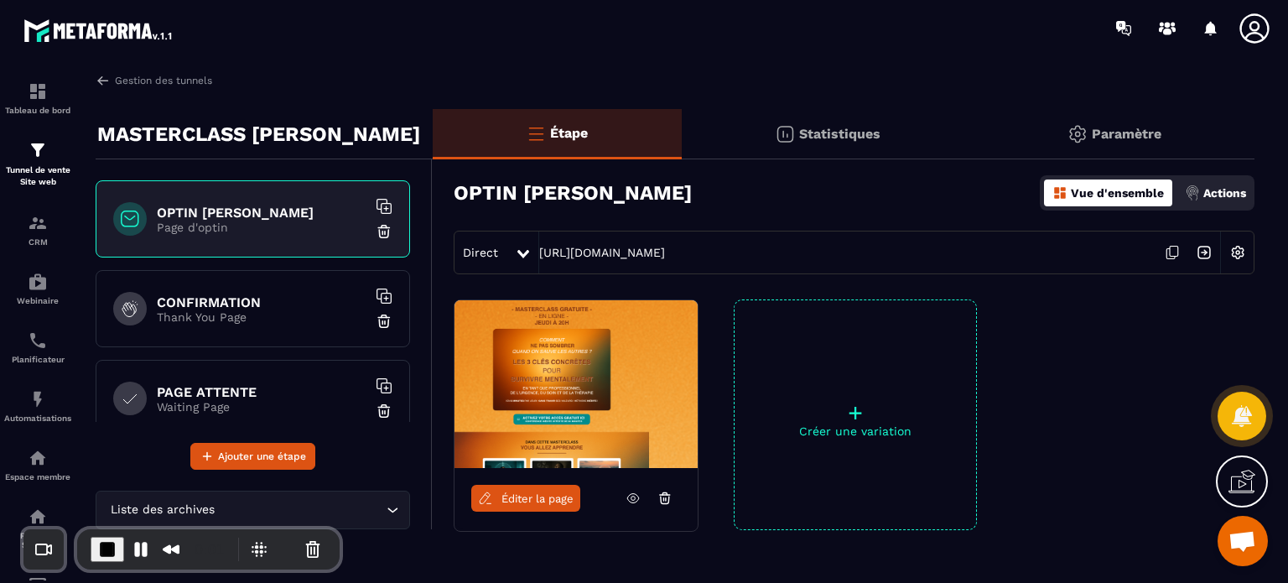
click at [534, 489] on link "Éditer la page" at bounding box center [525, 498] width 109 height 27
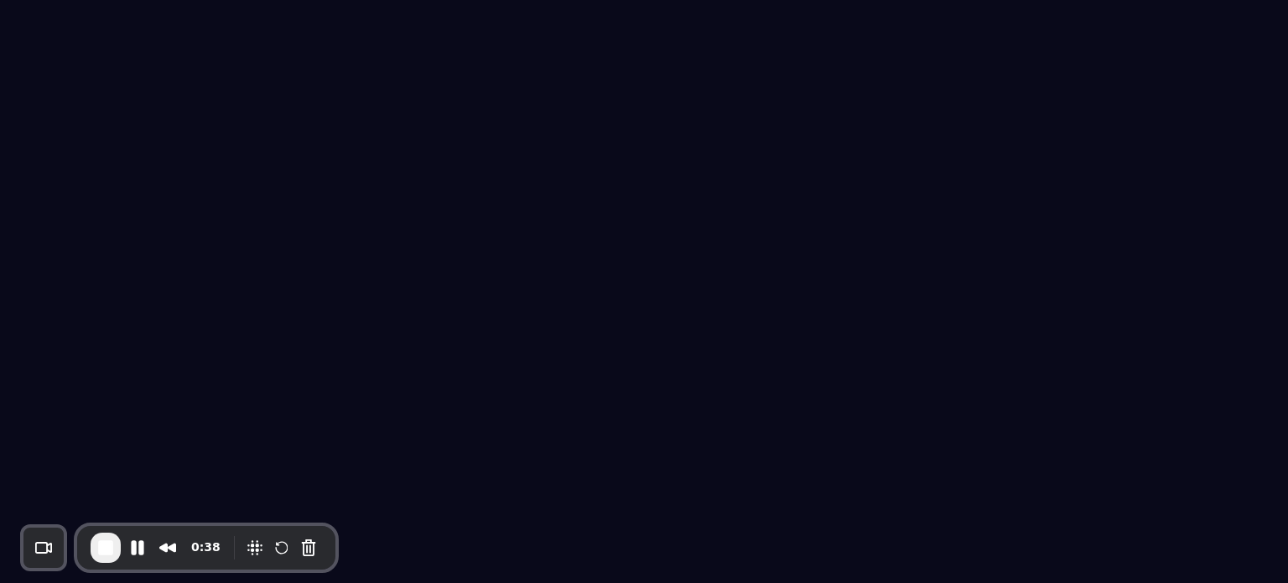
select select "******"
select select "*****"
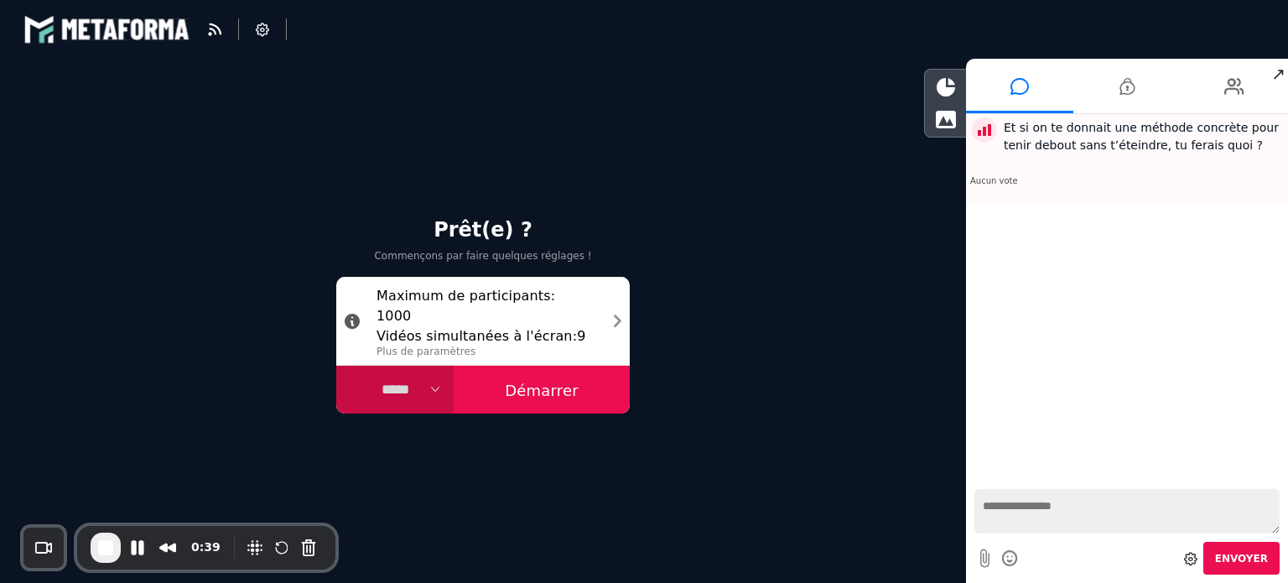
click at [537, 393] on button "Démarrer" at bounding box center [542, 390] width 176 height 49
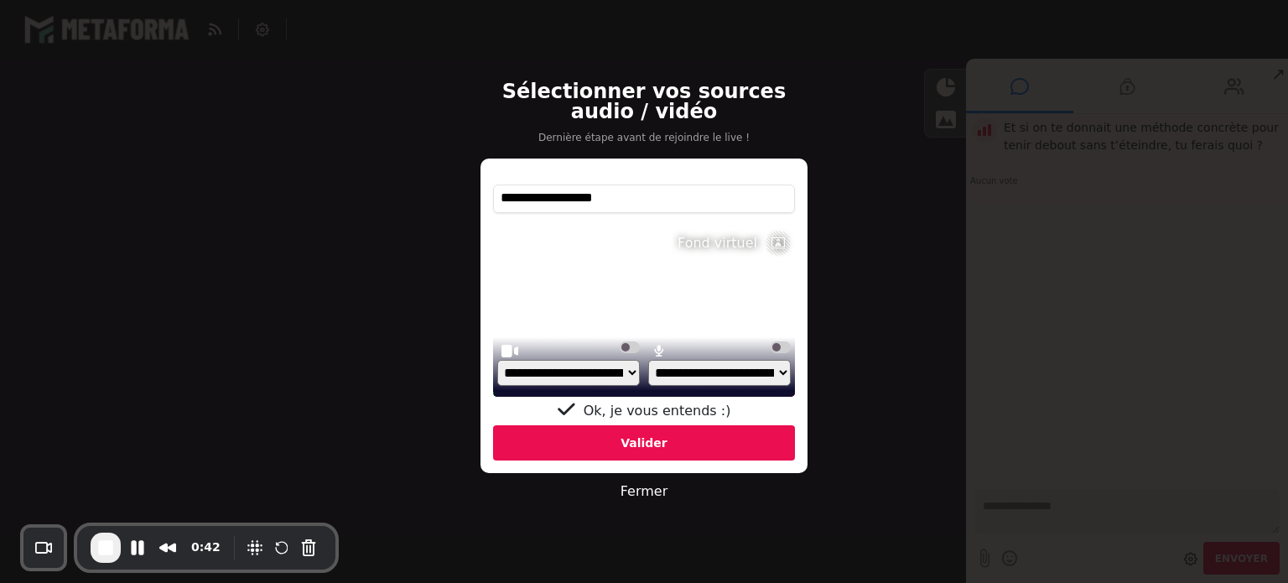
click at [592, 306] on div "**********" at bounding box center [644, 311] width 302 height 170
click at [572, 444] on div "Valider" at bounding box center [644, 442] width 302 height 35
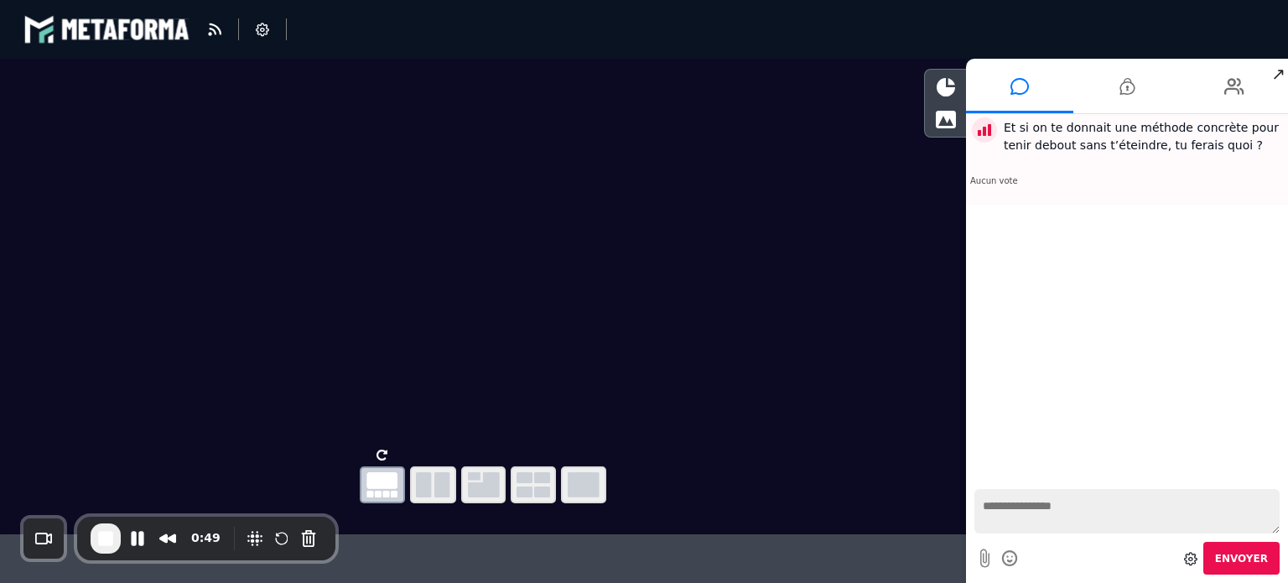
drag, startPoint x: 233, startPoint y: 531, endPoint x: 320, endPoint y: 251, distance: 293.3
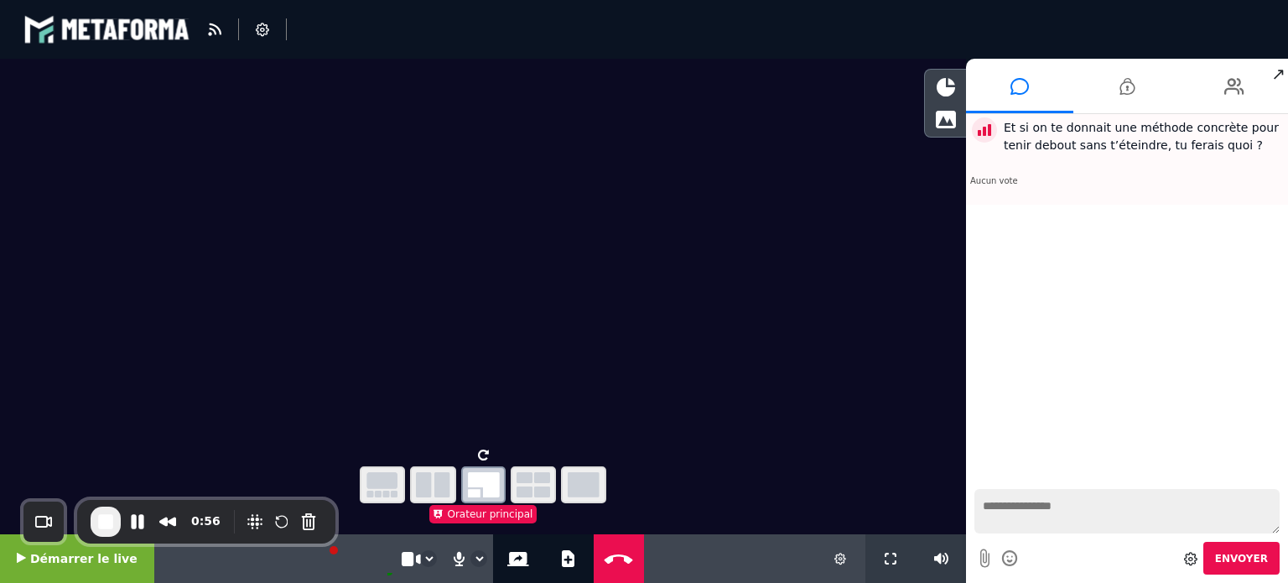
click at [293, 227] on video at bounding box center [483, 250] width 966 height 383
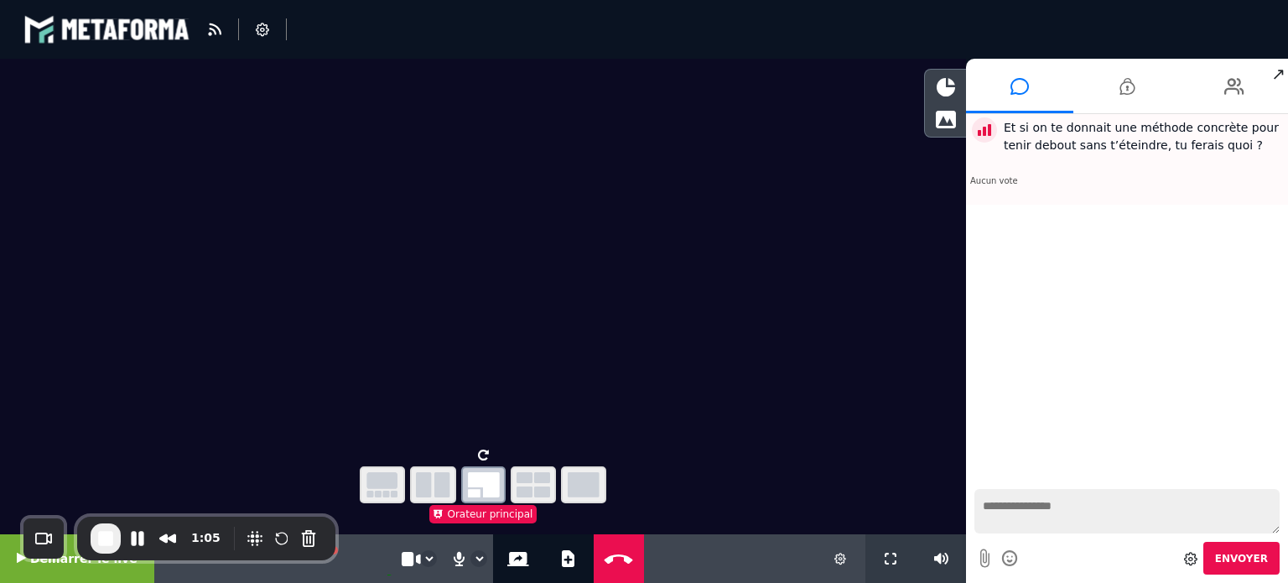
click at [51, 395] on video at bounding box center [483, 250] width 966 height 383
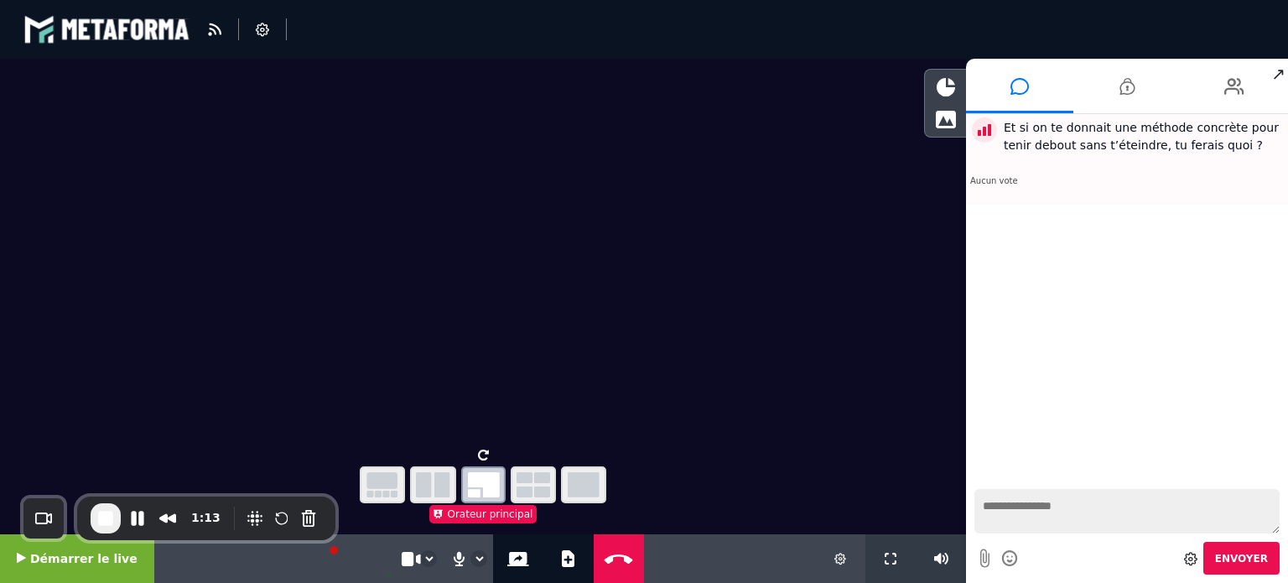
click at [165, 451] on div "Layout" at bounding box center [483, 282] width 966 height 447
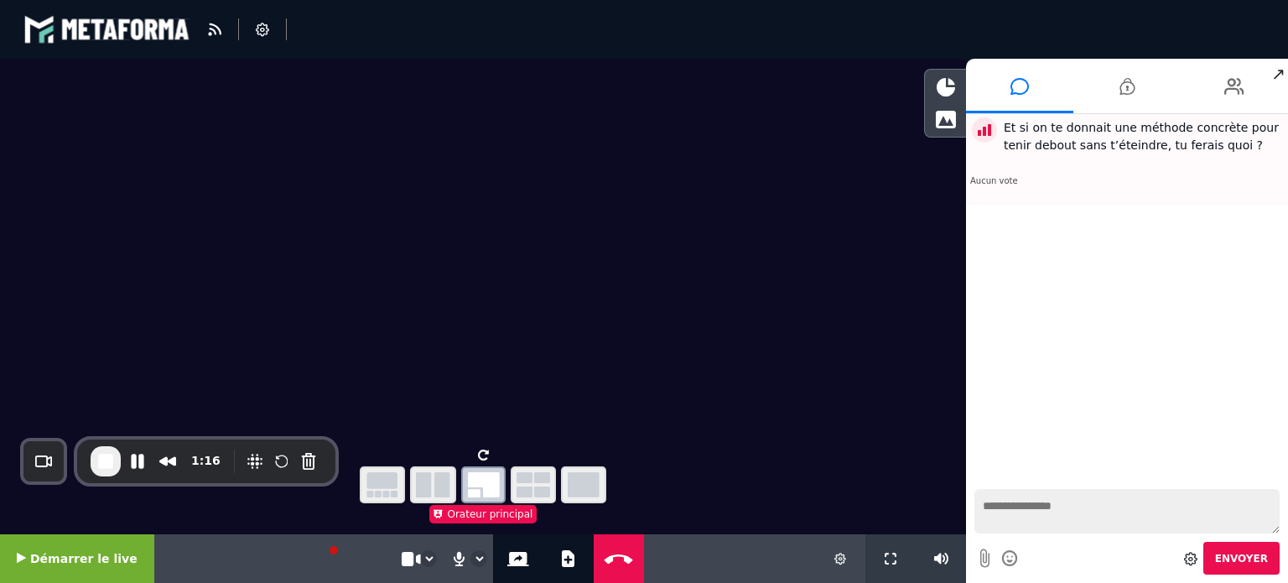
click at [216, 444] on div "1:16" at bounding box center [206, 461] width 258 height 44
click at [76, 565] on span "Démarrer le live" at bounding box center [83, 558] width 107 height 13
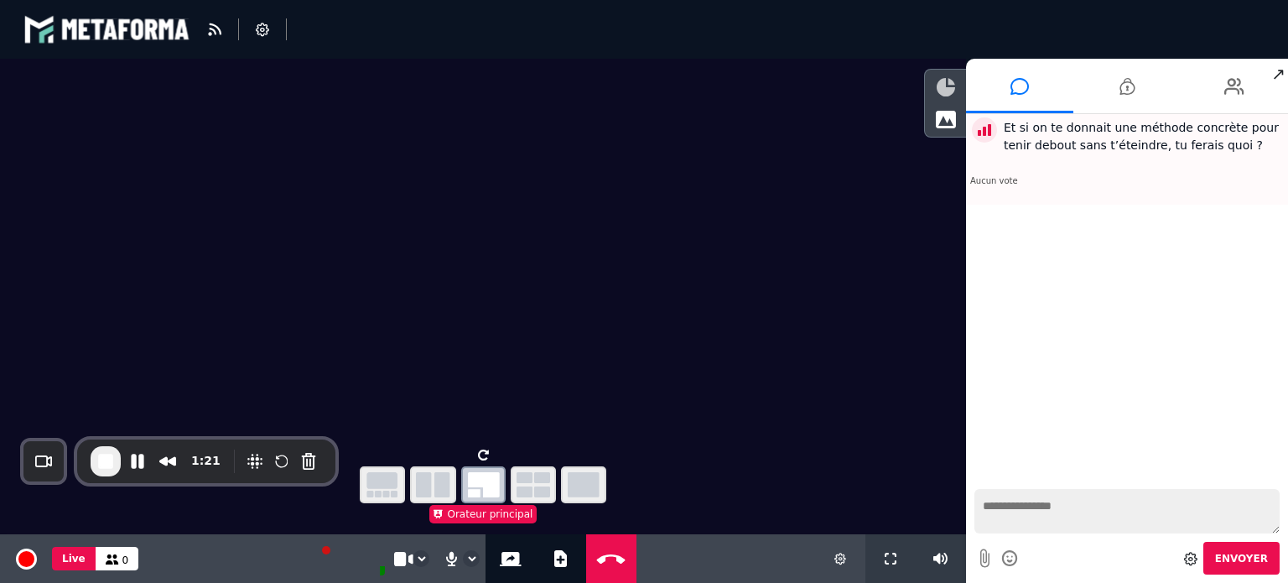
click at [948, 82] on icon at bounding box center [946, 87] width 18 height 18
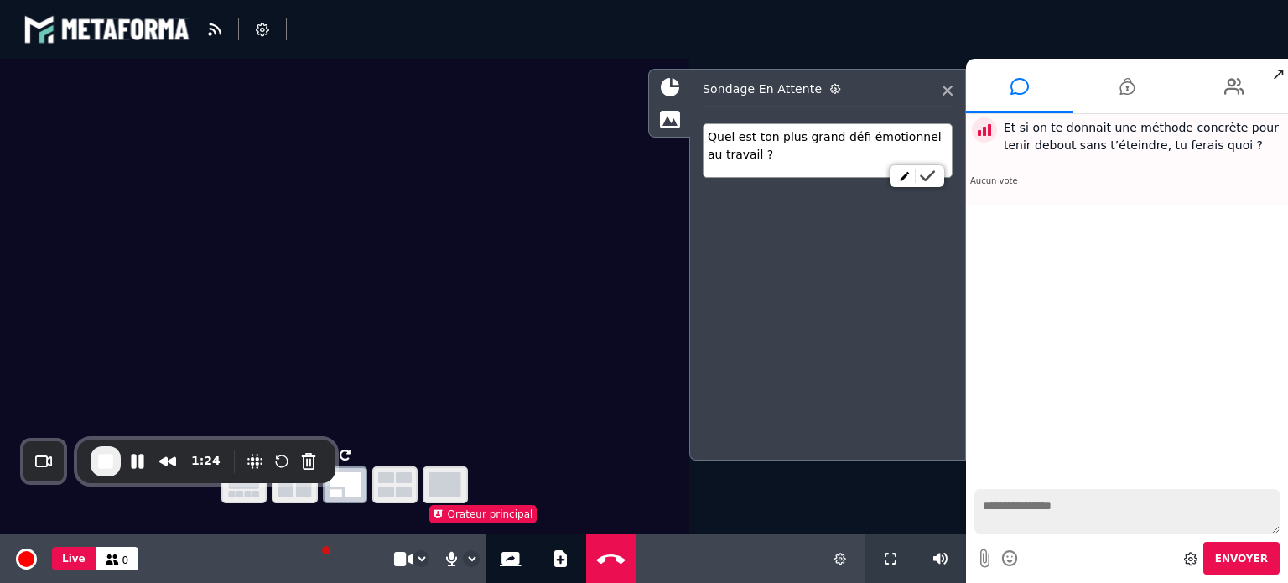
click at [928, 179] on icon at bounding box center [927, 176] width 15 height 12
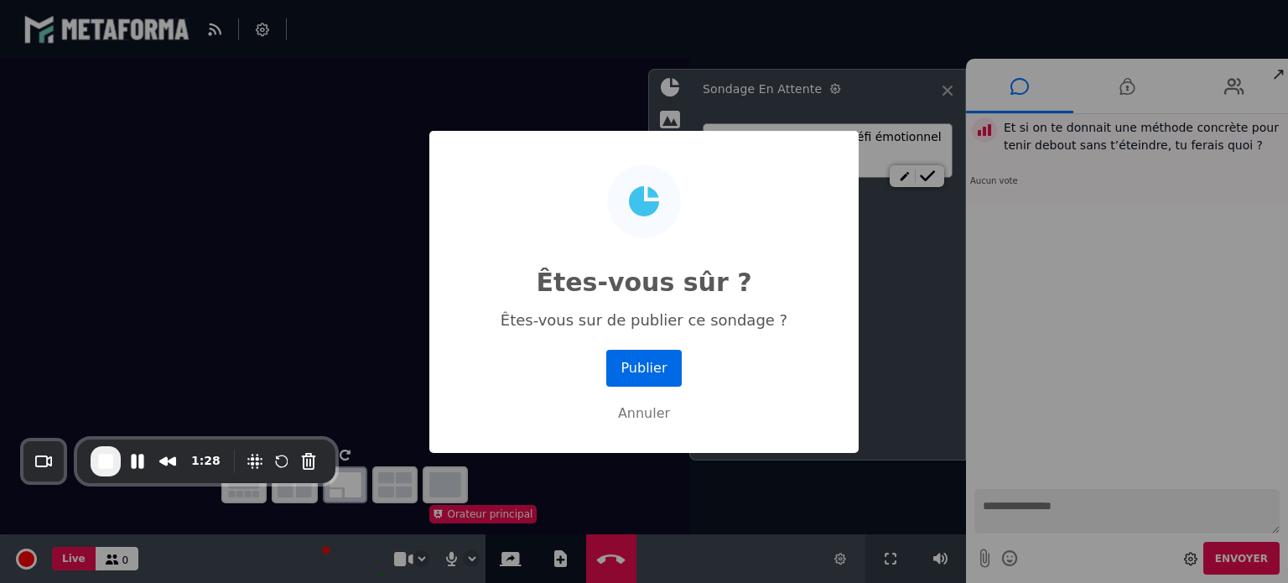
click at [647, 368] on button "Publier" at bounding box center [643, 368] width 75 height 37
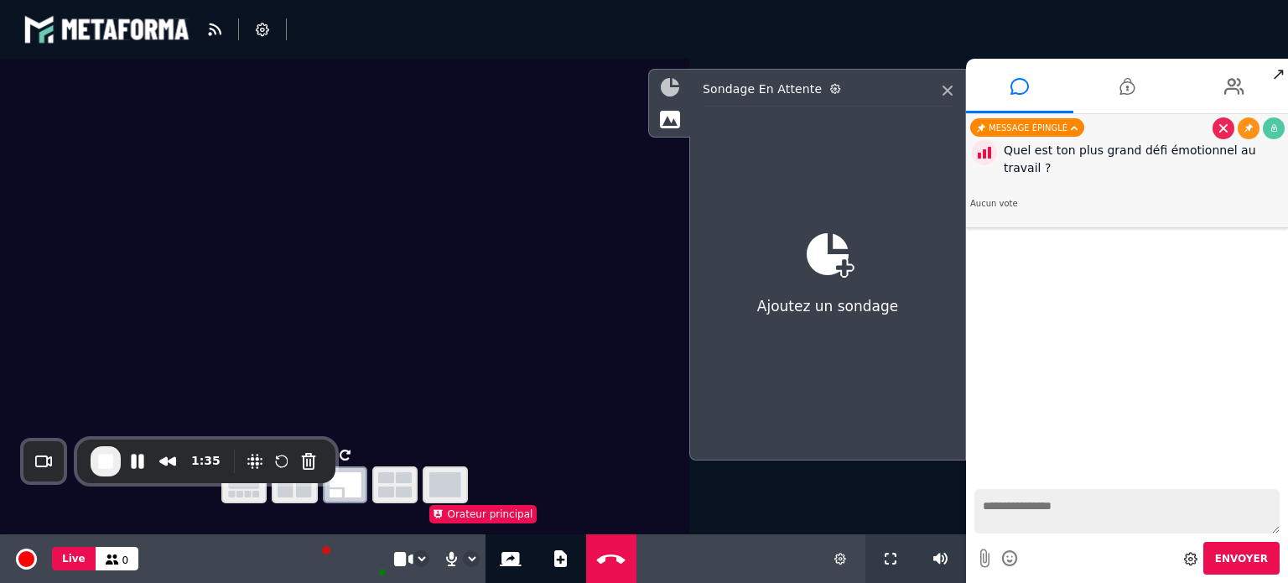
click at [670, 86] on icon at bounding box center [670, 87] width 18 height 18
click at [667, 125] on icon at bounding box center [669, 119] width 21 height 18
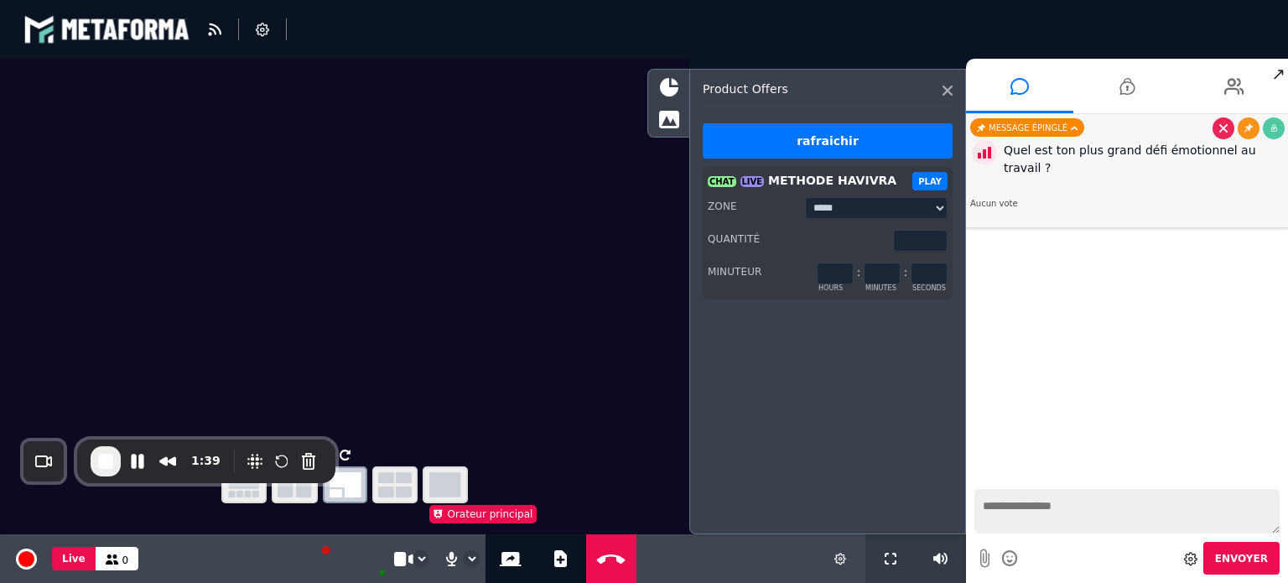
click at [932, 177] on button "PLAY" at bounding box center [929, 181] width 35 height 18
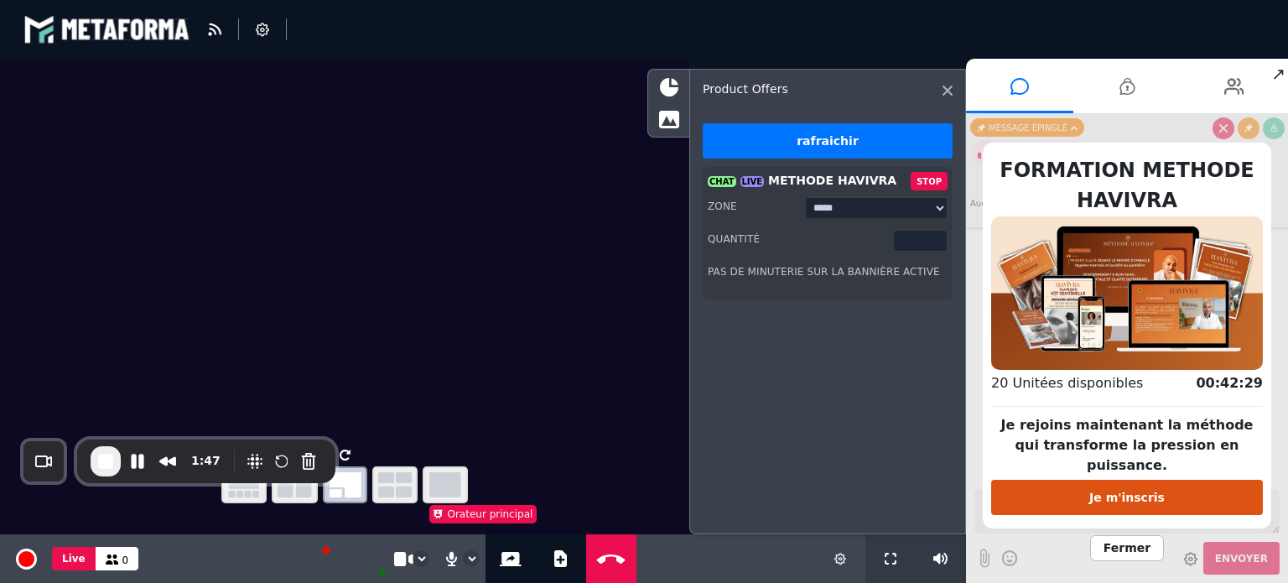
click at [1130, 537] on span "Fermer" at bounding box center [1127, 548] width 74 height 26
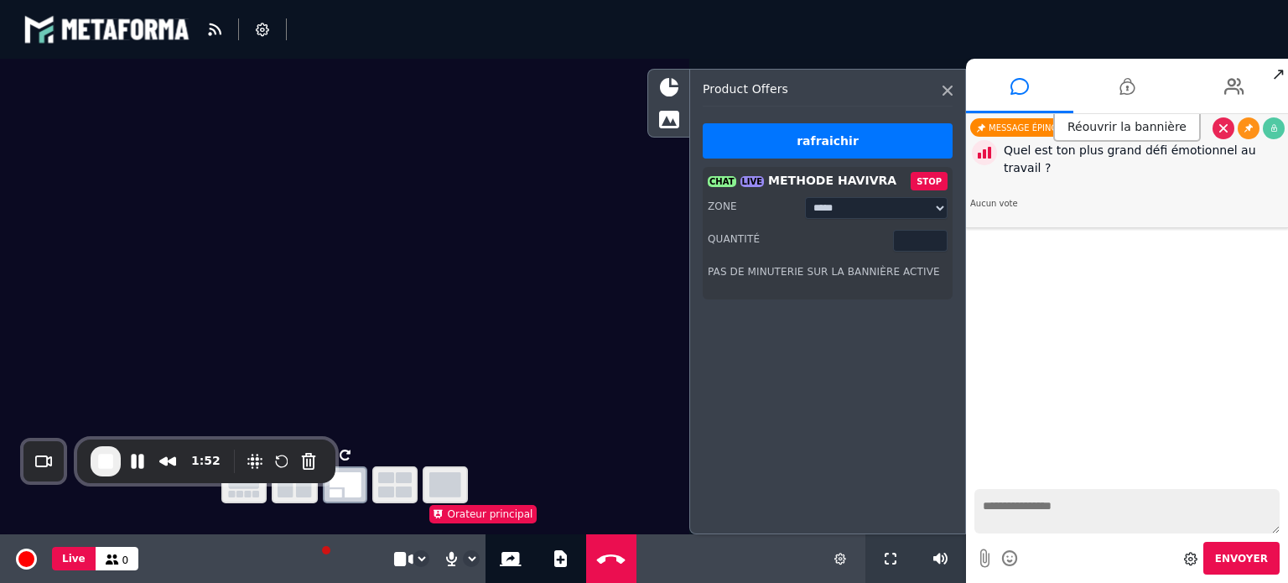
click at [995, 198] on li "Message épinglé Quel est ton plus grand défi émotionnel au travail ? Aucun vote" at bounding box center [1127, 171] width 322 height 114
click at [949, 91] on icon at bounding box center [948, 91] width 10 height 10
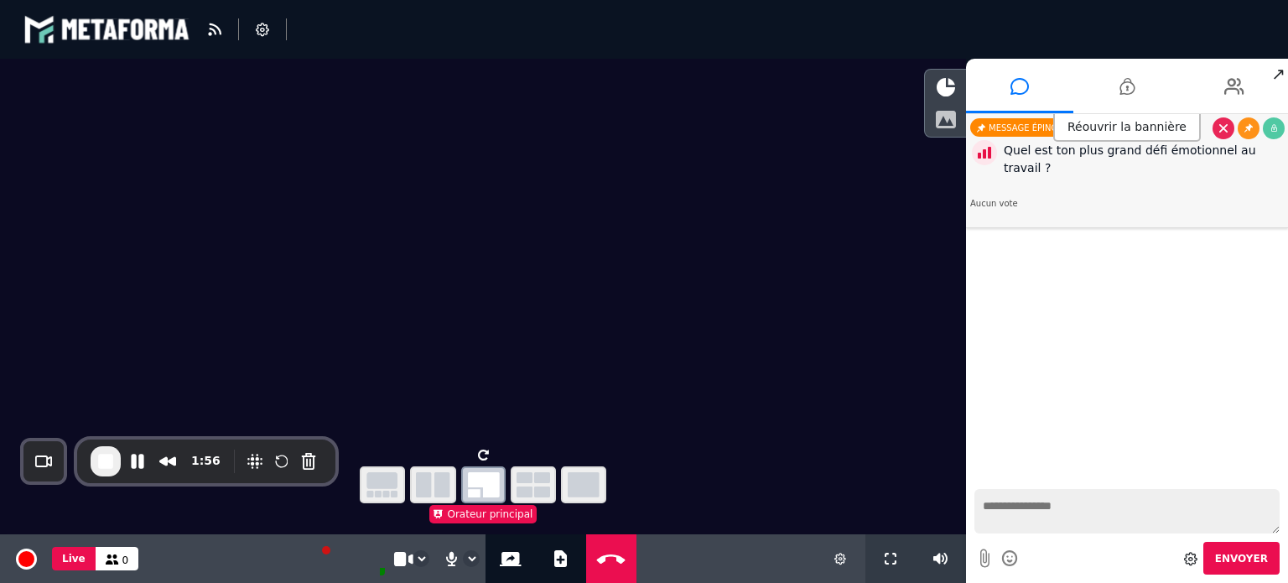
click at [949, 120] on icon at bounding box center [945, 119] width 21 height 18
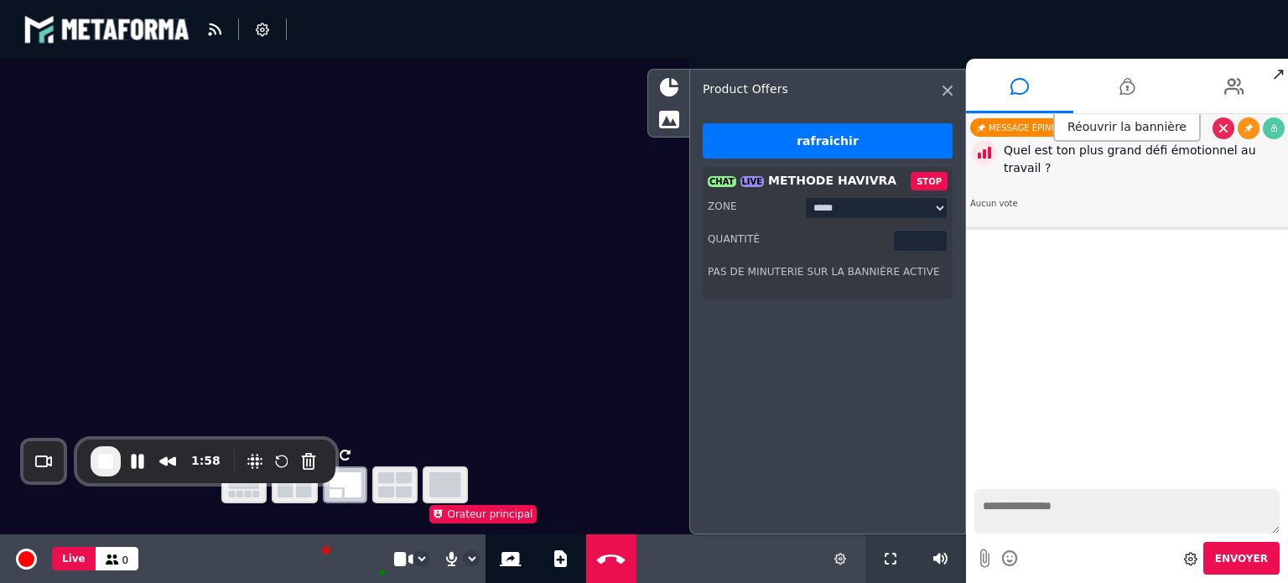
click at [932, 187] on button "STOP" at bounding box center [929, 181] width 37 height 18
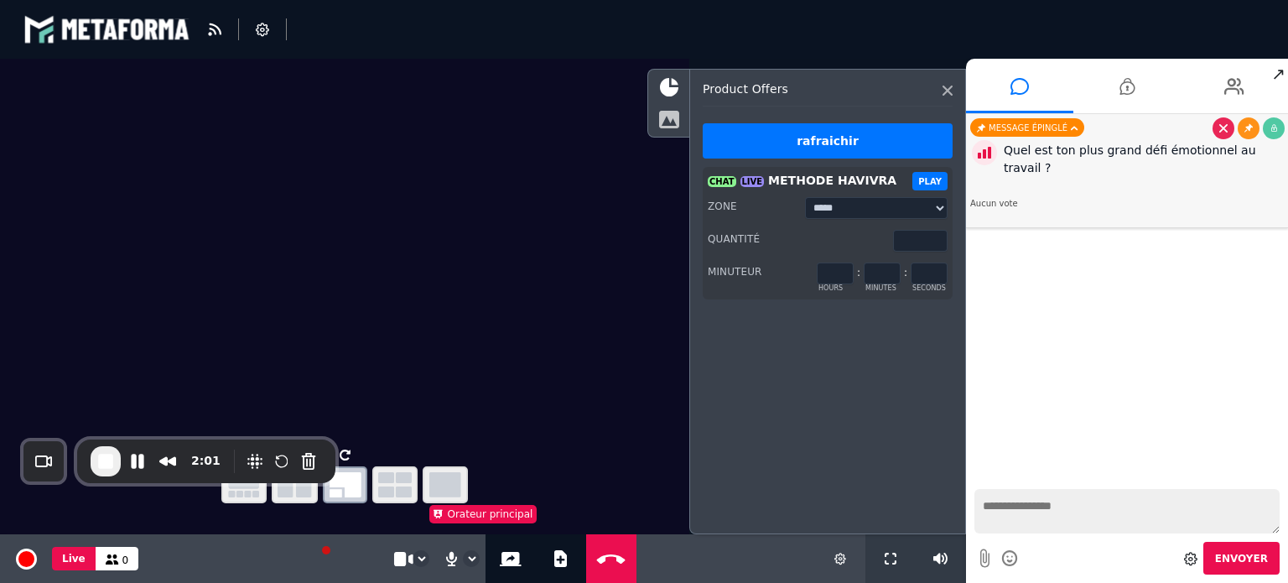
click at [674, 120] on icon at bounding box center [668, 119] width 21 height 18
click at [667, 81] on icon at bounding box center [669, 87] width 18 height 18
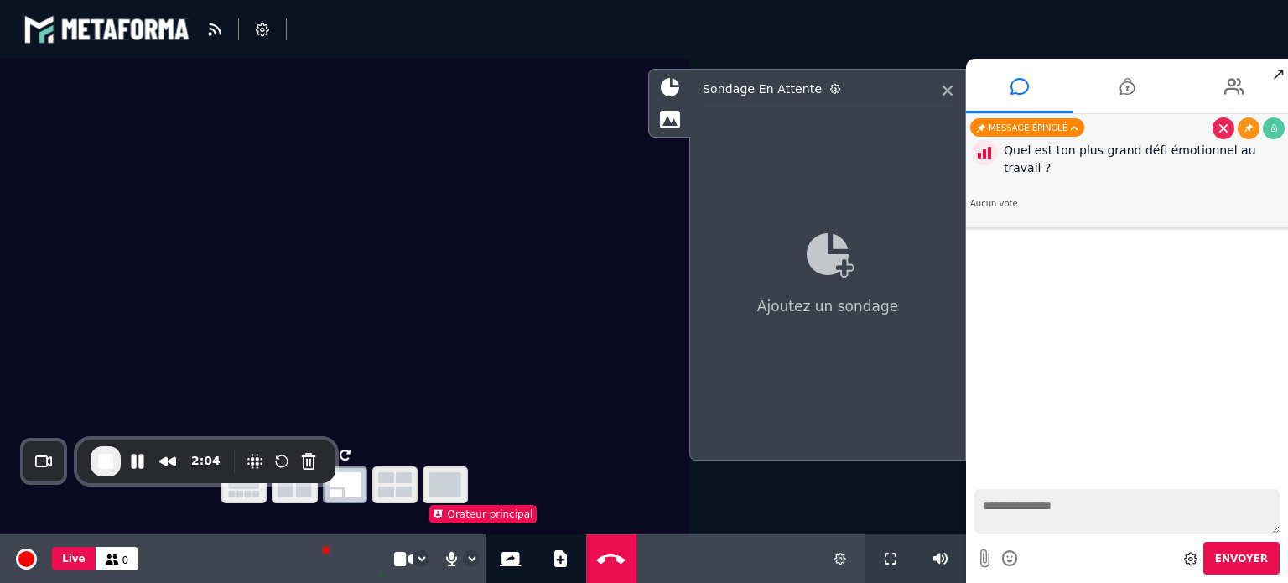
click at [834, 259] on icon at bounding box center [828, 254] width 42 height 42
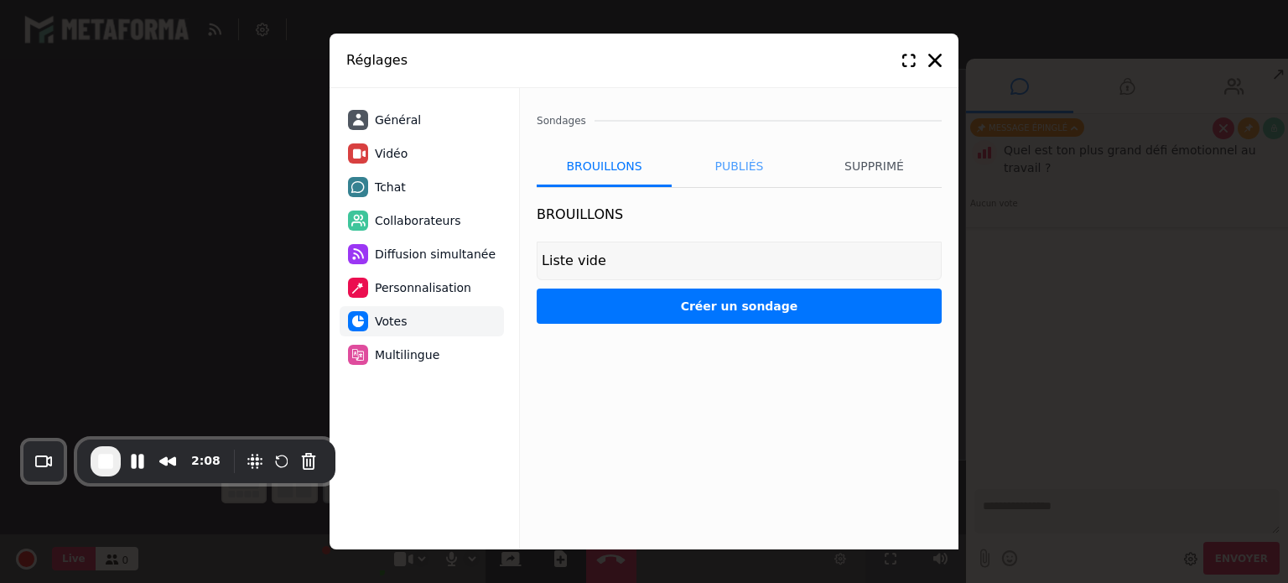
click at [744, 170] on li "Publiés" at bounding box center [739, 166] width 135 height 42
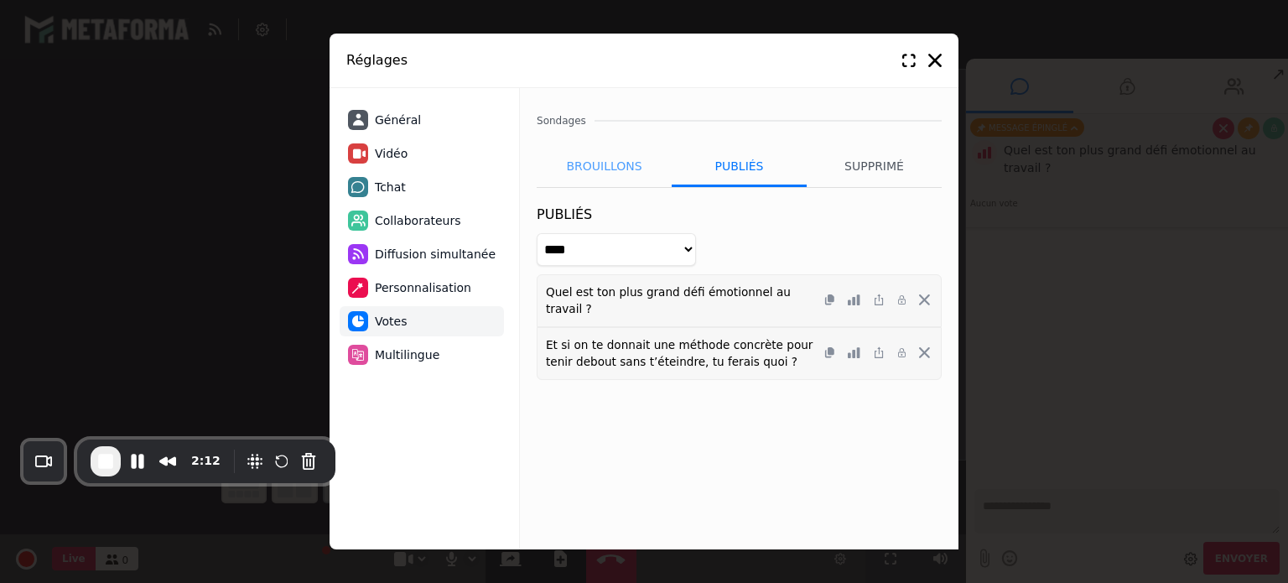
click at [620, 166] on li "Brouillons" at bounding box center [604, 166] width 135 height 42
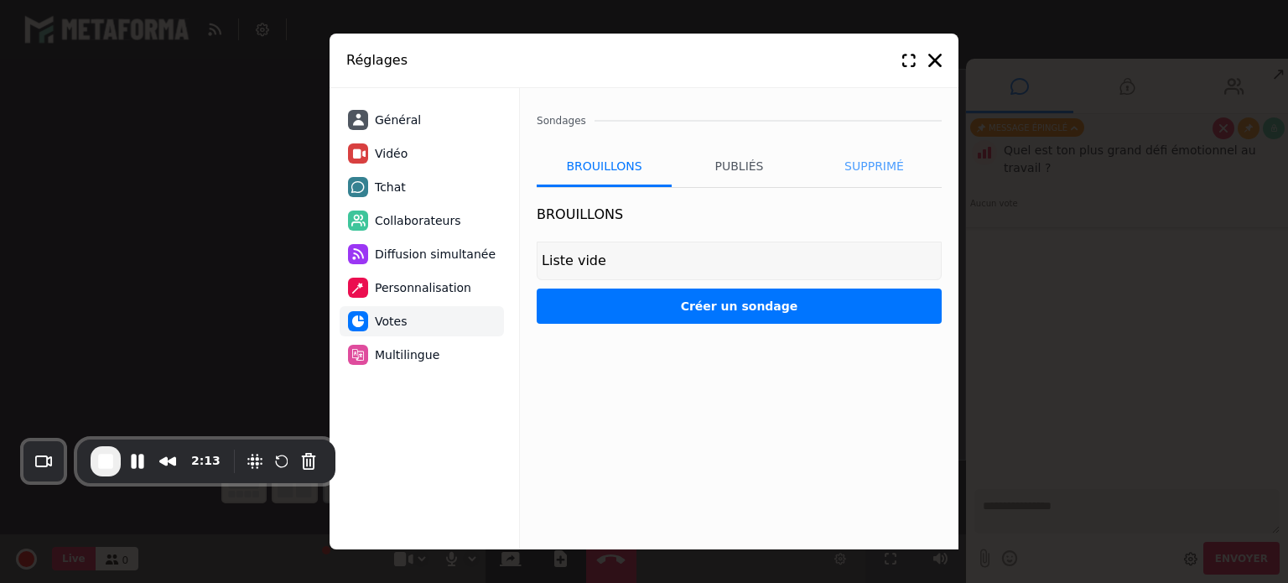
click at [896, 159] on li "Supprimé" at bounding box center [874, 166] width 135 height 42
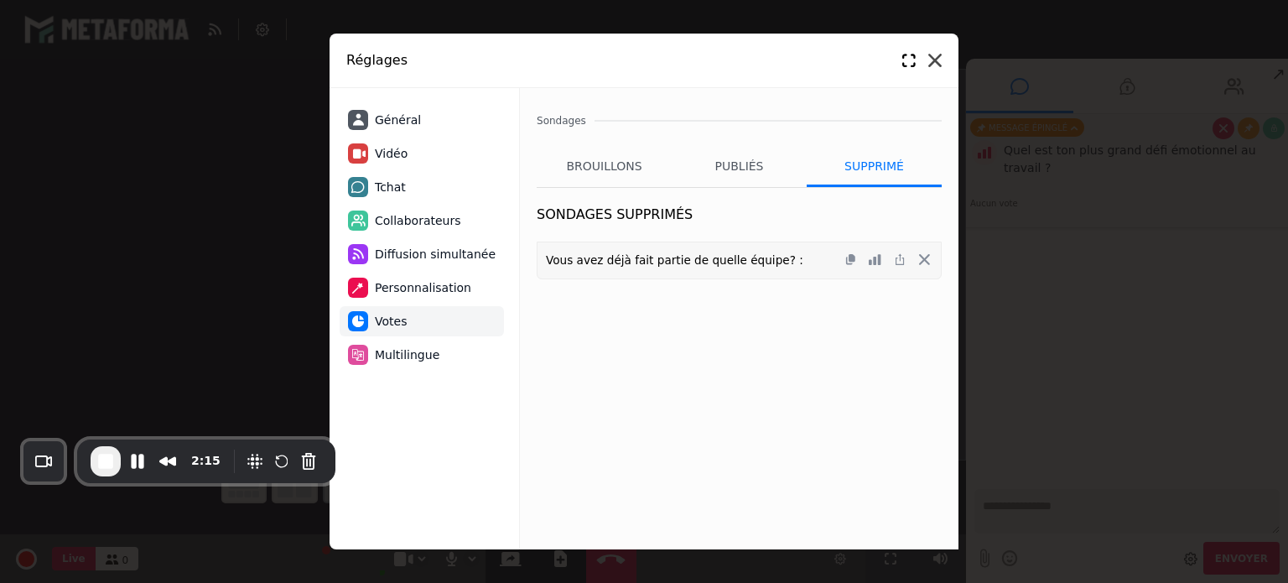
click at [938, 65] on icon at bounding box center [934, 60] width 13 height 13
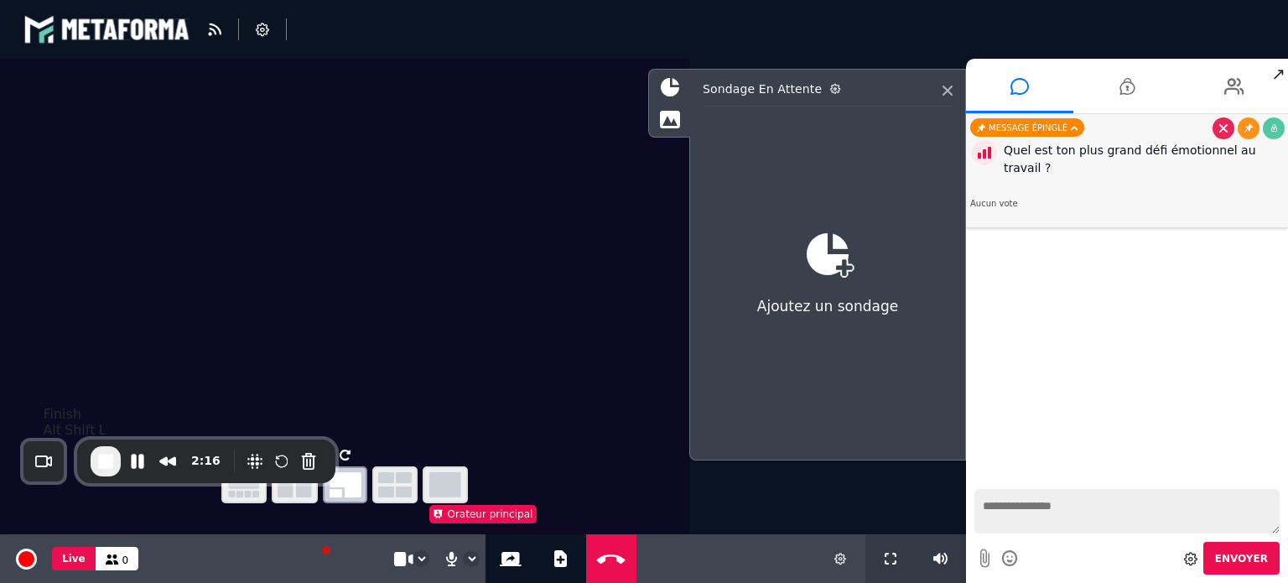
click at [102, 455] on span "End Recording" at bounding box center [106, 461] width 20 height 20
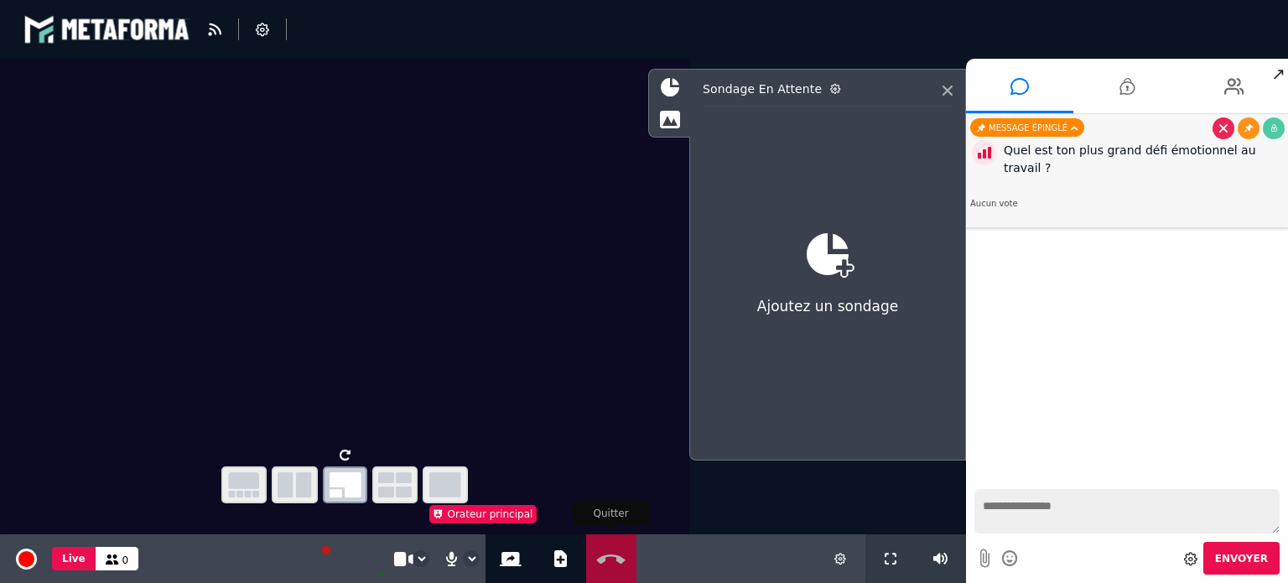
click at [607, 553] on icon at bounding box center [611, 559] width 36 height 13
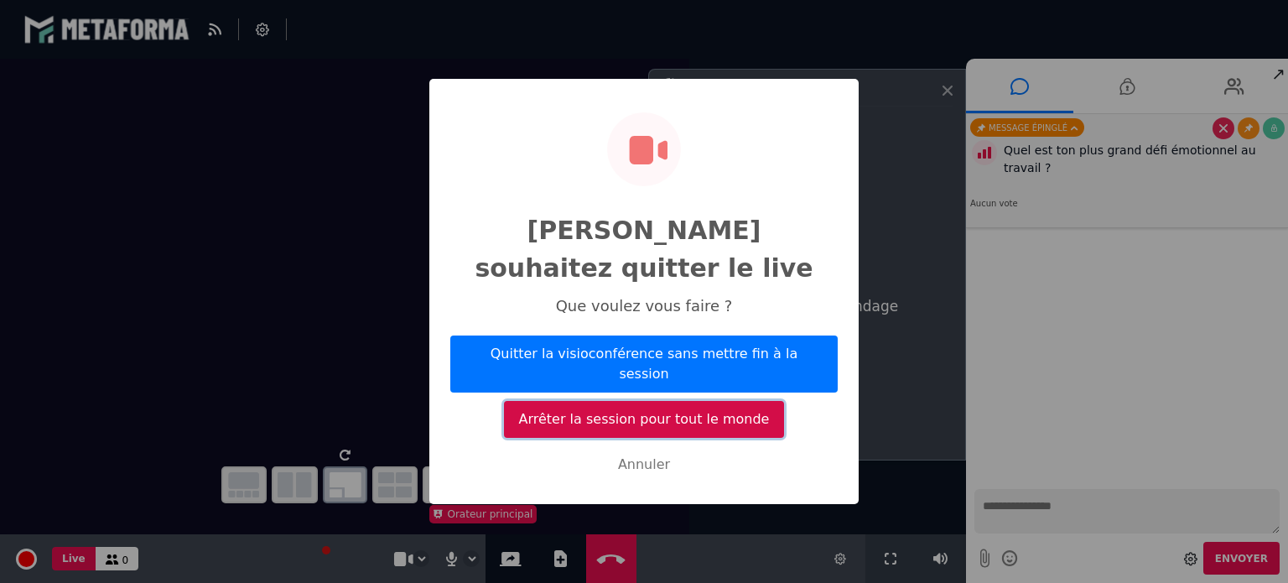
click at [610, 401] on button "Arrêter la session pour tout le monde" at bounding box center [644, 419] width 280 height 37
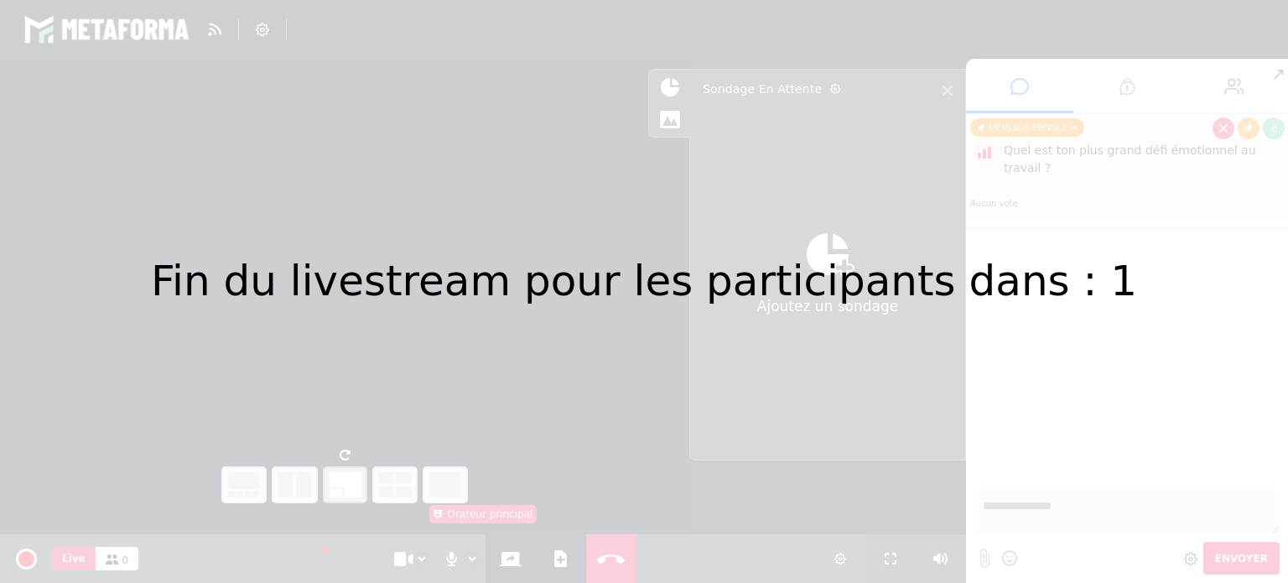
select select "*****"
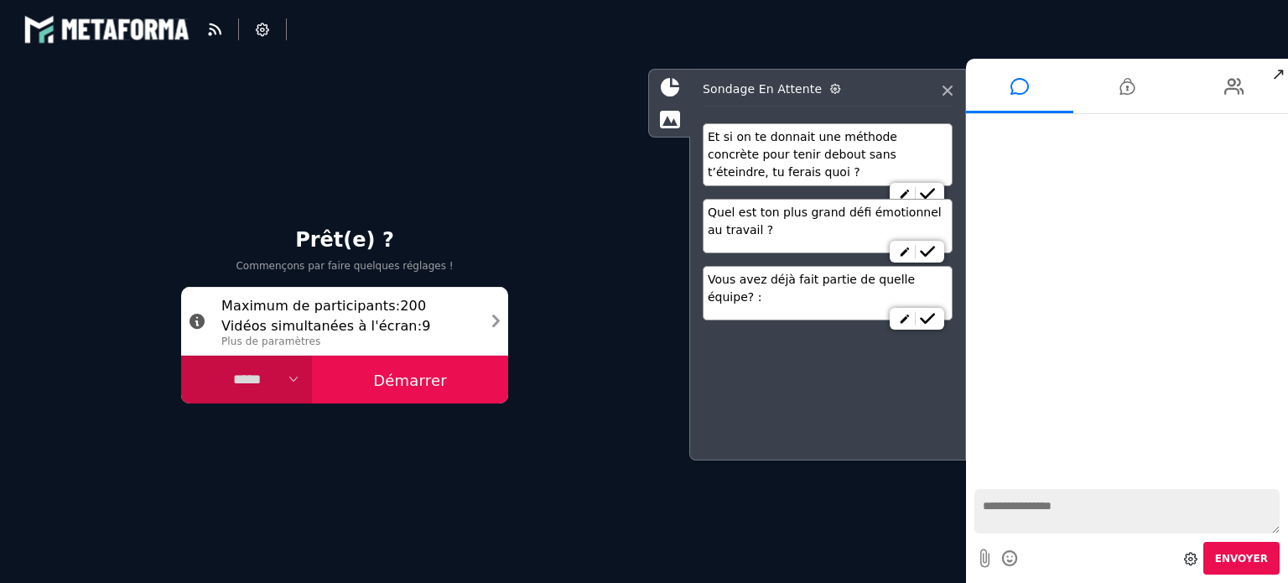
click at [436, 387] on button "Démarrer" at bounding box center [410, 380] width 196 height 49
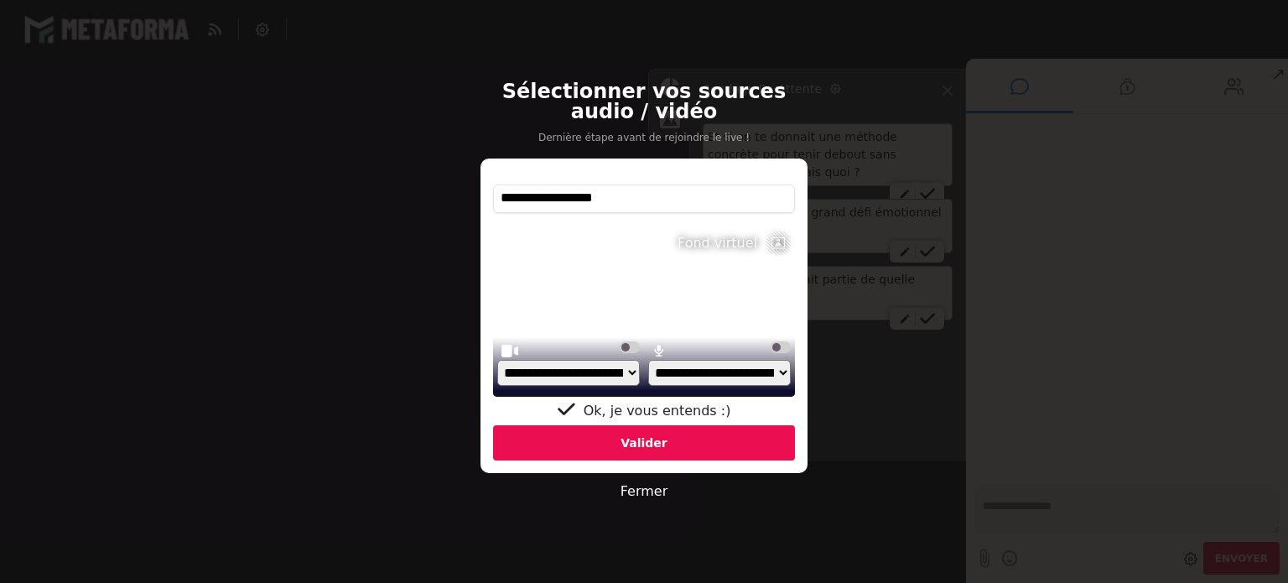
click at [564, 443] on div "Valider" at bounding box center [644, 442] width 302 height 35
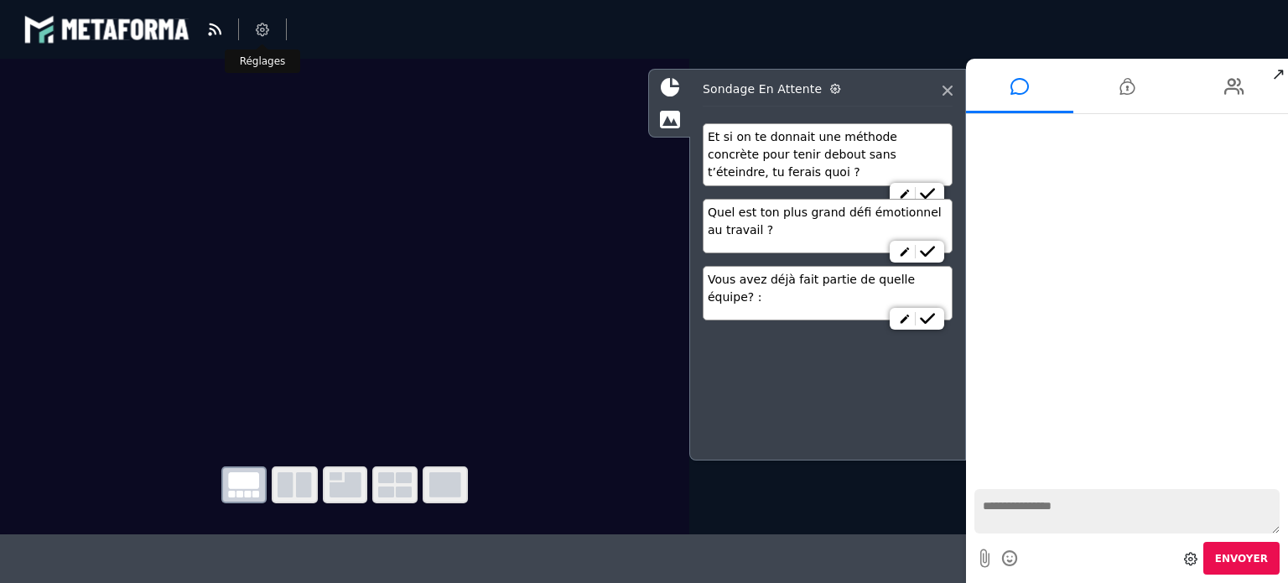
click at [267, 24] on icon at bounding box center [262, 29] width 13 height 13
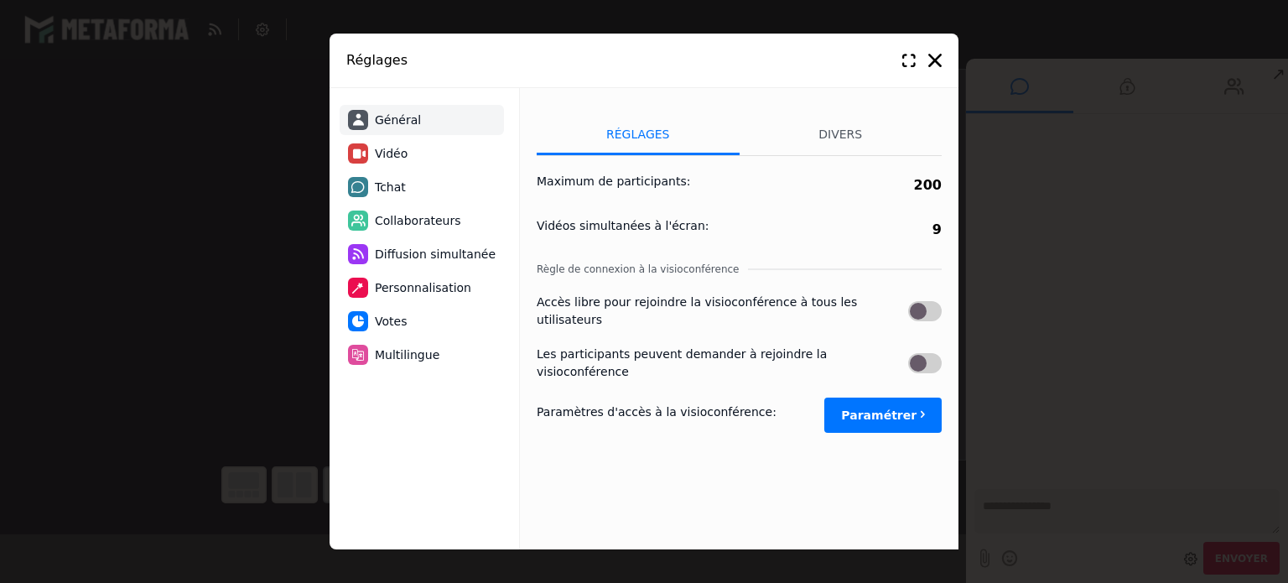
click at [423, 226] on span "Collaborateurs" at bounding box center [418, 221] width 86 height 18
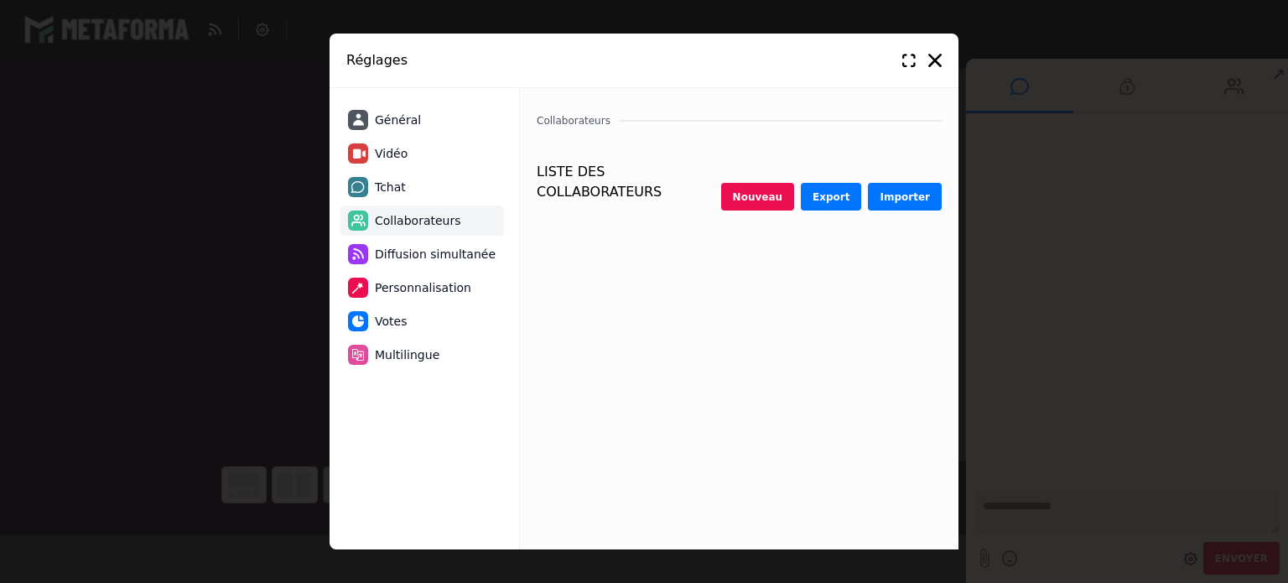
select select "********"
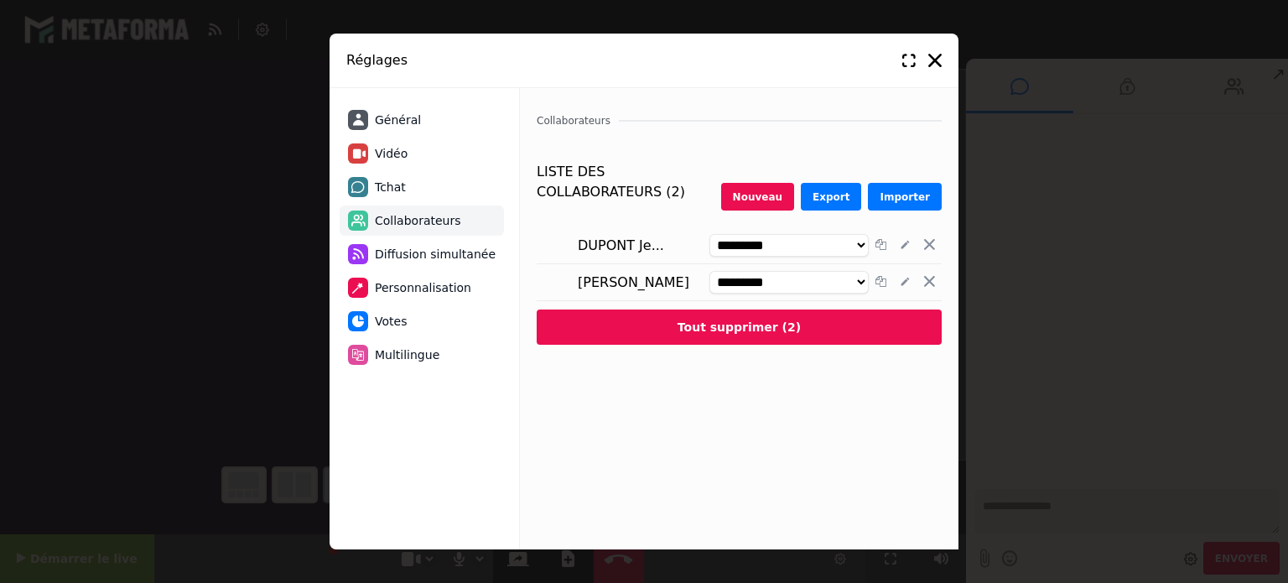
click at [408, 127] on span "Général" at bounding box center [398, 121] width 46 height 18
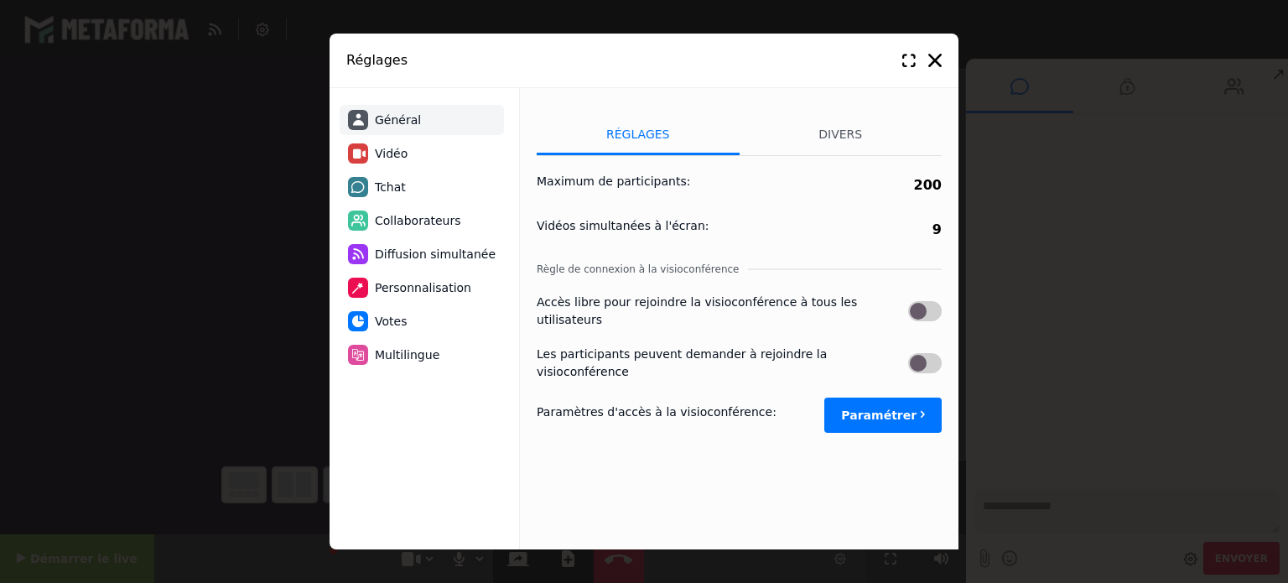
click at [409, 319] on li "Votes" at bounding box center [422, 321] width 164 height 30
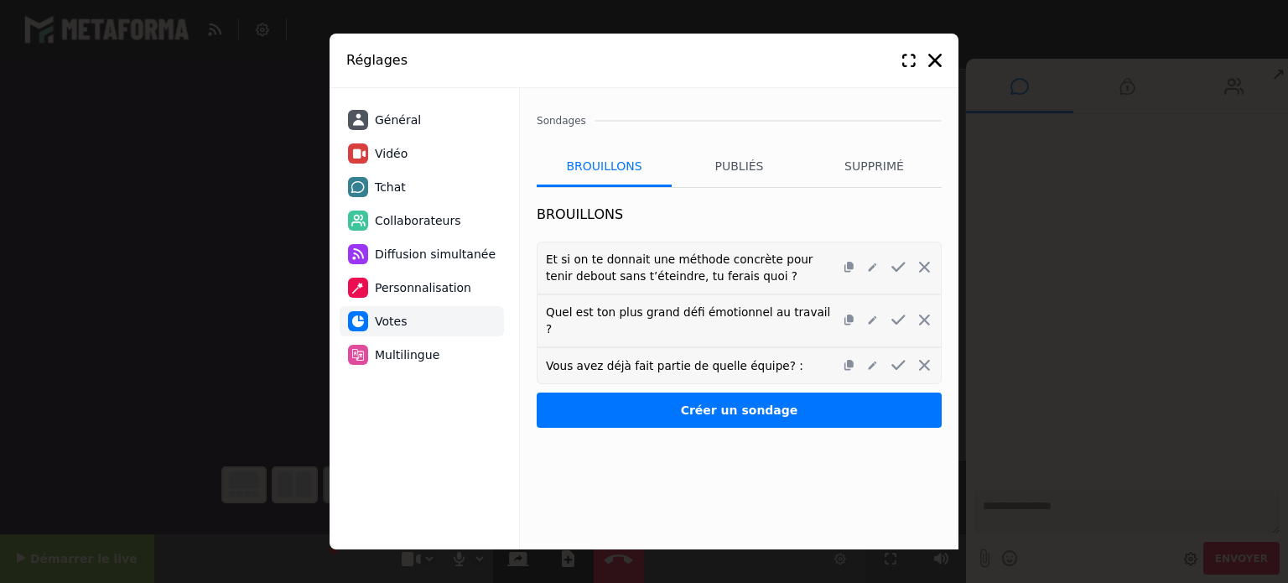
click at [409, 346] on span "Multilingue" at bounding box center [407, 355] width 65 height 18
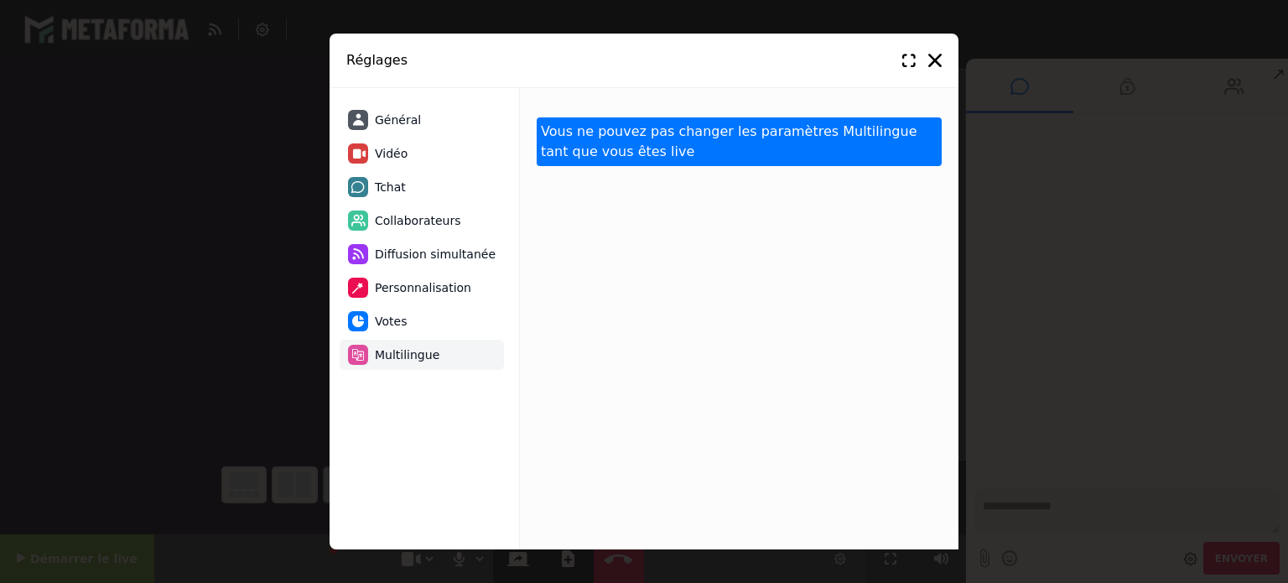
click at [389, 176] on li "Tchat" at bounding box center [422, 187] width 164 height 30
select select "**********"
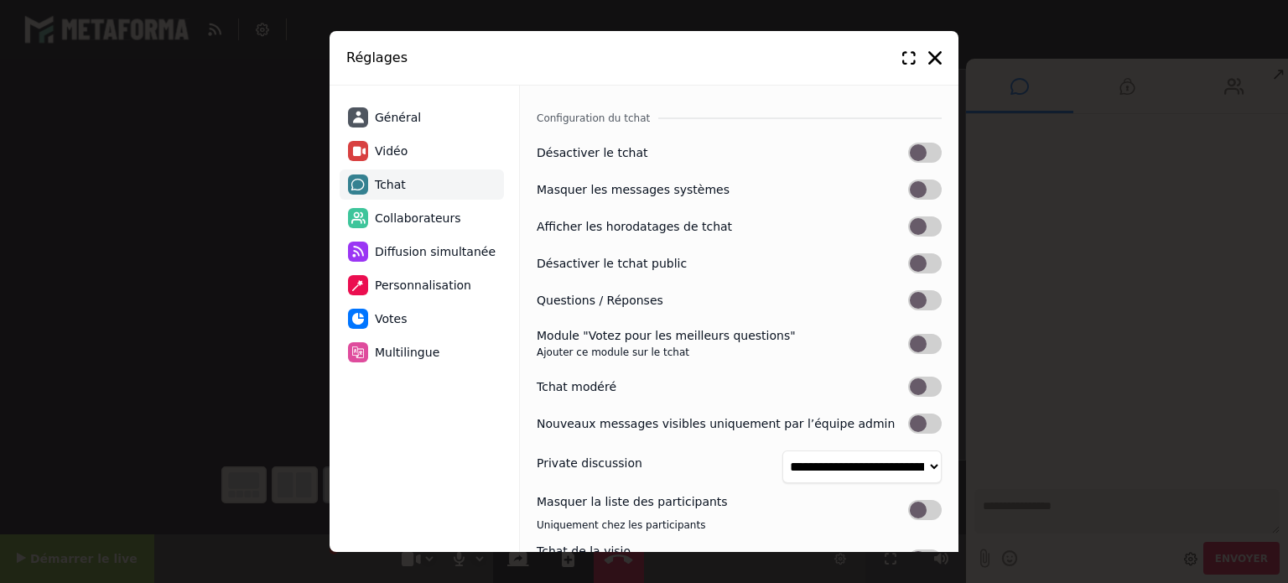
click at [415, 216] on span "Collaborateurs" at bounding box center [418, 219] width 86 height 18
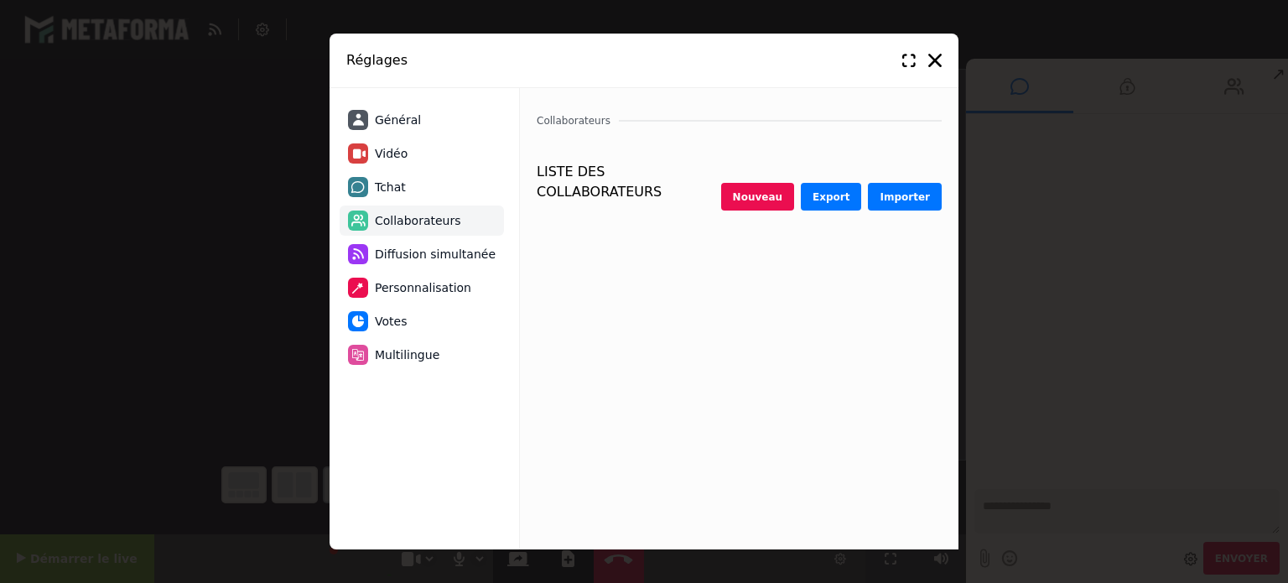
select select "********"
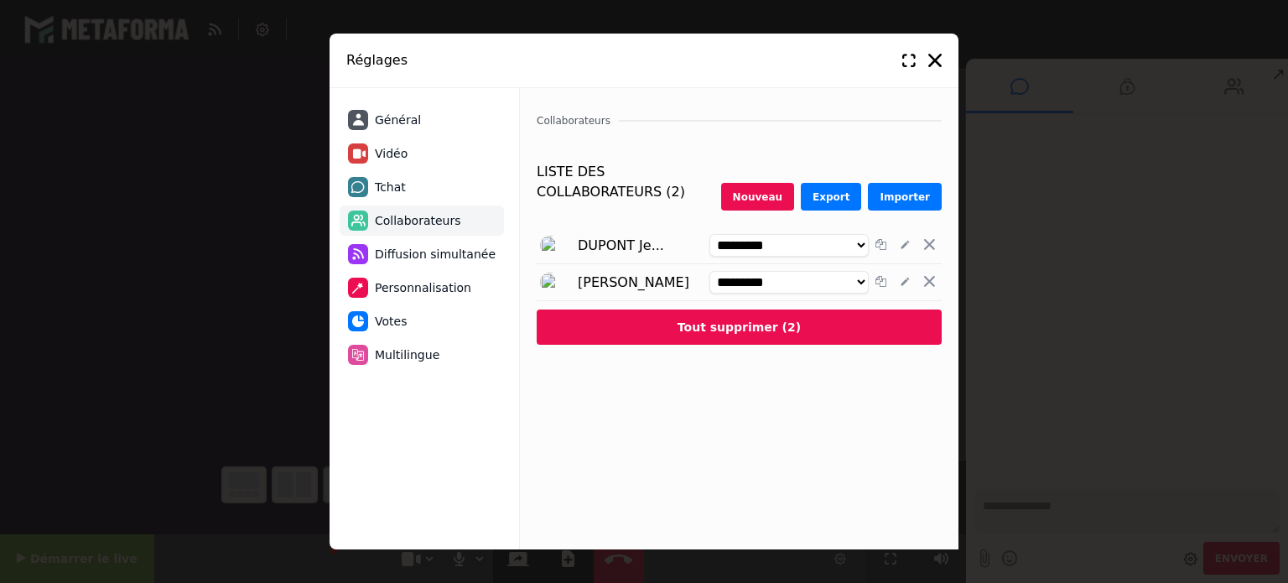
click at [405, 149] on li "Vidéo" at bounding box center [422, 153] width 164 height 30
select select "*****"
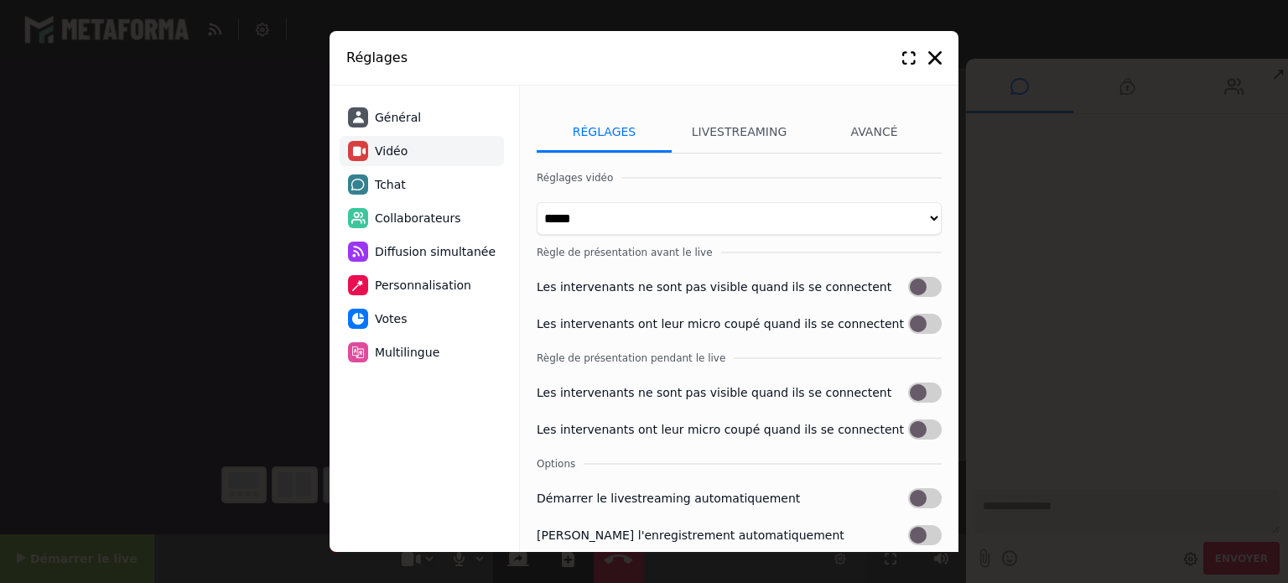
click at [709, 258] on h3 "Règle de présentation avant le live" at bounding box center [739, 252] width 405 height 15
click at [455, 121] on li "Général" at bounding box center [422, 117] width 164 height 30
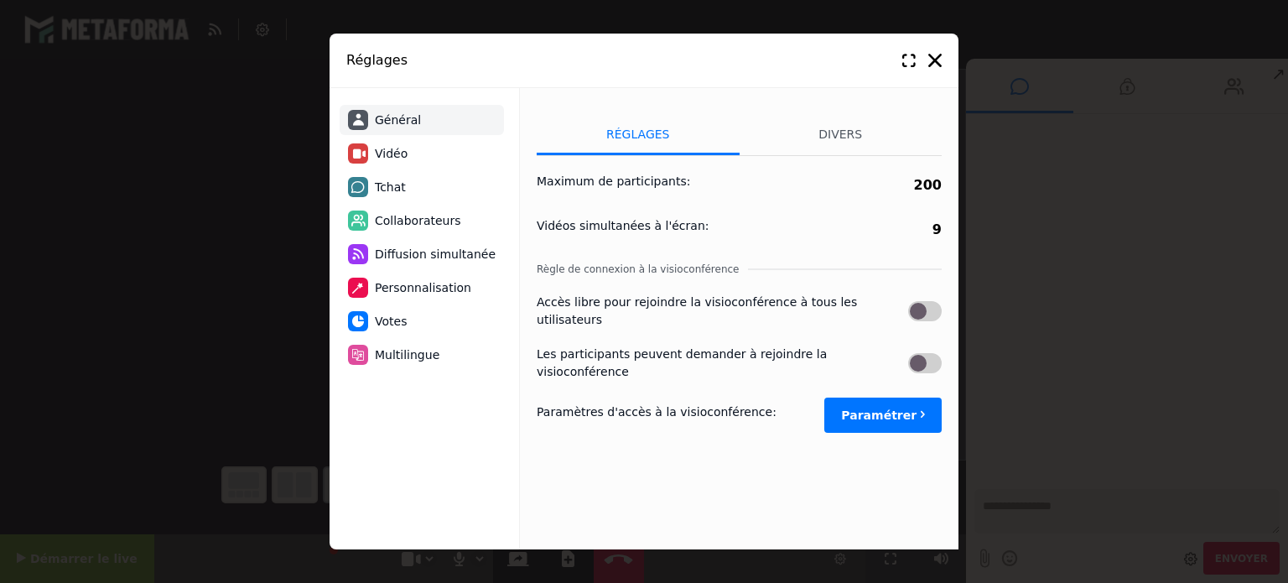
click at [902, 397] on button "Paramétrer" at bounding box center [882, 414] width 117 height 35
select select "*****"
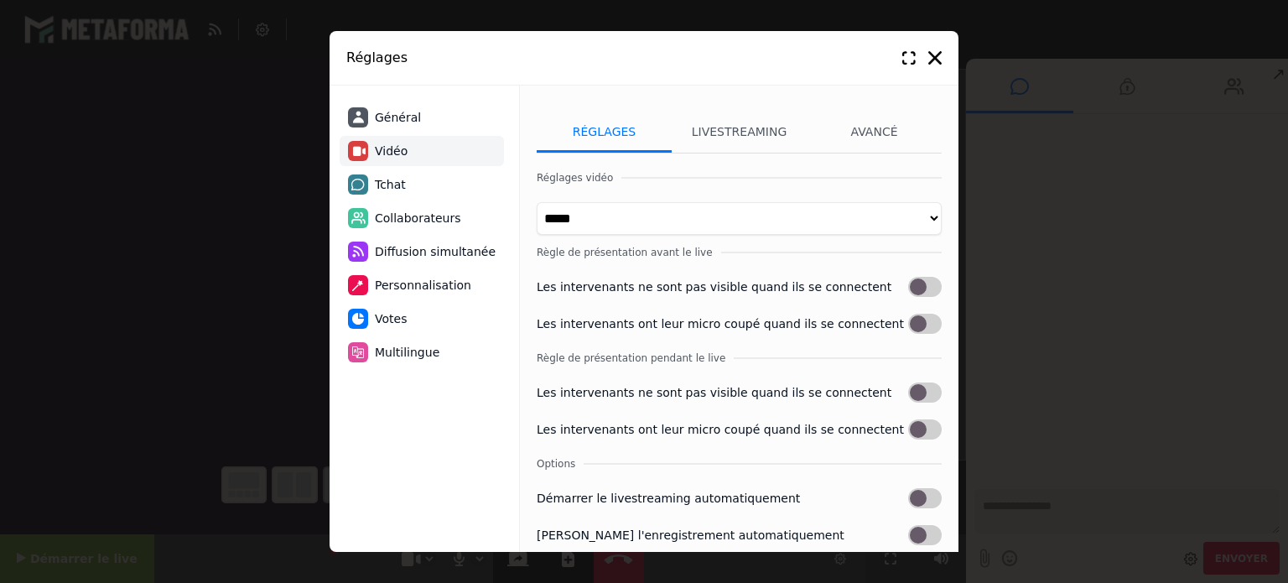
click at [762, 346] on div "**********" at bounding box center [739, 435] width 405 height 530
click at [736, 251] on h3 "Règle de présentation avant le live" at bounding box center [739, 252] width 405 height 15
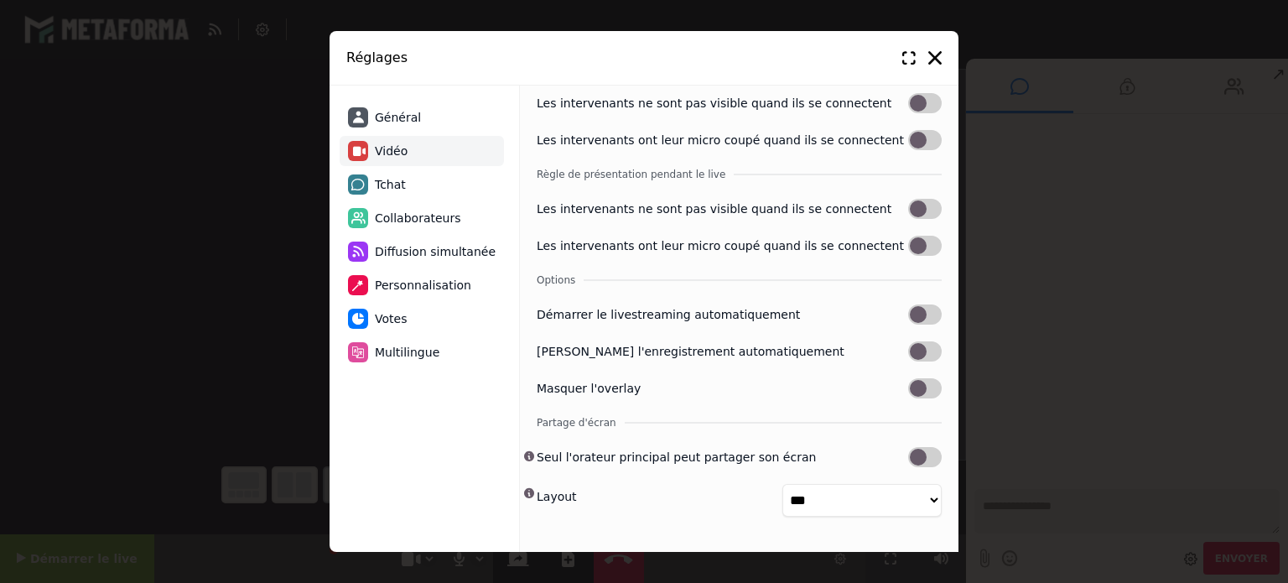
scroll to position [192, 0]
click at [429, 293] on span "Personnalisation" at bounding box center [423, 286] width 96 height 18
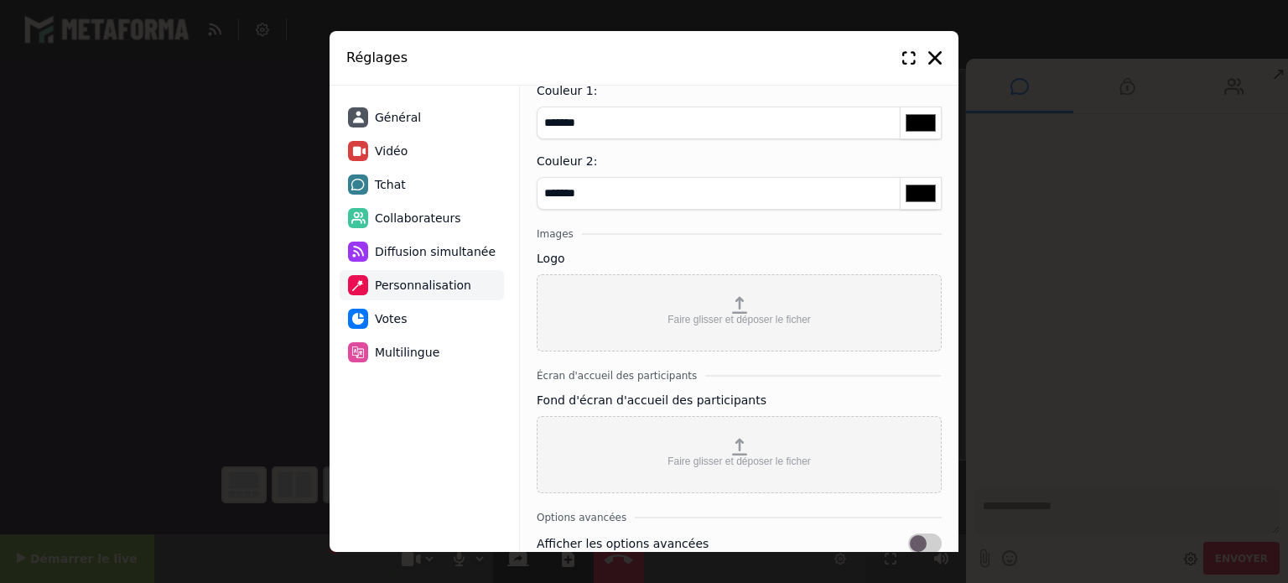
click at [436, 262] on li "Diffusion simultanée" at bounding box center [422, 251] width 164 height 30
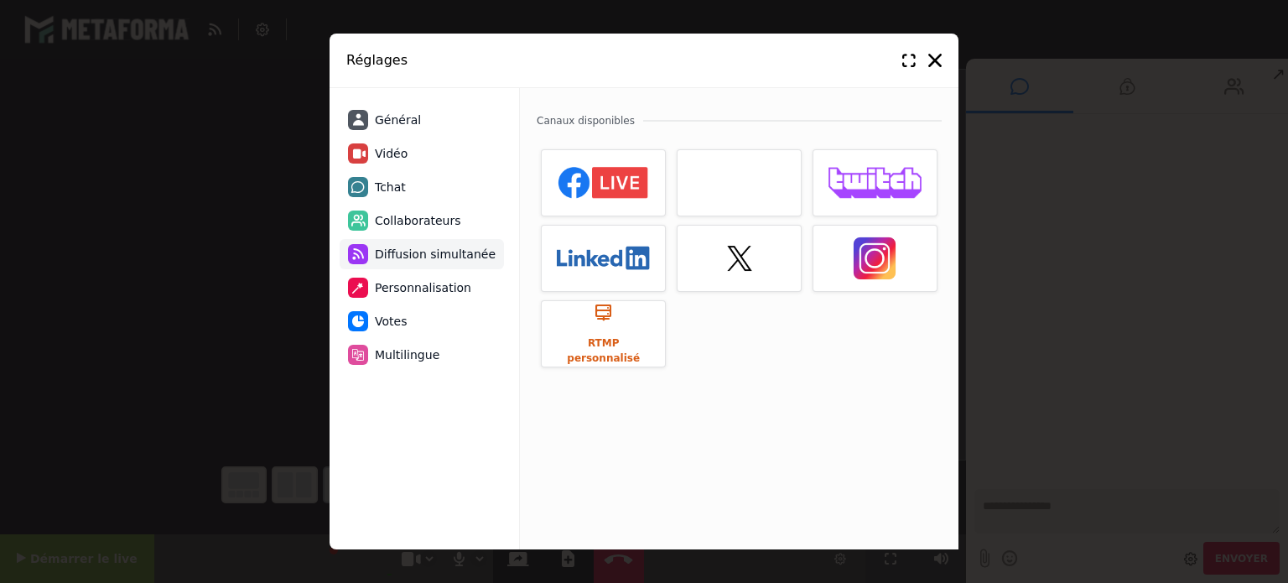
click at [428, 160] on li "Vidéo" at bounding box center [422, 153] width 164 height 30
select select "*****"
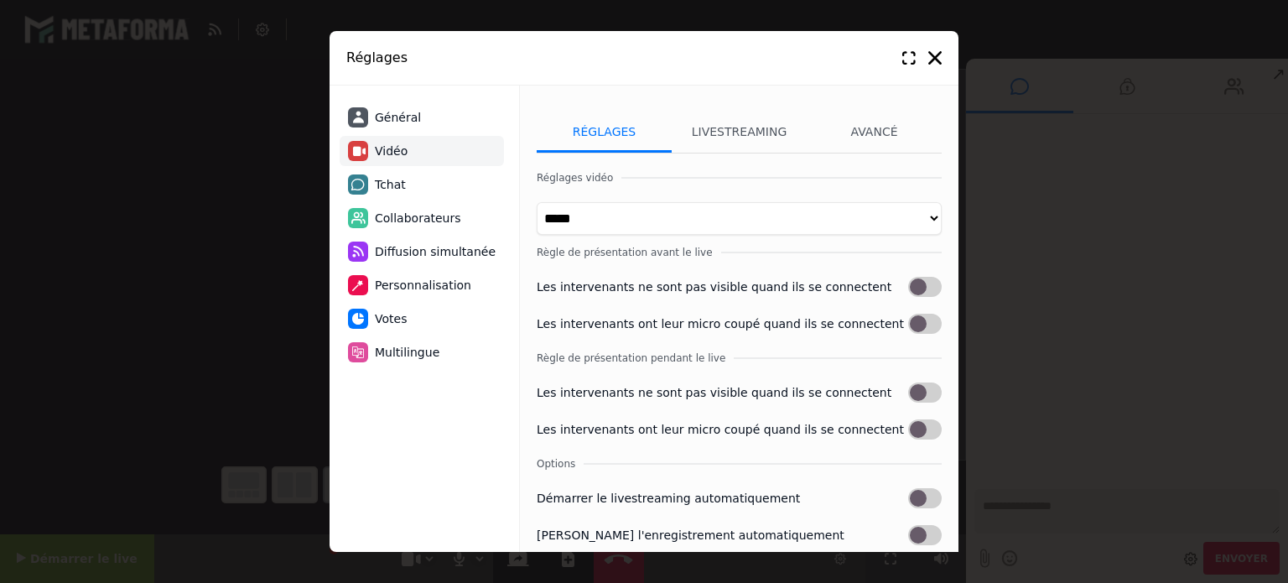
click at [423, 124] on li "Général" at bounding box center [422, 117] width 164 height 30
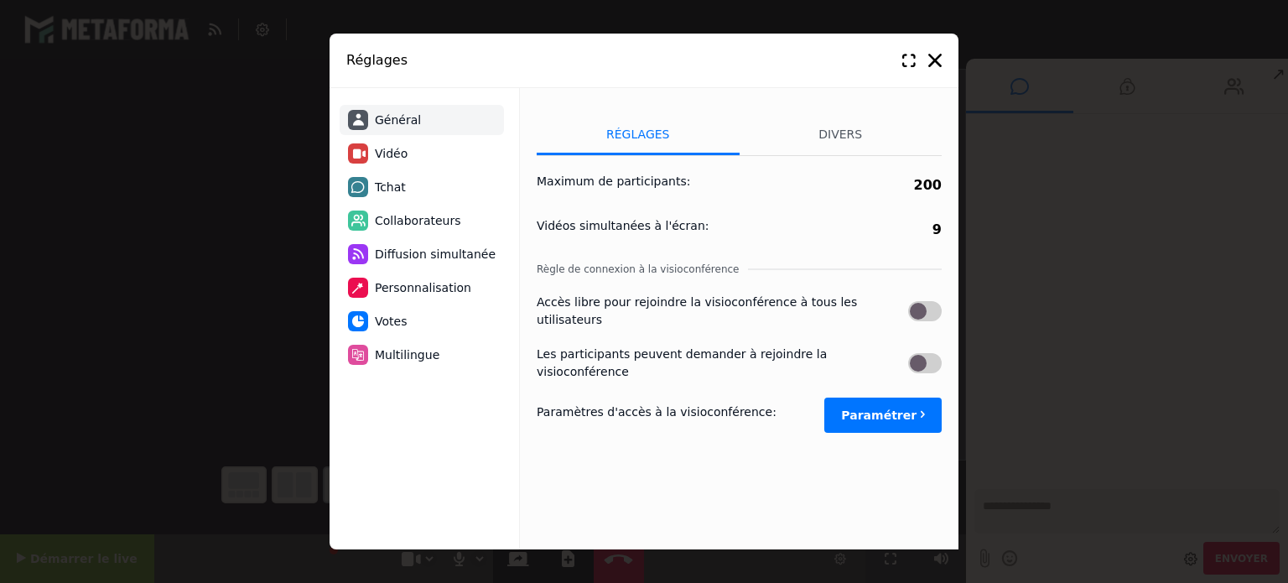
click at [396, 341] on li "Multilingue" at bounding box center [422, 355] width 164 height 30
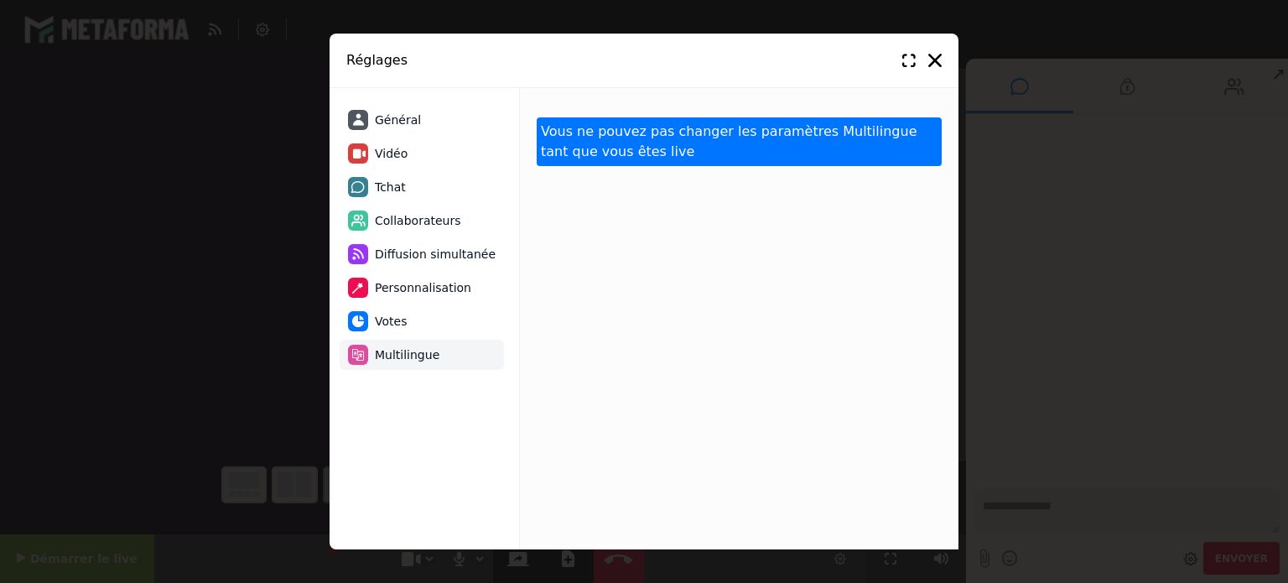
click at [399, 321] on span "Votes" at bounding box center [391, 322] width 32 height 18
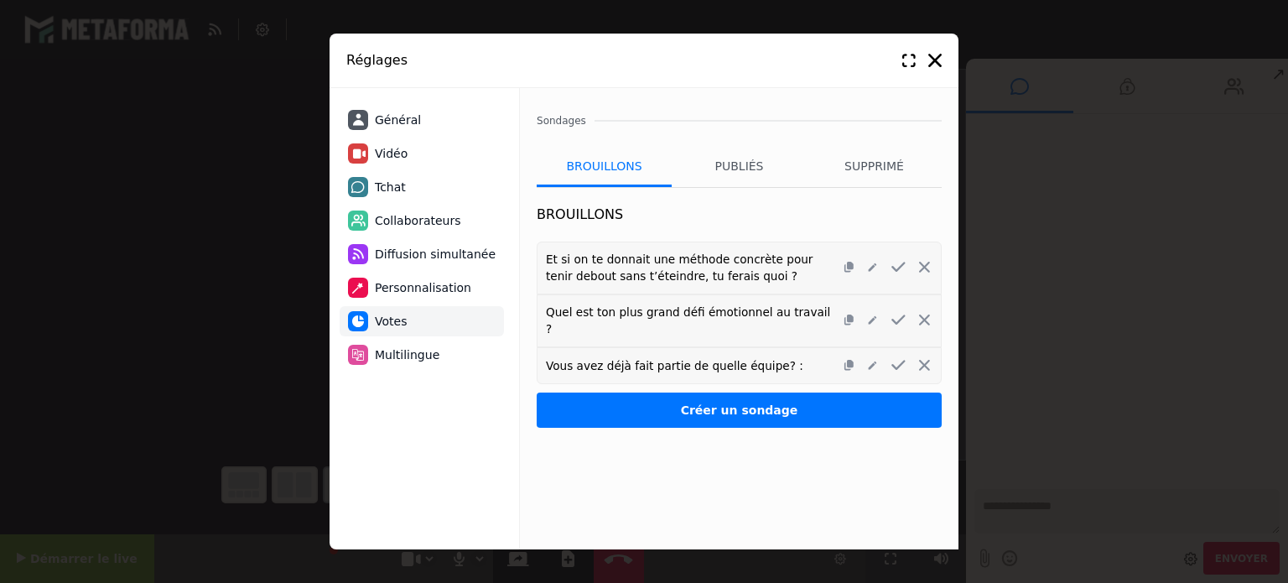
click at [406, 292] on span "Personnalisation" at bounding box center [423, 288] width 96 height 18
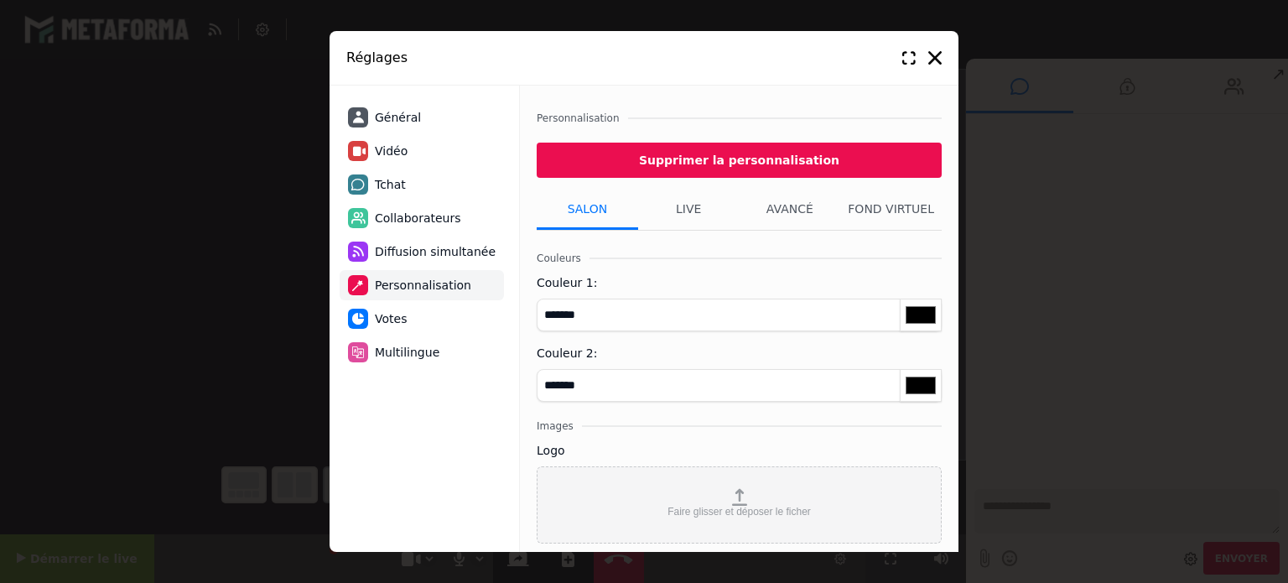
click at [413, 249] on span "Diffusion simultanée" at bounding box center [435, 252] width 121 height 18
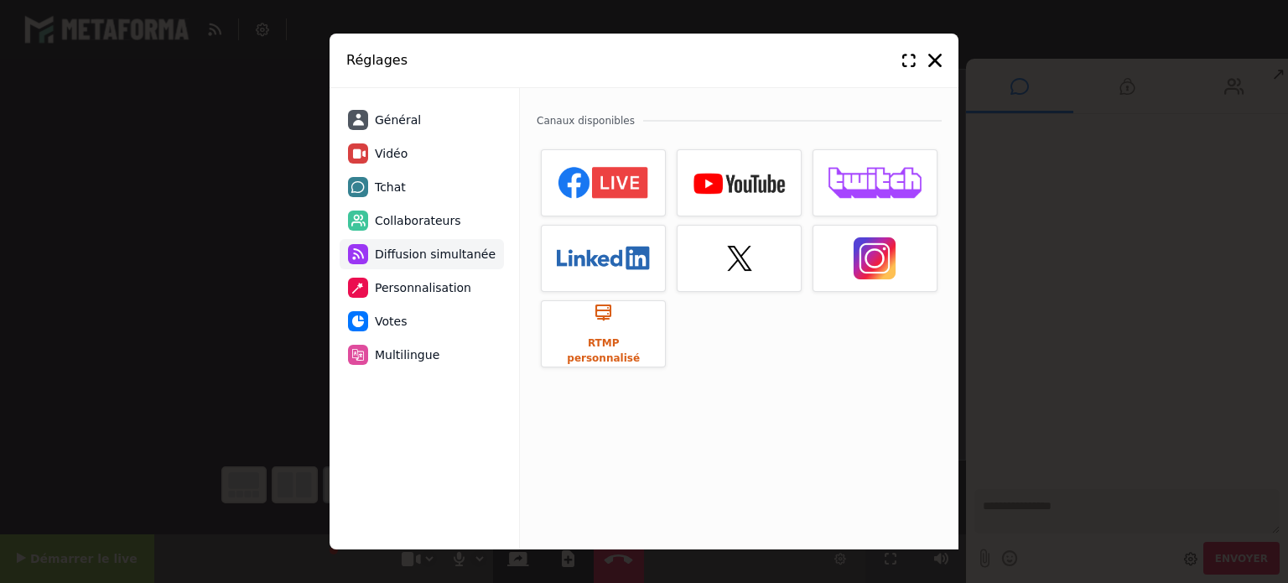
click at [416, 214] on span "Collaborateurs" at bounding box center [418, 221] width 86 height 18
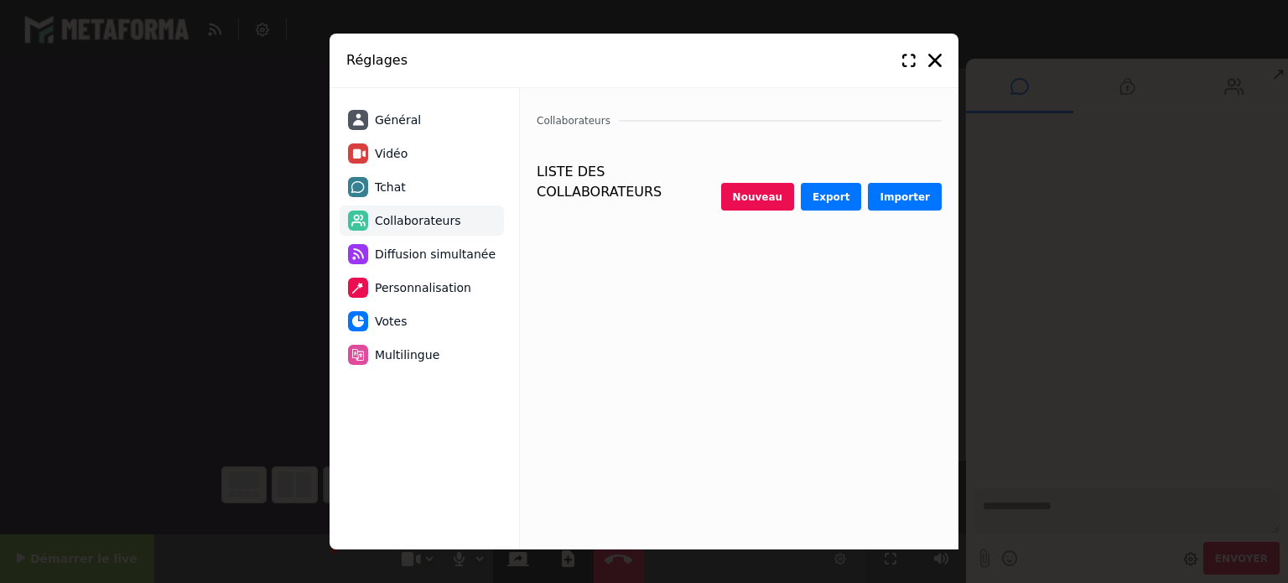
select select "********"
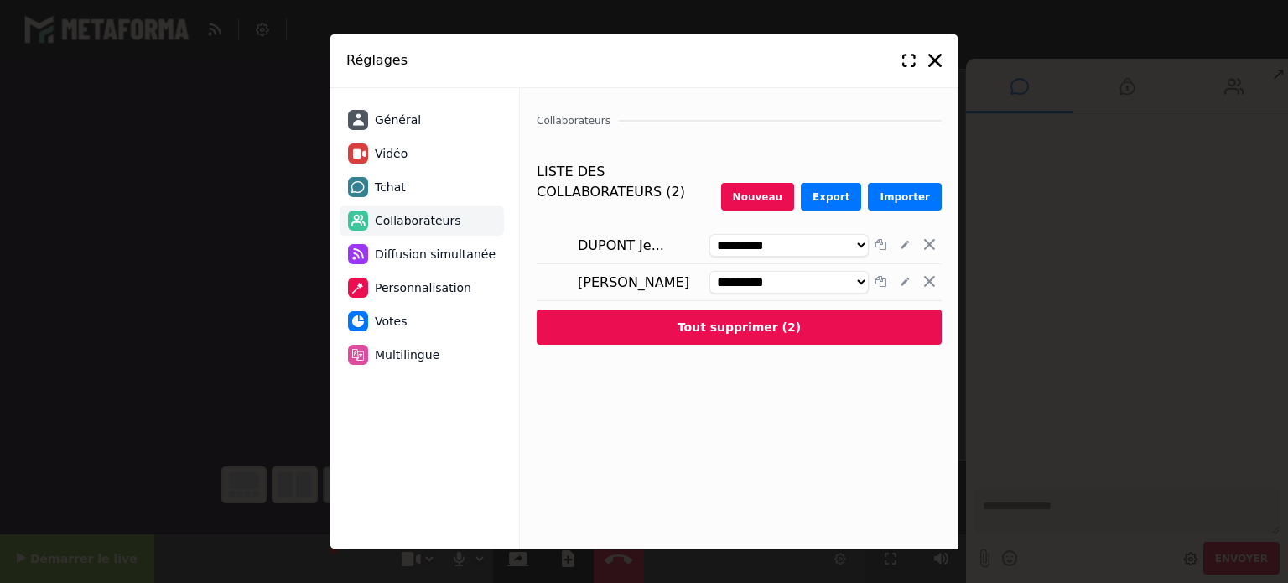
click at [416, 178] on li "Tchat" at bounding box center [422, 187] width 164 height 30
select select "**********"
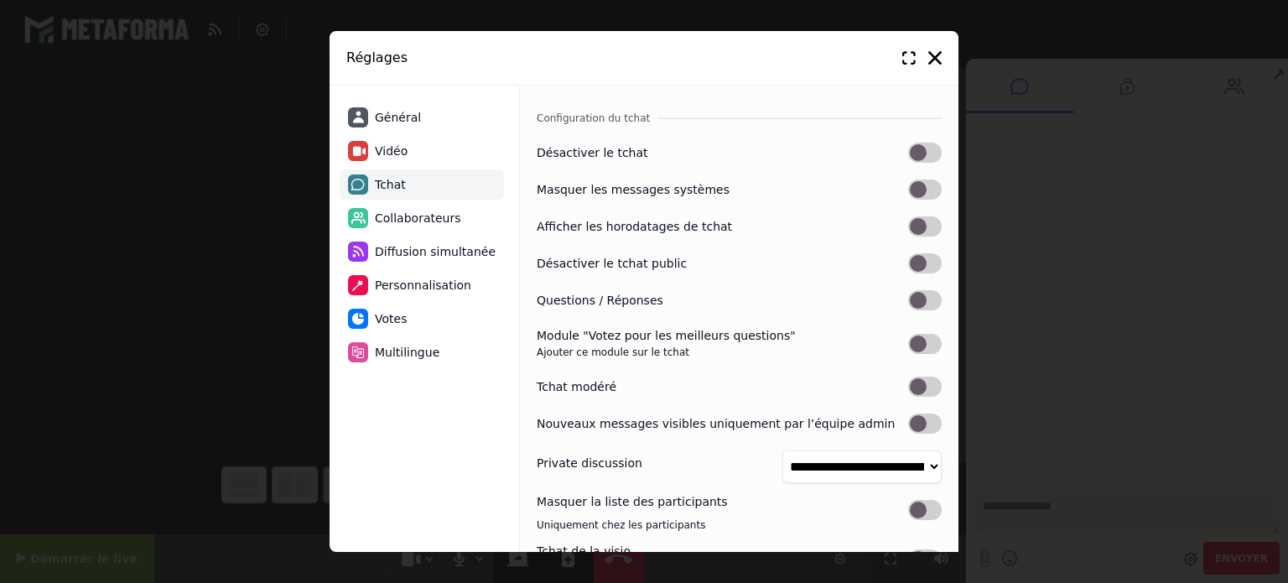
click at [688, 371] on div "**********" at bounding box center [739, 507] width 405 height 728
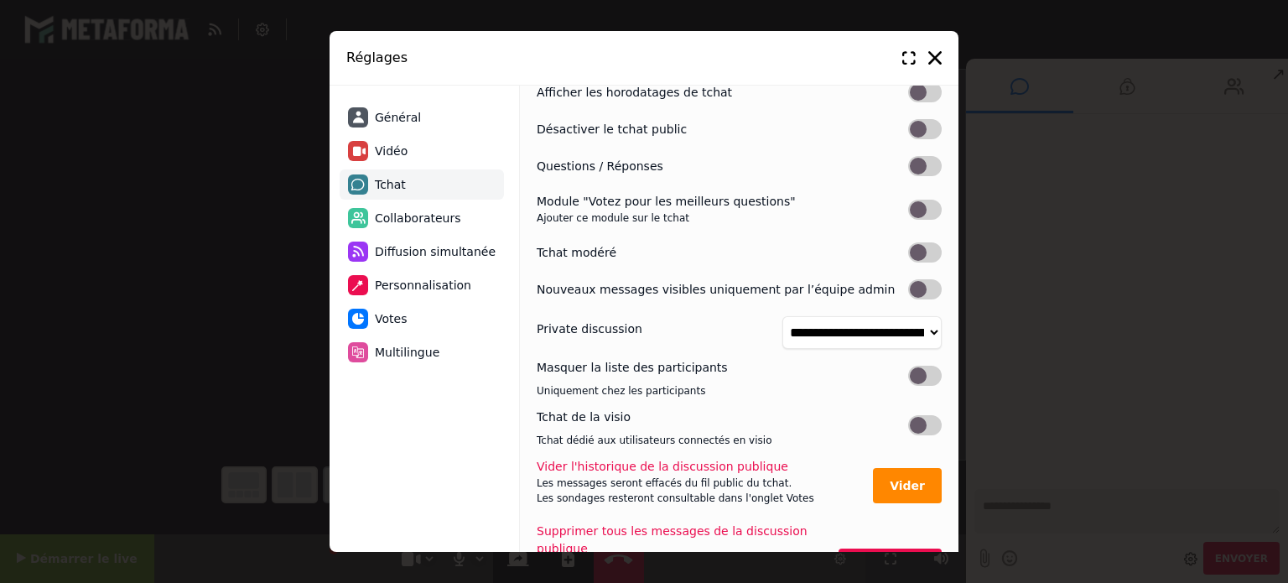
scroll to position [132, 0]
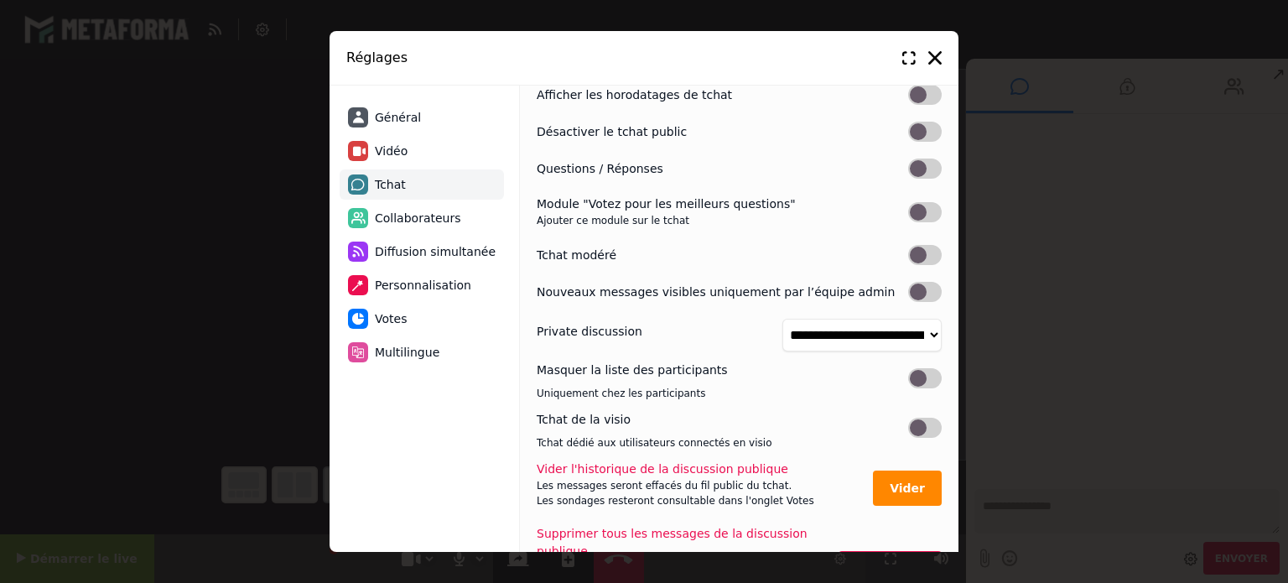
click at [738, 385] on div "Masquer la liste des participants Uniquement chez les participants" at bounding box center [739, 380] width 405 height 39
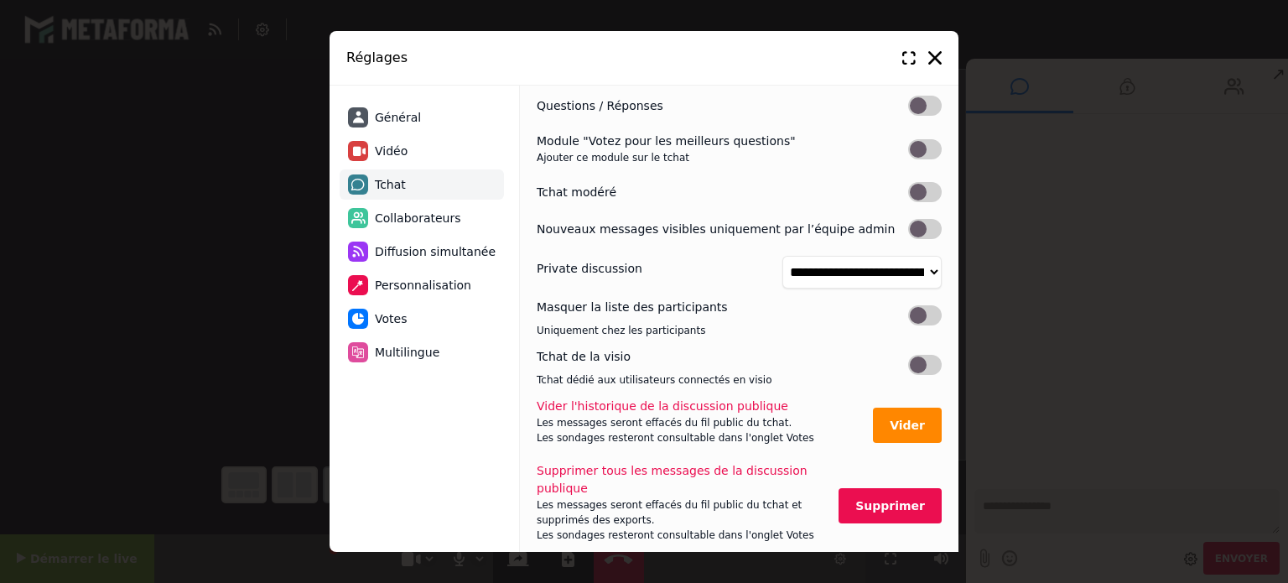
scroll to position [168, 0]
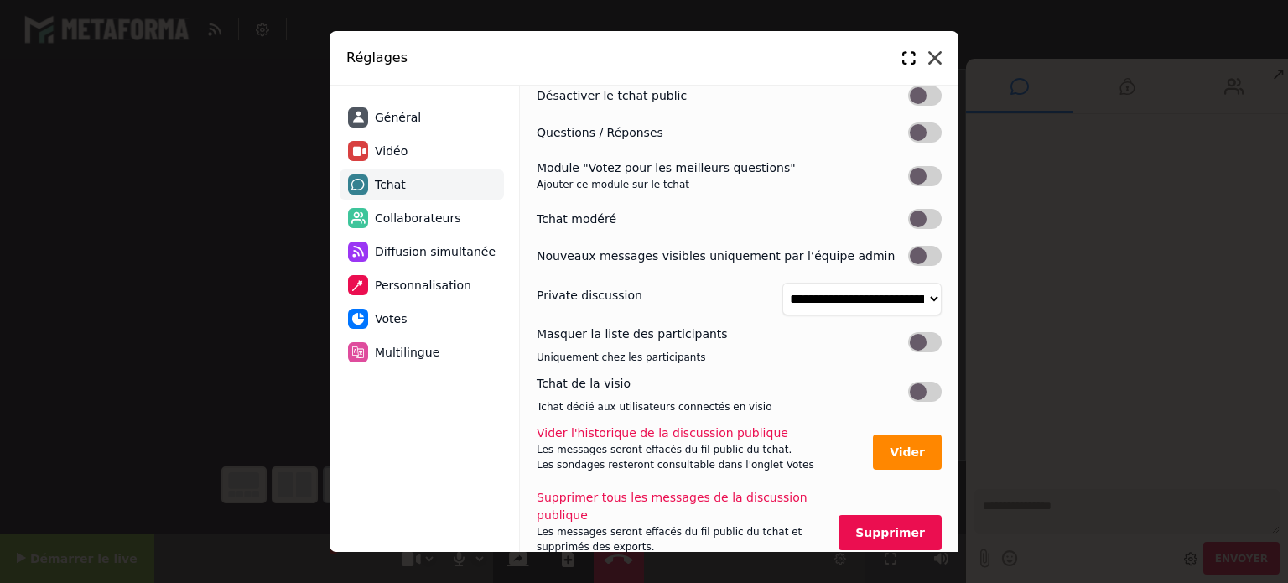
click at [935, 60] on icon at bounding box center [934, 57] width 13 height 13
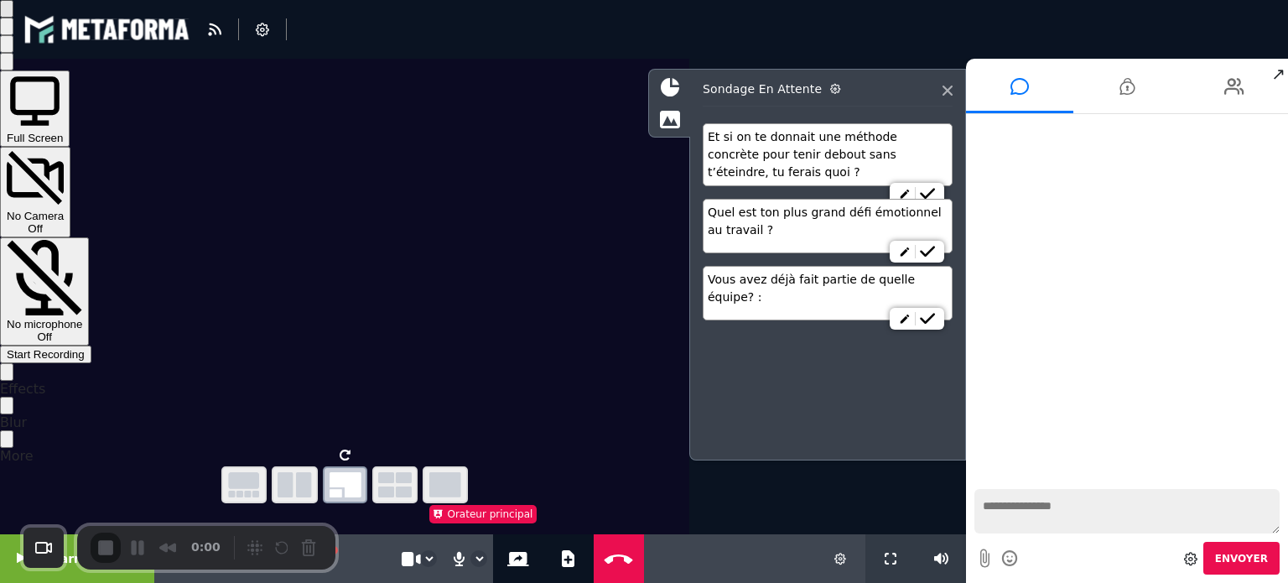
click at [85, 348] on div "Start Recording" at bounding box center [46, 354] width 78 height 13
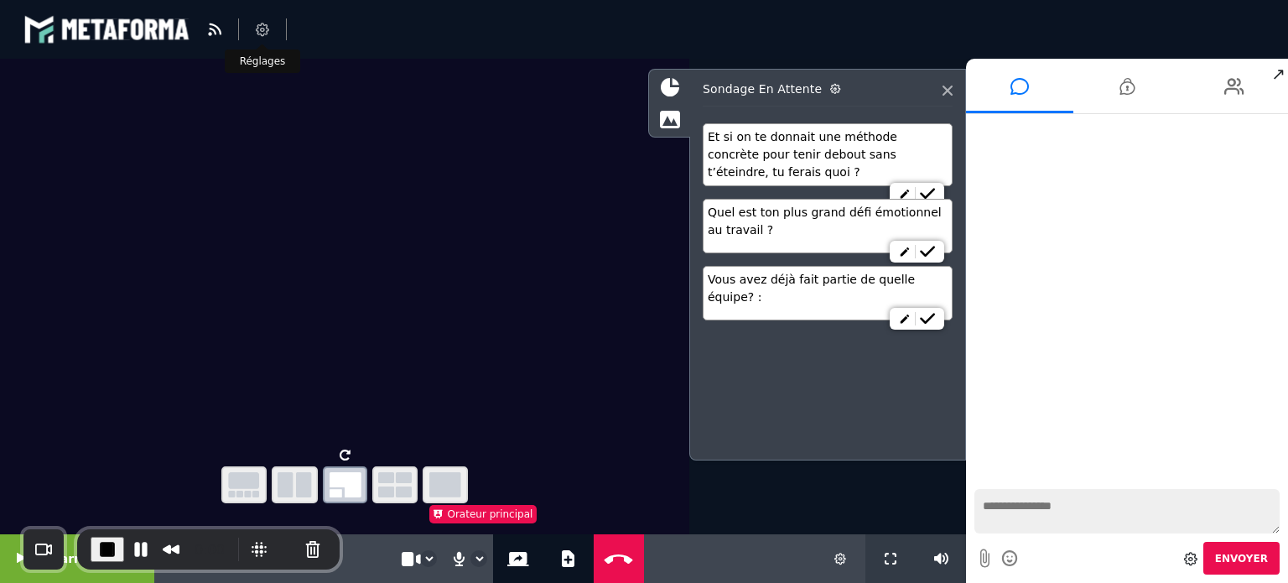
click at [265, 29] on icon at bounding box center [262, 29] width 13 height 13
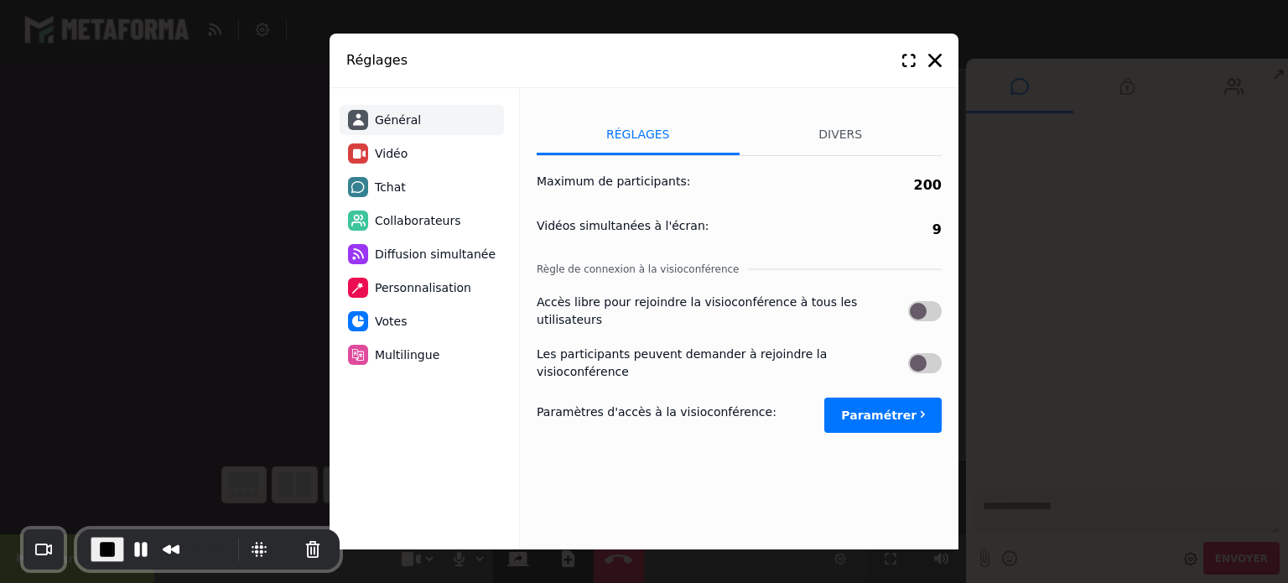
click at [396, 191] on span "Tchat" at bounding box center [390, 188] width 31 height 18
select select "**********"
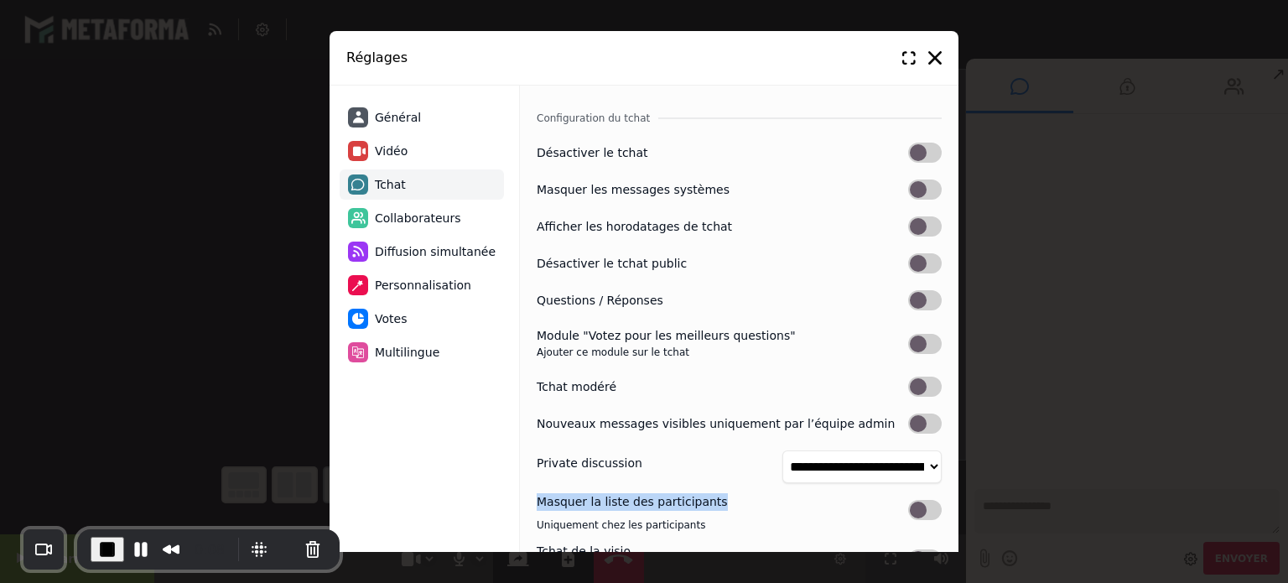
drag, startPoint x: 729, startPoint y: 508, endPoint x: 527, endPoint y: 506, distance: 202.1
click at [527, 506] on div "**********" at bounding box center [739, 319] width 439 height 466
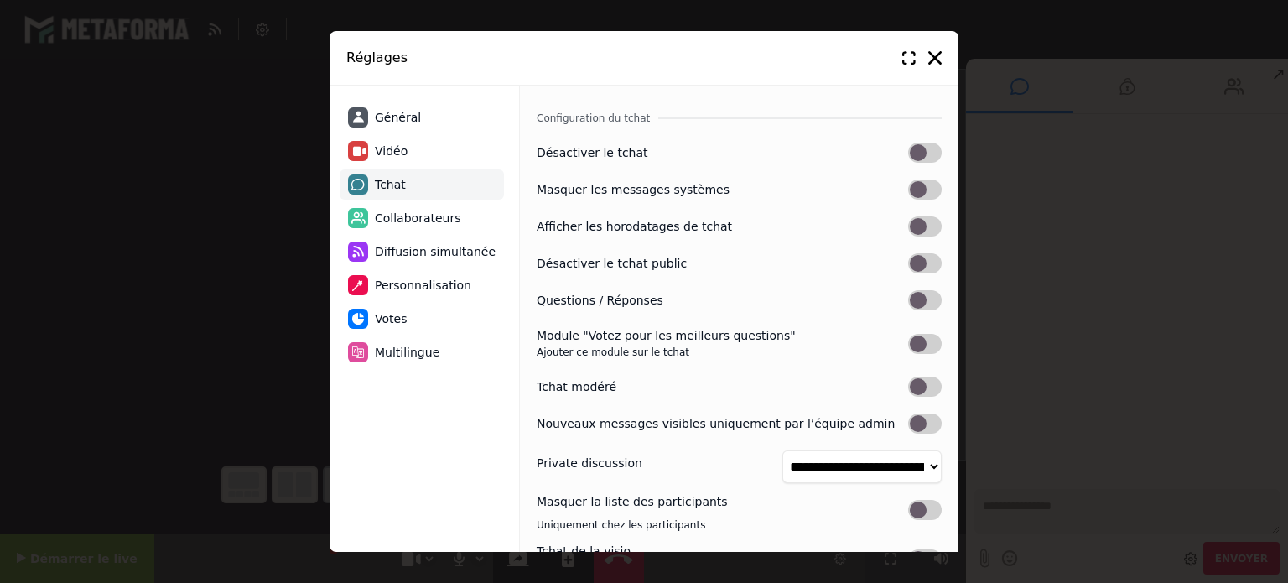
click at [520, 407] on div "**********" at bounding box center [739, 319] width 439 height 466
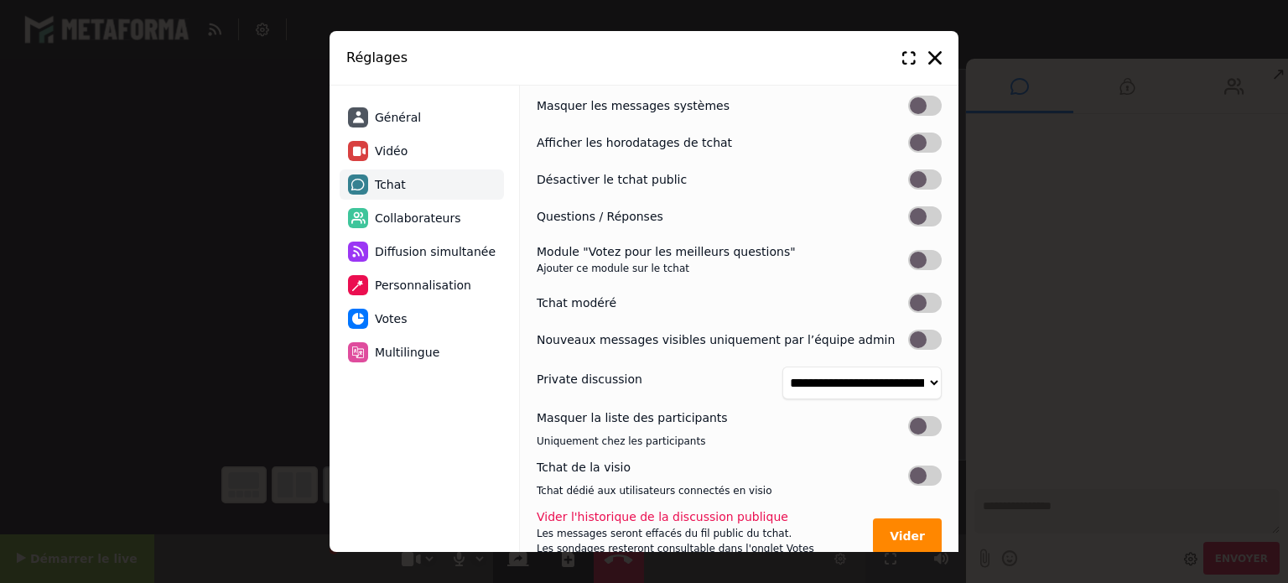
scroll to position [0, 0]
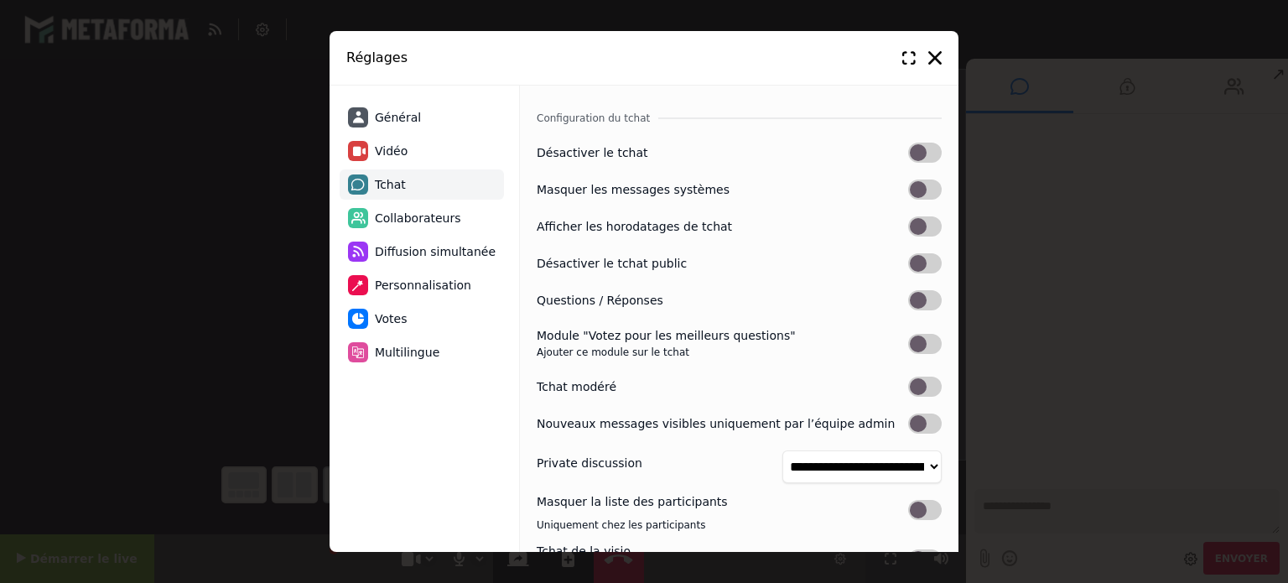
click at [432, 219] on span "Collaborateurs" at bounding box center [418, 219] width 86 height 18
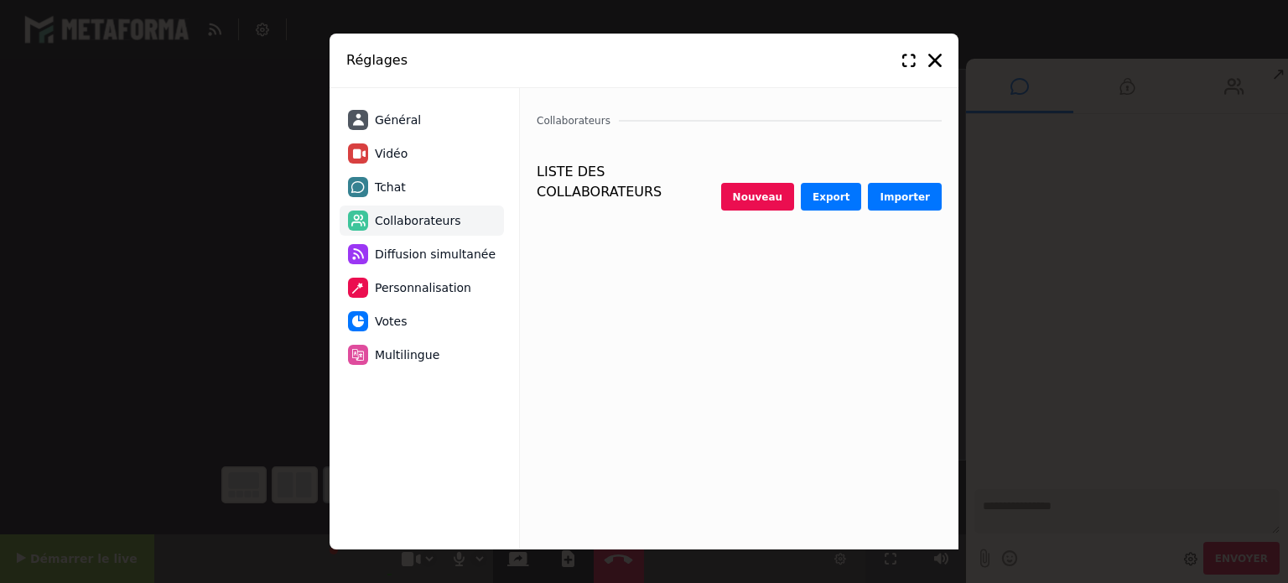
select select "********"
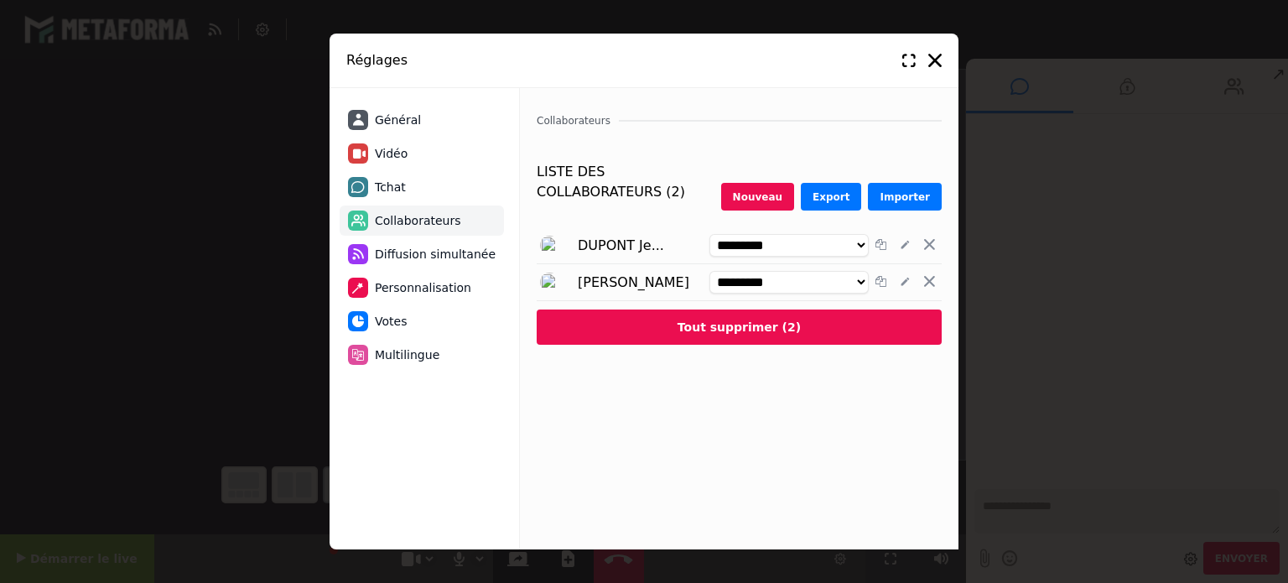
click at [413, 304] on ul "Général Vidéo Tchat Collaborateurs Diffusion simultanée Personnalisation Votes …" at bounding box center [422, 237] width 164 height 265
click at [413, 298] on li "Personnalisation" at bounding box center [422, 288] width 164 height 30
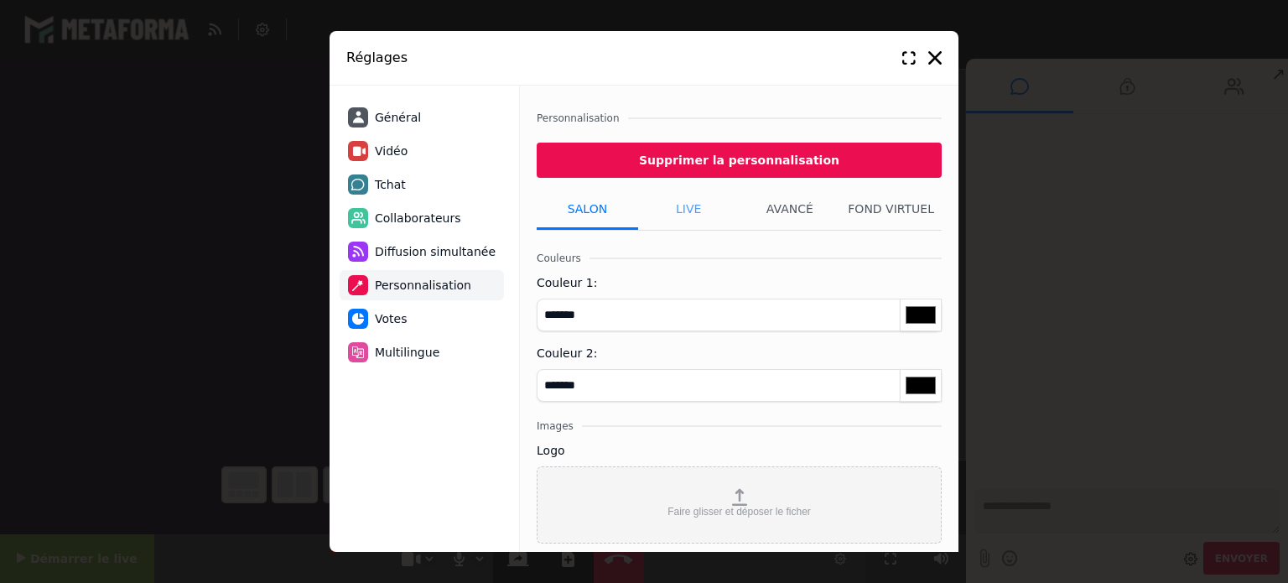
click at [684, 214] on li "Live" at bounding box center [688, 209] width 101 height 42
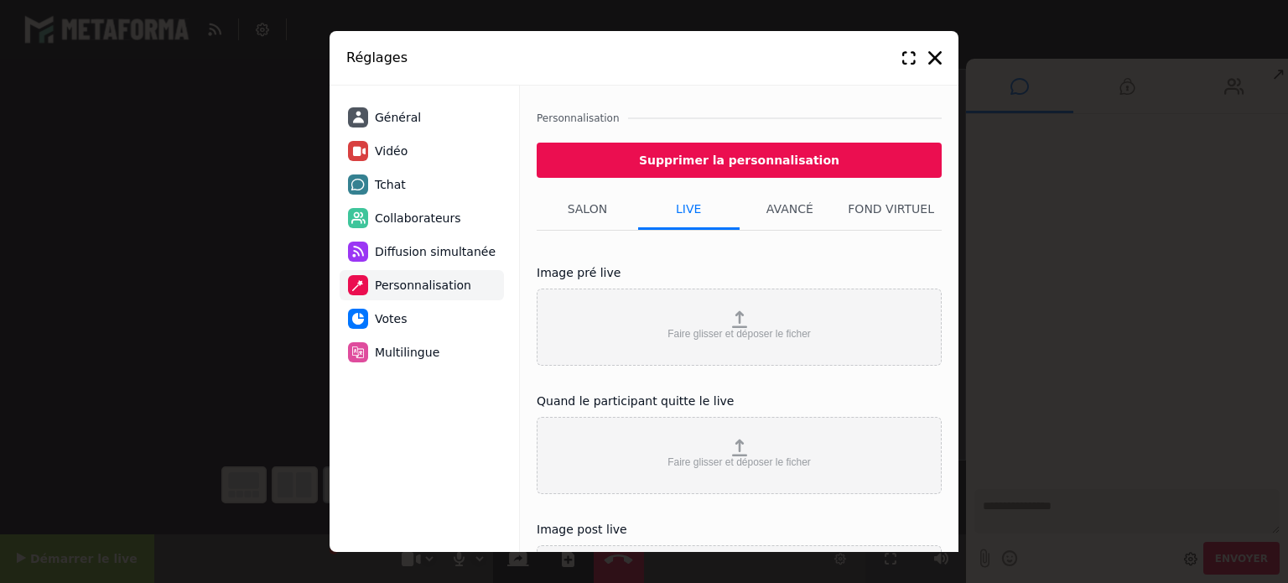
click at [669, 273] on div "Image pré live Faire glisser et déposer le ficher" at bounding box center [739, 308] width 405 height 115
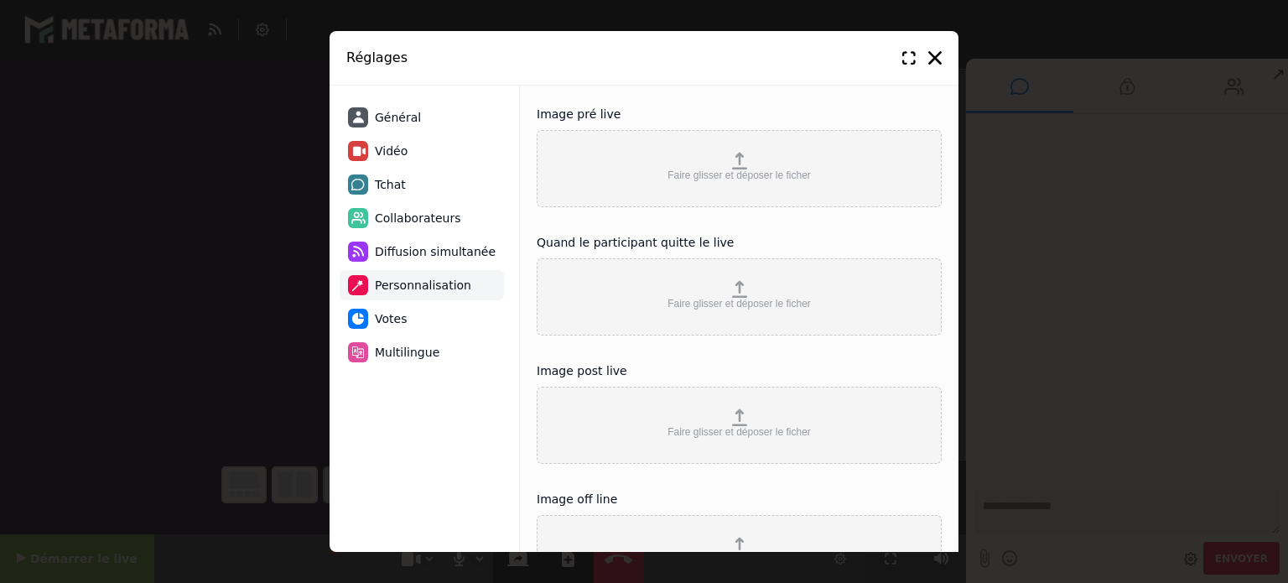
scroll to position [243, 0]
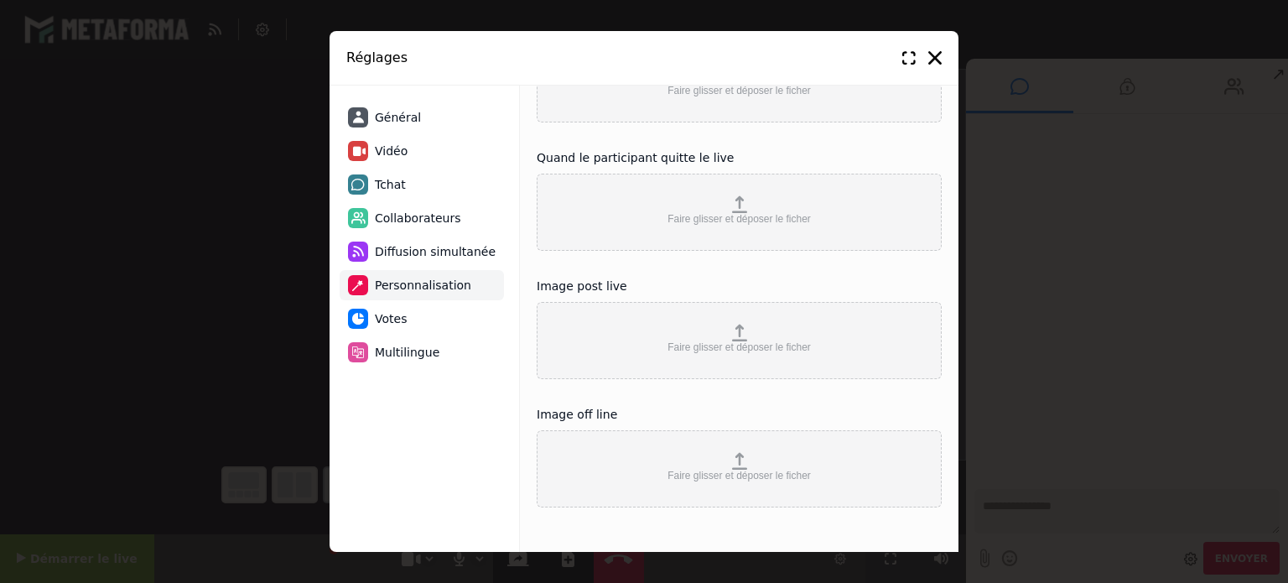
click at [400, 355] on span "Multilingue" at bounding box center [407, 353] width 65 height 18
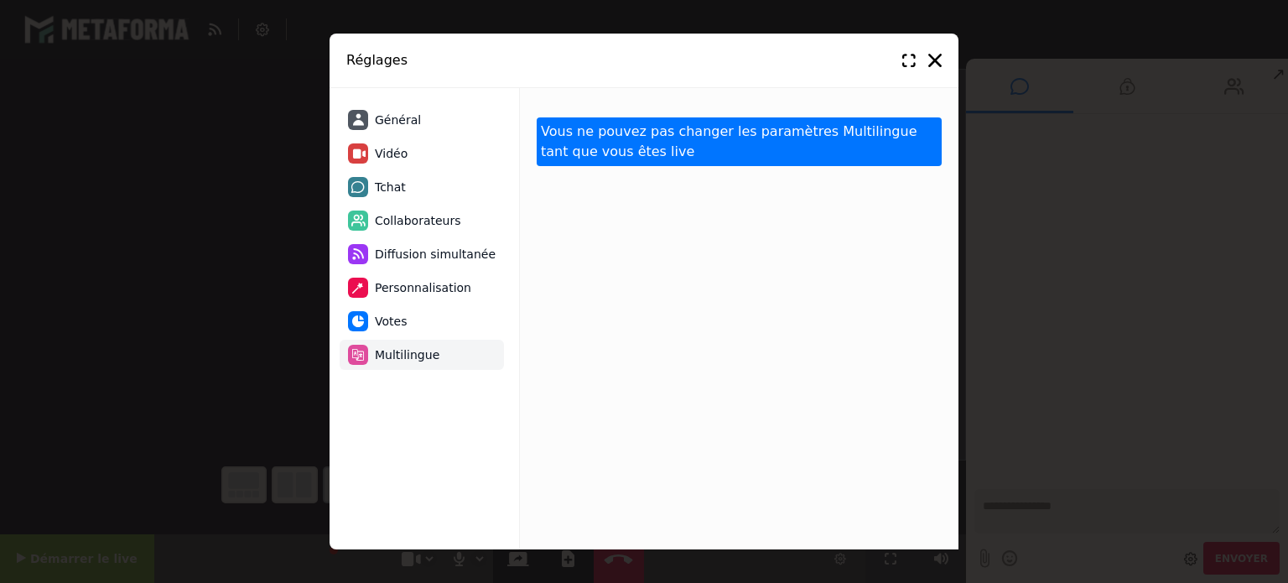
click at [392, 344] on li "Multilingue" at bounding box center [422, 355] width 164 height 30
click at [392, 335] on li "Votes" at bounding box center [422, 321] width 164 height 30
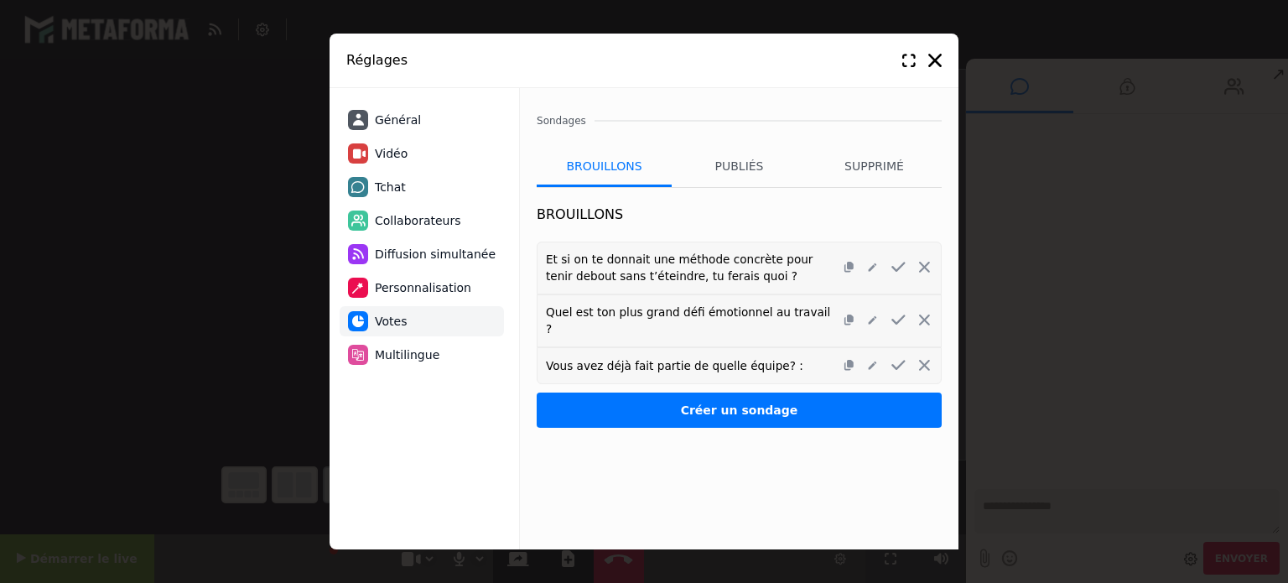
click at [396, 301] on li "Personnalisation" at bounding box center [422, 288] width 164 height 30
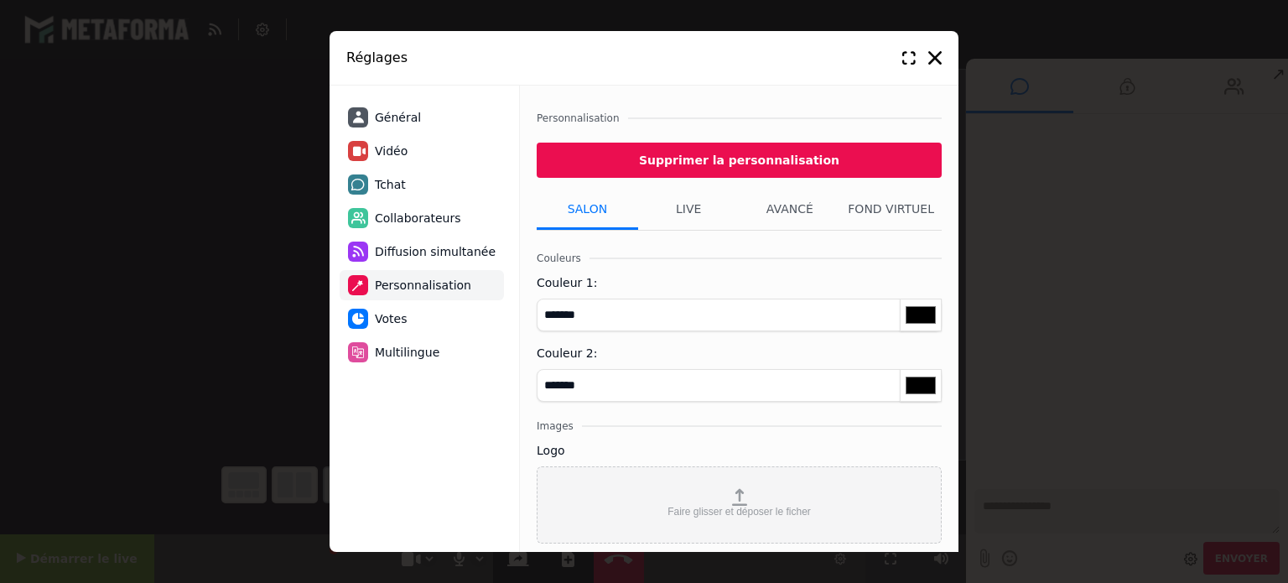
click at [406, 273] on li "Personnalisation" at bounding box center [422, 285] width 164 height 30
type input "*******"
click at [407, 257] on span "Diffusion simultanée" at bounding box center [435, 252] width 121 height 18
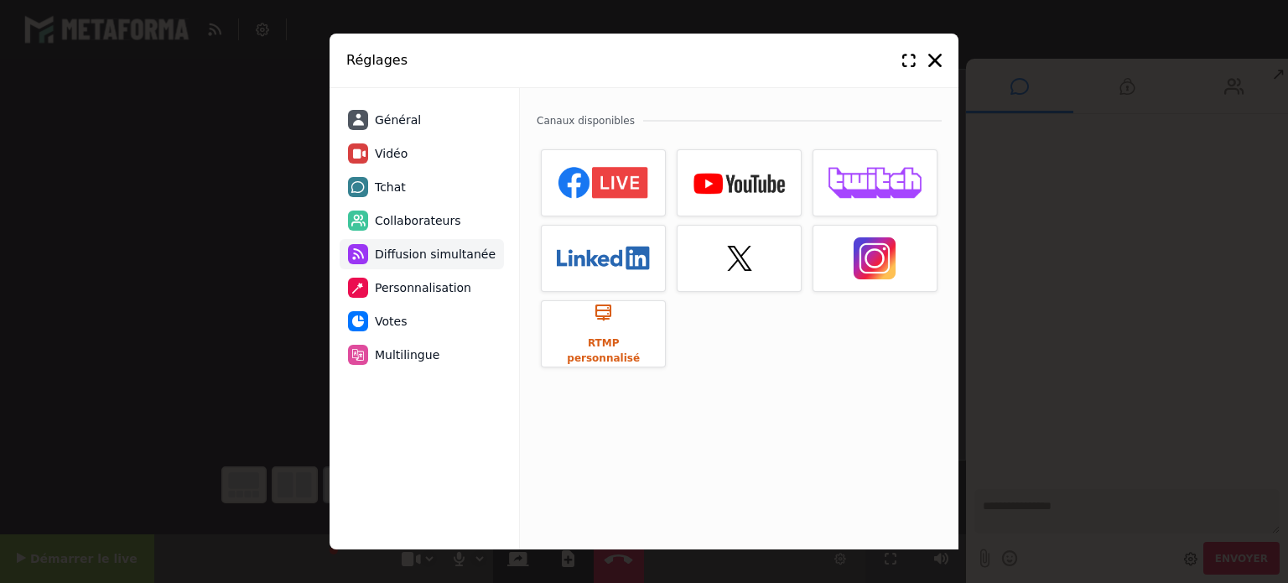
click at [411, 225] on span "Collaborateurs" at bounding box center [418, 221] width 86 height 18
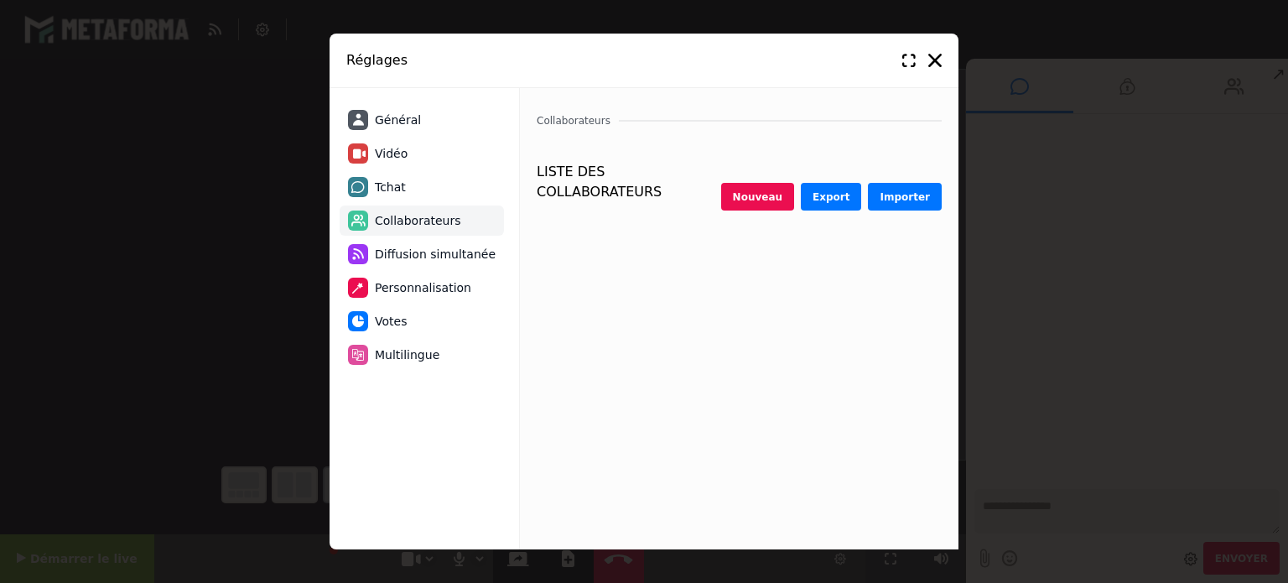
select select "********"
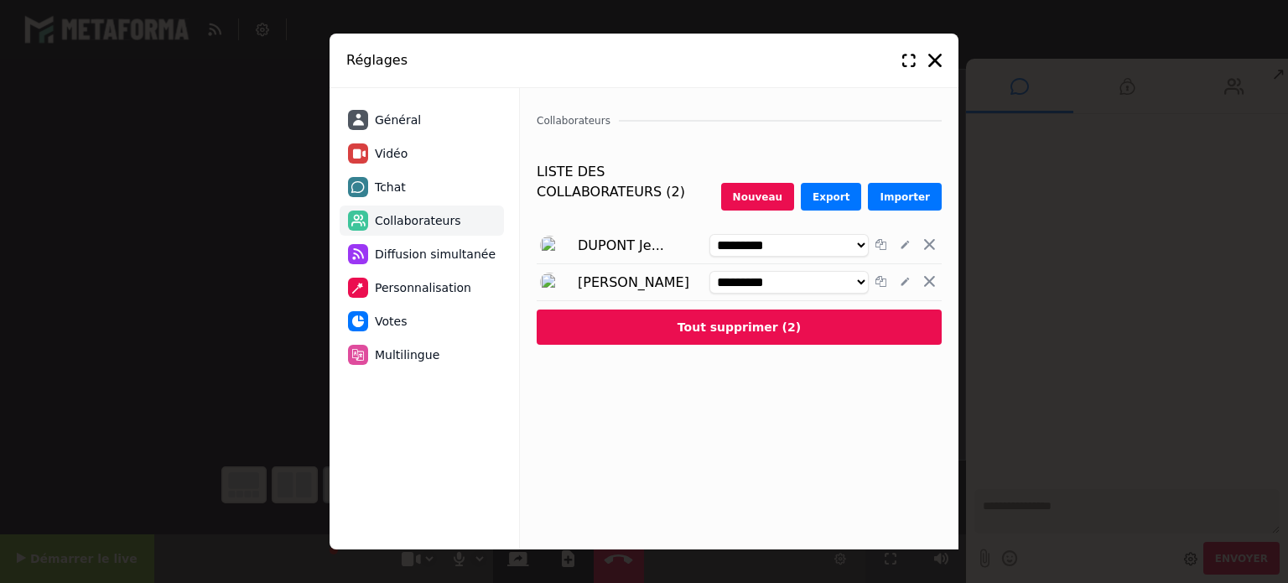
click at [413, 190] on li "Tchat" at bounding box center [422, 187] width 164 height 30
select select "**********"
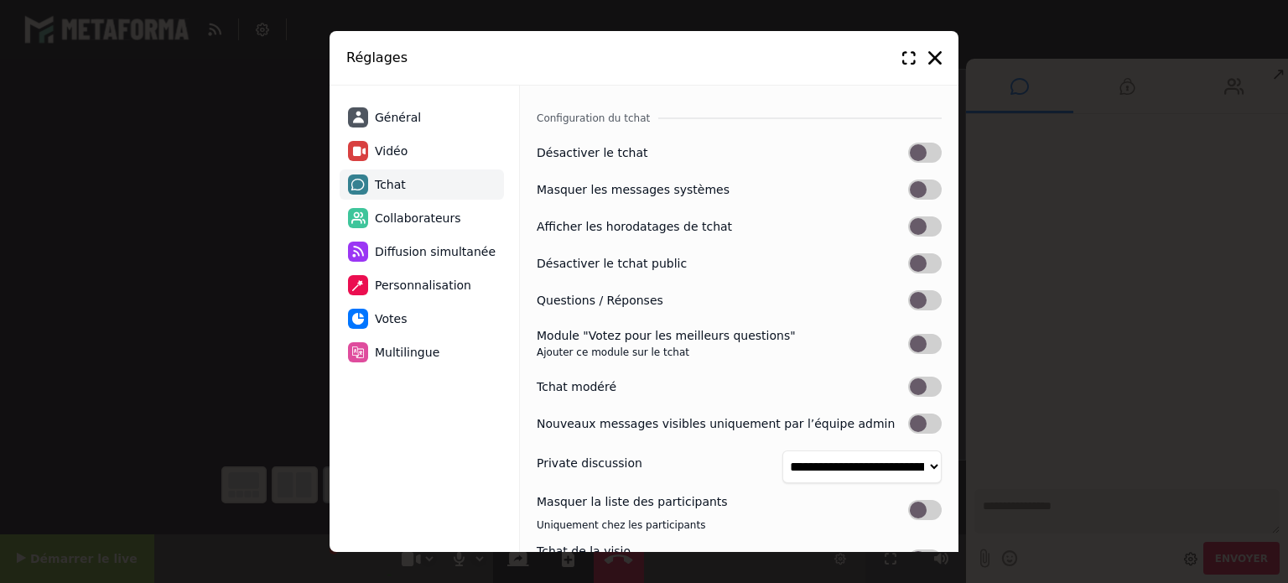
click at [397, 119] on span "Général" at bounding box center [398, 118] width 46 height 18
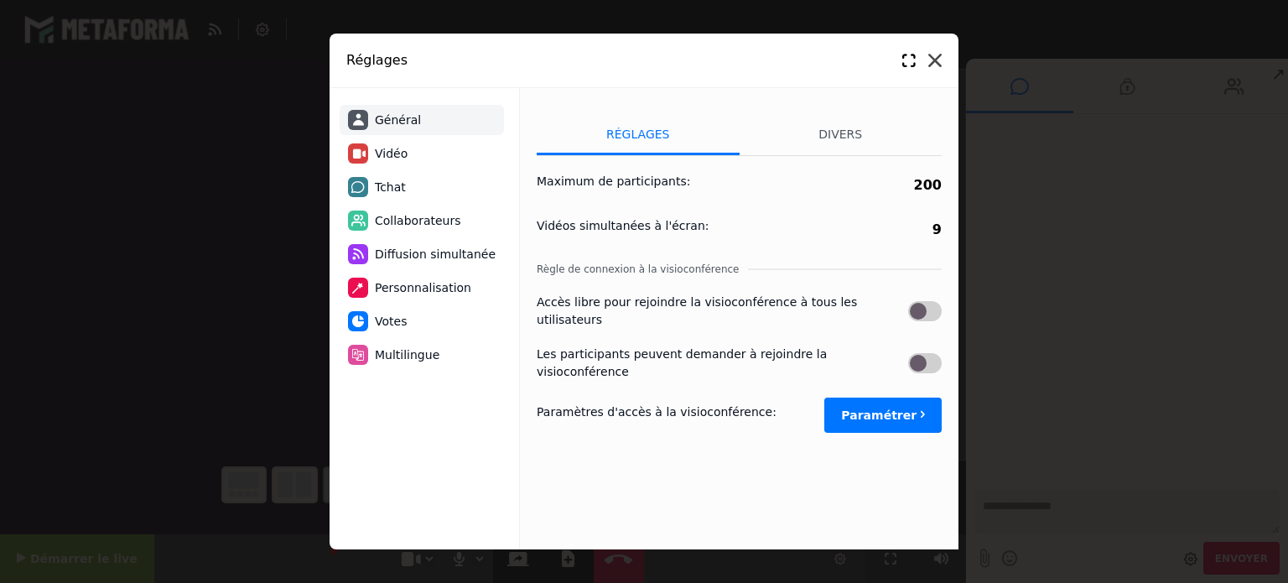
click at [941, 56] on icon at bounding box center [934, 60] width 13 height 13
